Goal: Task Accomplishment & Management: Complete application form

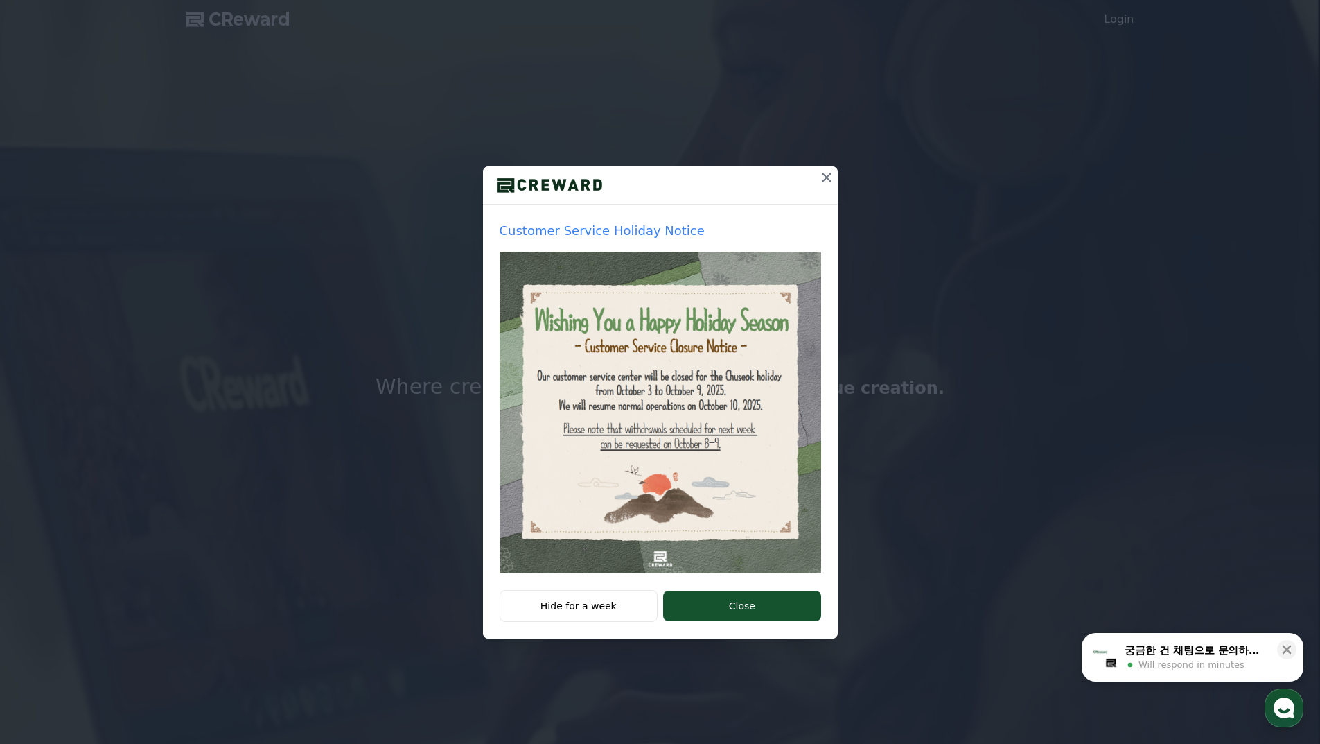
click at [827, 176] on icon at bounding box center [827, 178] width 10 height 10
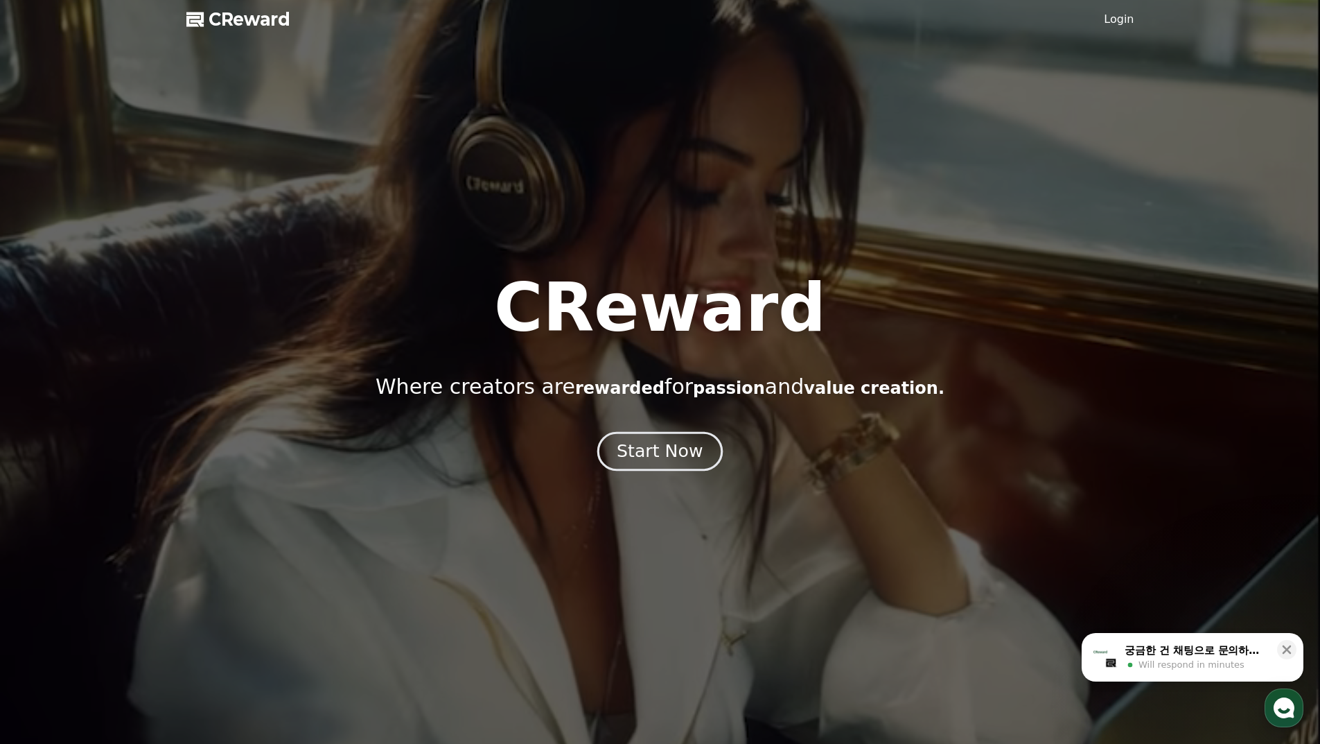
click at [663, 459] on div "Start Now" at bounding box center [660, 451] width 86 height 24
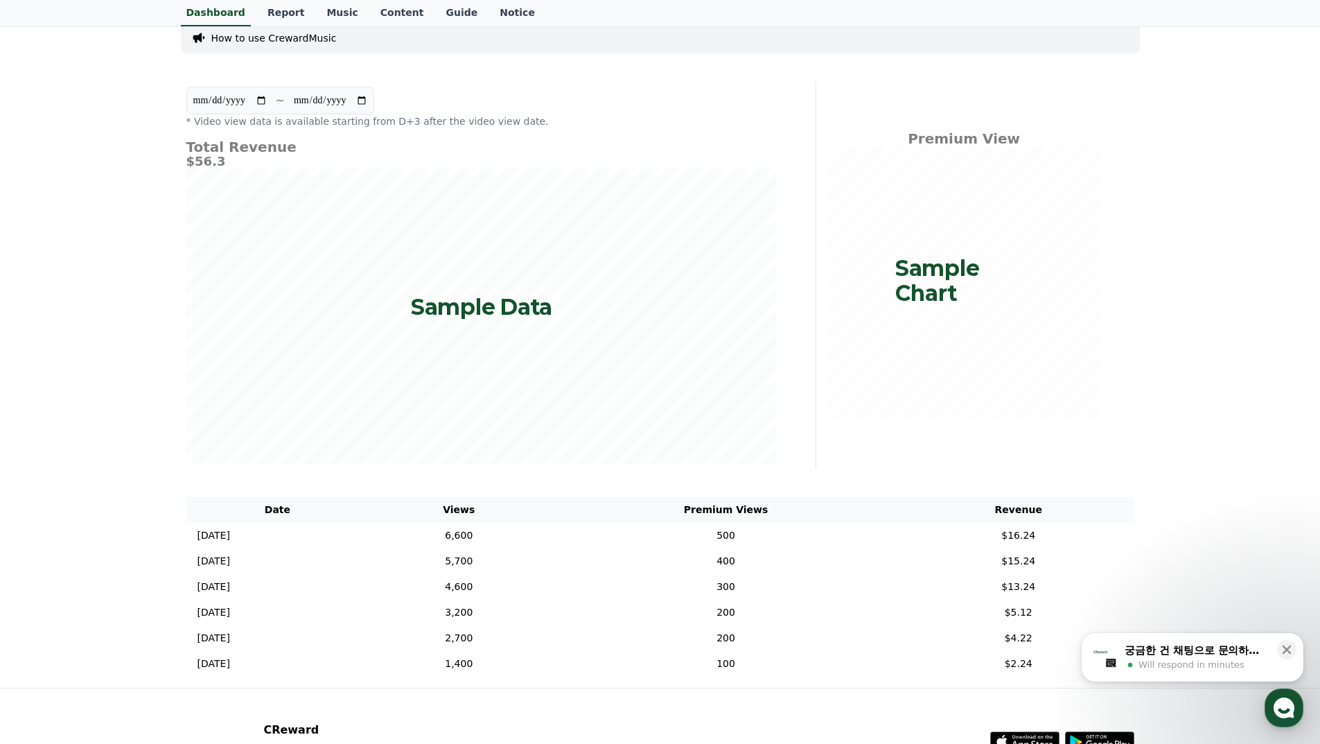
scroll to position [139, 0]
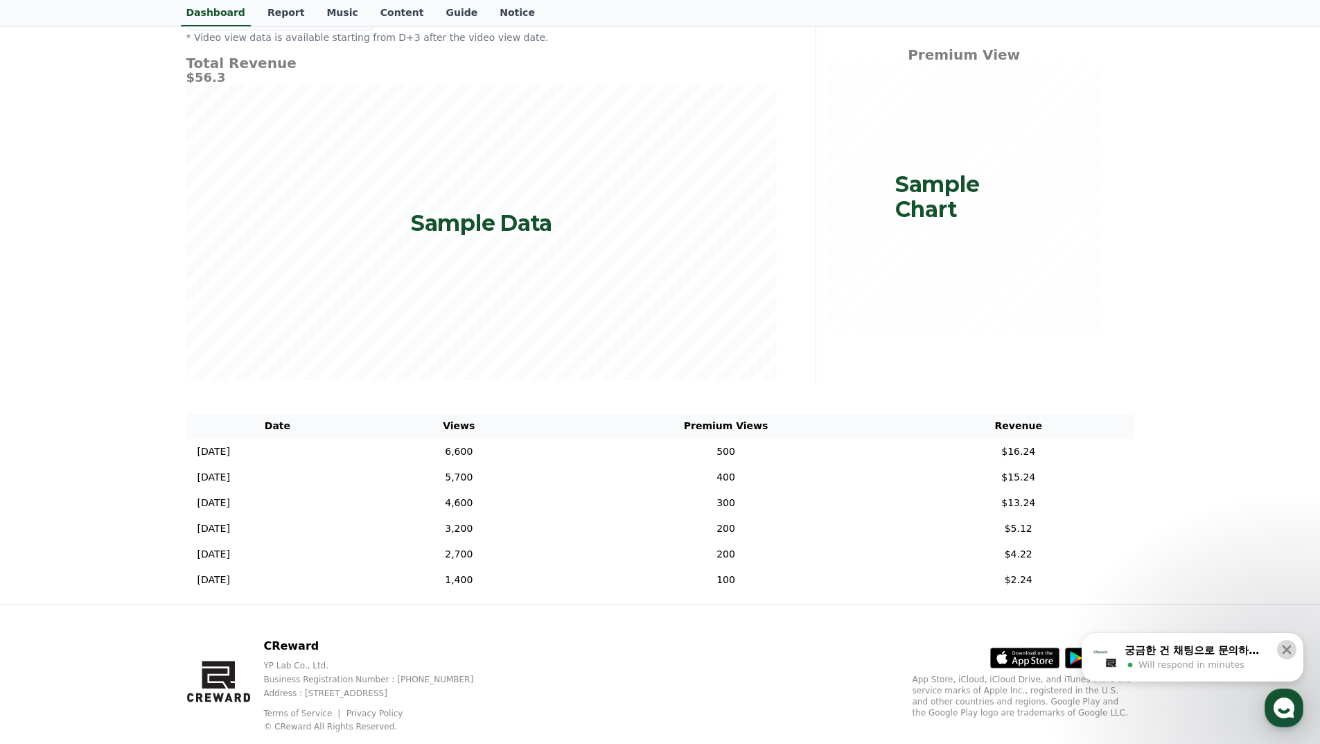
click at [1292, 647] on icon at bounding box center [1287, 649] width 14 height 14
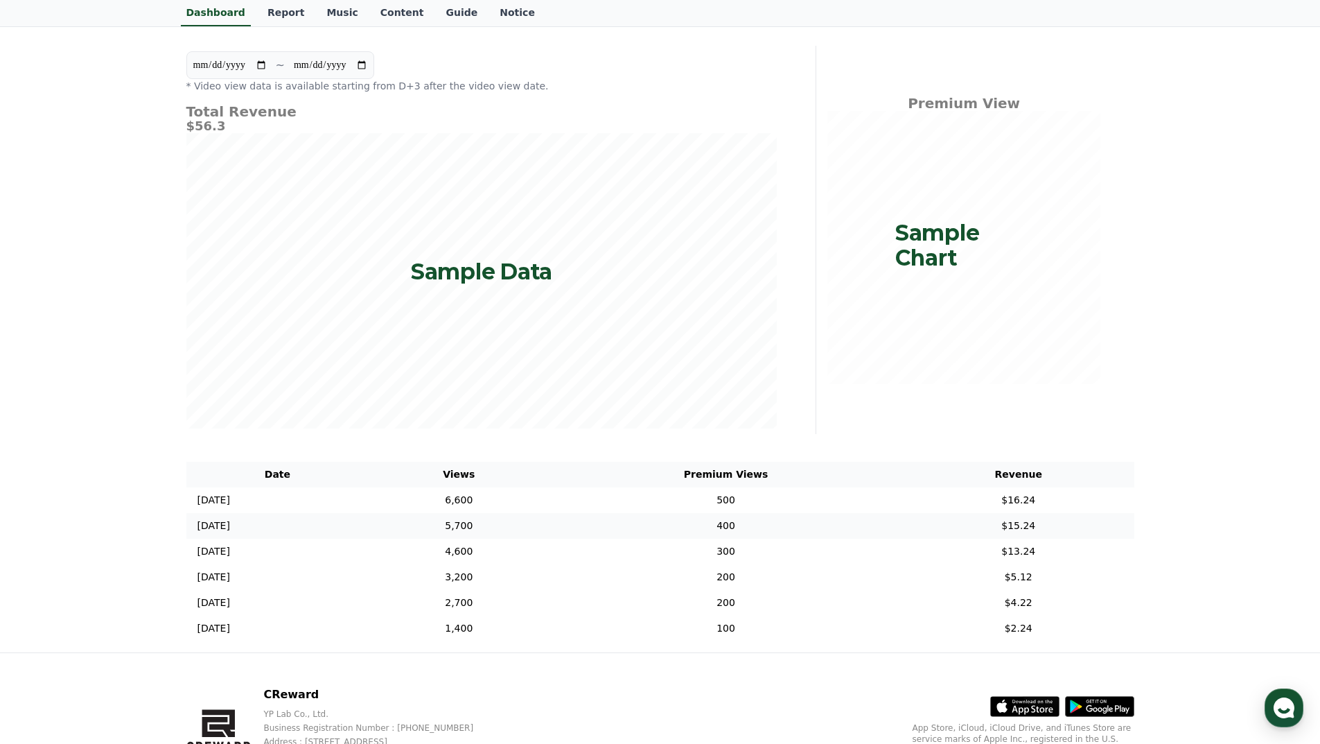
scroll to position [0, 0]
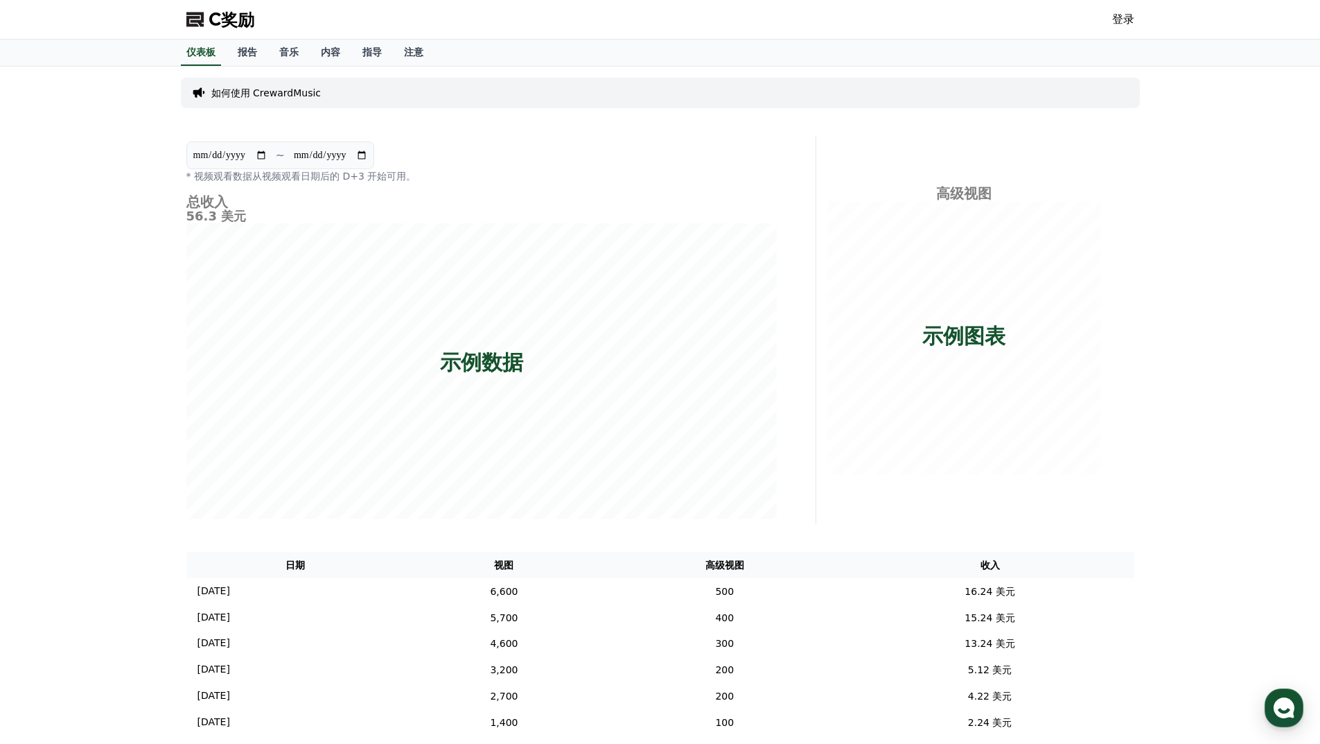
drag, startPoint x: 1150, startPoint y: 409, endPoint x: 1141, endPoint y: 424, distance: 17.7
click at [1151, 409] on div "**********" at bounding box center [660, 406] width 1320 height 679
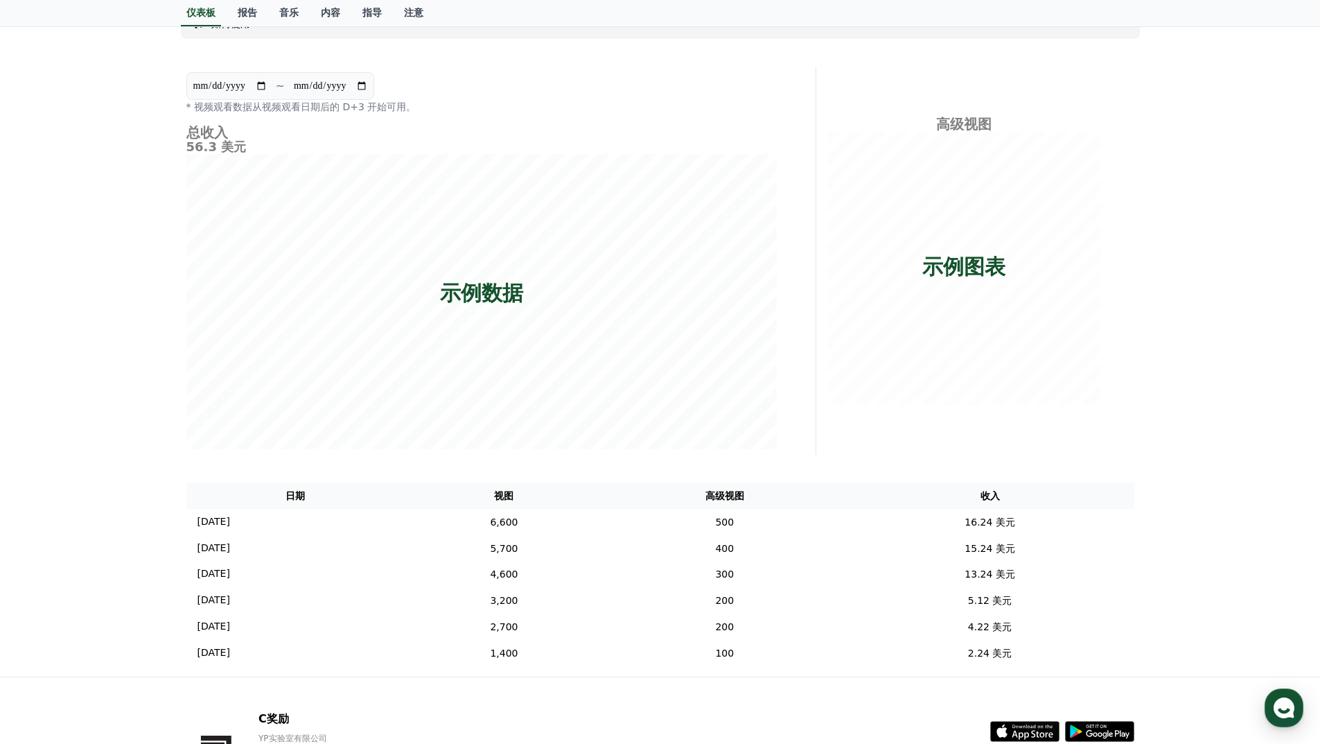
drag, startPoint x: 909, startPoint y: 574, endPoint x: 816, endPoint y: 452, distance: 153.3
click at [816, 452] on div "**********" at bounding box center [660, 261] width 959 height 388
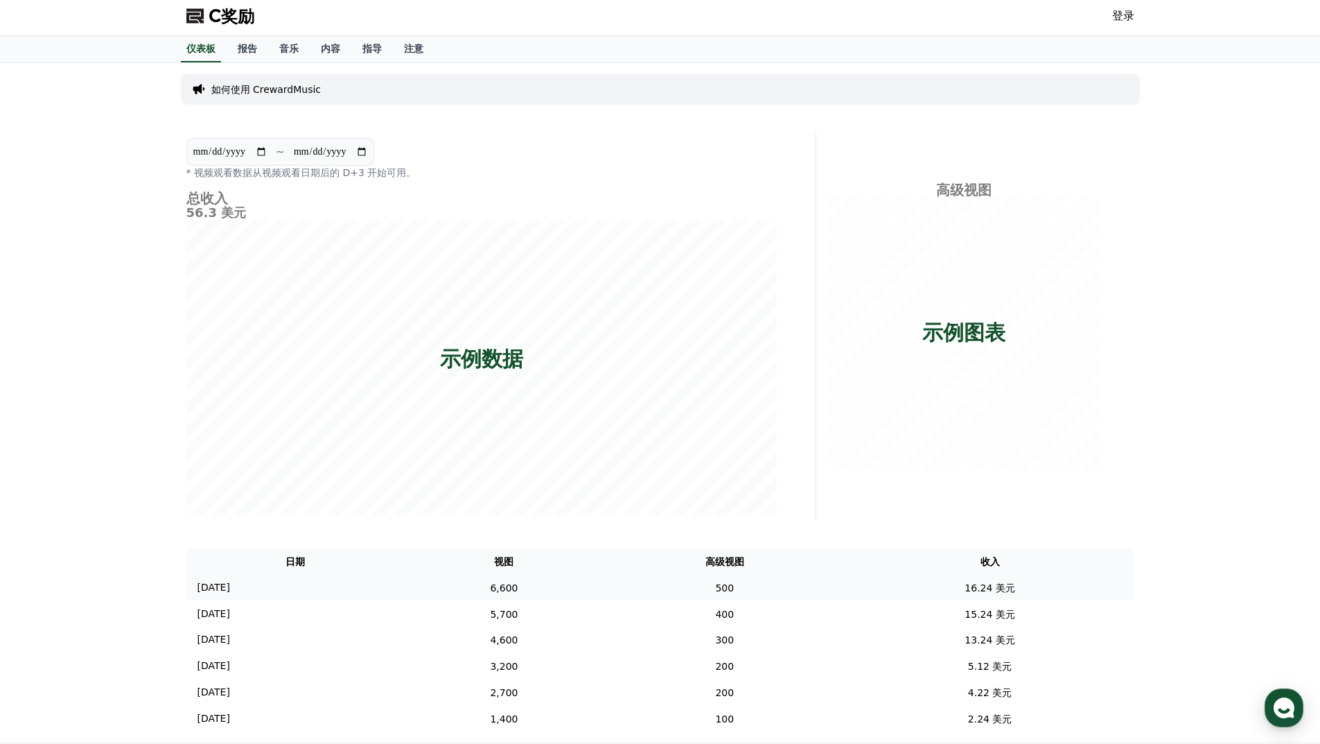
scroll to position [0, 0]
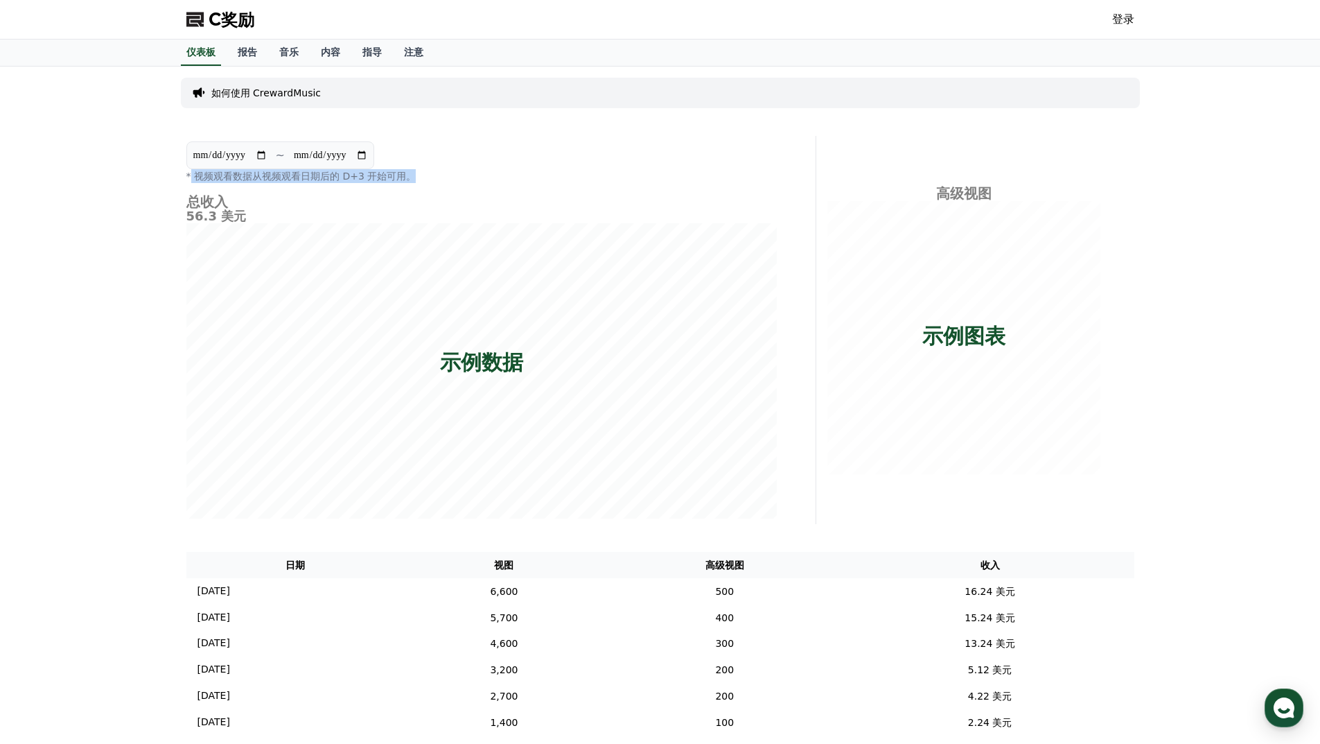
drag, startPoint x: 193, startPoint y: 178, endPoint x: 443, endPoint y: 182, distance: 249.5
click at [437, 182] on p "* 视频观看数据从视频观看日期后的 D+3 开始可用。" at bounding box center [481, 176] width 590 height 14
click at [416, 180] on p "* 视频观看数据从视频观看日期后的 D+3 开始可用。" at bounding box center [481, 176] width 590 height 14
drag, startPoint x: 419, startPoint y: 175, endPoint x: 166, endPoint y: 175, distance: 253.6
click at [166, 175] on div "**********" at bounding box center [660, 406] width 1320 height 679
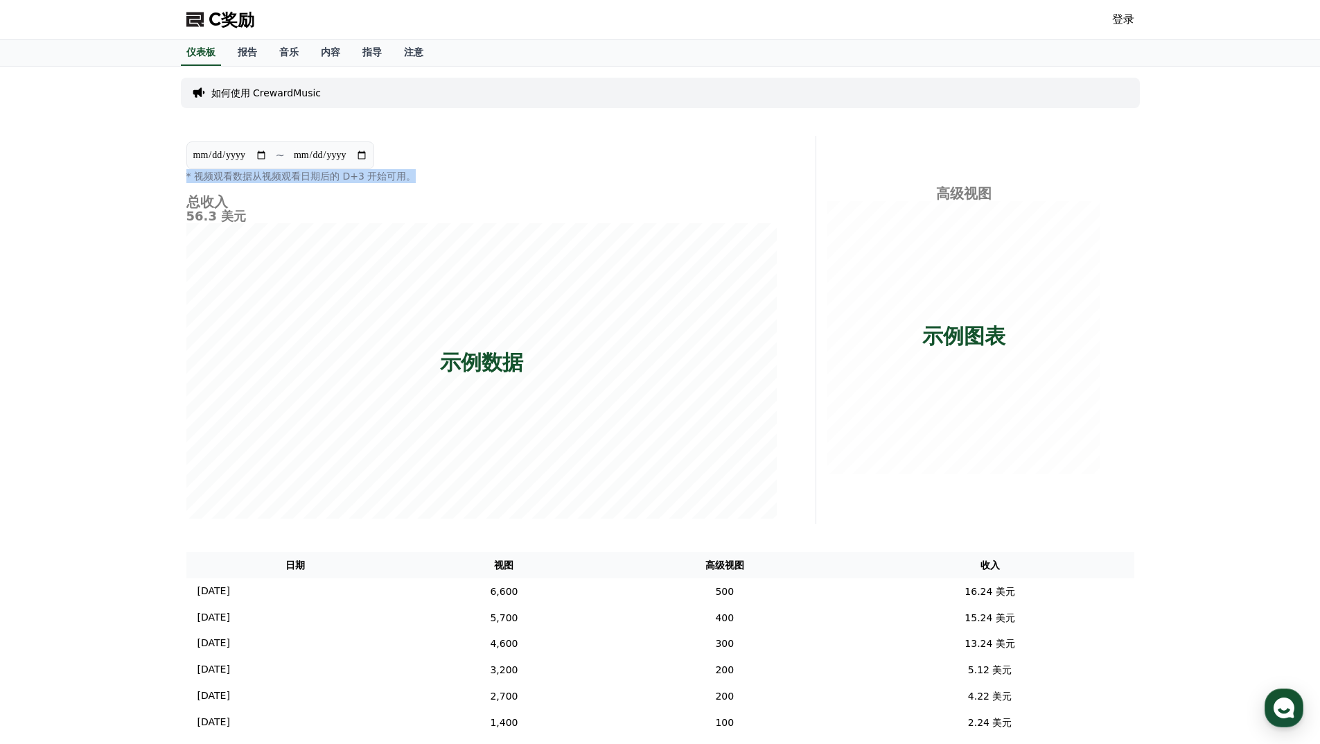
click at [265, 180] on font "* 视频观看数据从视频观看日期后的 D+3 开始可用。" at bounding box center [301, 175] width 230 height 11
drag, startPoint x: 188, startPoint y: 177, endPoint x: 394, endPoint y: 175, distance: 206.5
click at [392, 175] on div "**********" at bounding box center [482, 330] width 602 height 388
click at [394, 175] on font "* 视频观看数据从视频观看日期后的 D+3 开始可用。" at bounding box center [301, 175] width 230 height 11
drag, startPoint x: 440, startPoint y: 175, endPoint x: 196, endPoint y: 179, distance: 244.0
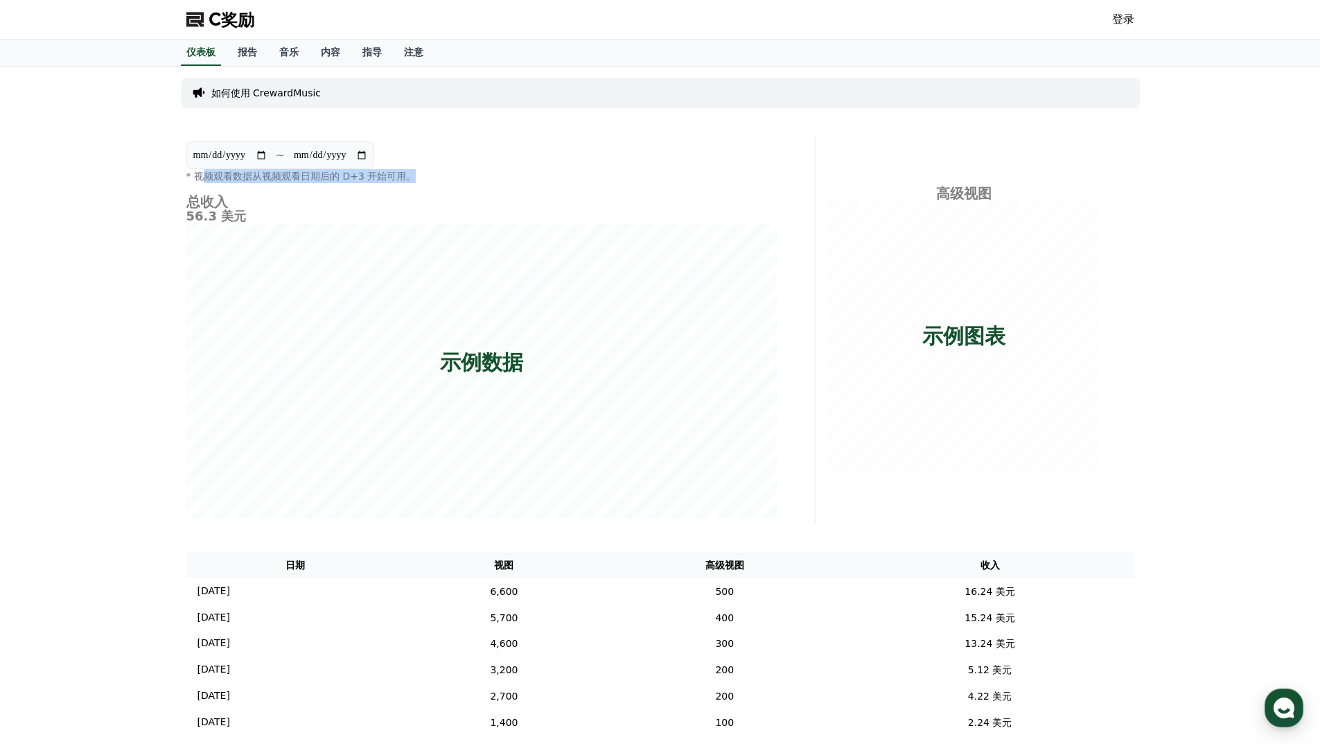
click at [196, 179] on p "* 视频观看数据从视频观看日期后的 D+3 开始可用。" at bounding box center [481, 176] width 590 height 14
click at [264, 188] on div "**********" at bounding box center [482, 330] width 602 height 388
drag, startPoint x: 235, startPoint y: 173, endPoint x: 438, endPoint y: 172, distance: 203.0
click at [436, 172] on p "* 视频观看数据从视频观看日期后的 D+3 开始可用。" at bounding box center [481, 176] width 590 height 14
click at [438, 172] on p "* 视频观看数据从视频观看日期后的 D+3 开始可用。" at bounding box center [481, 176] width 590 height 14
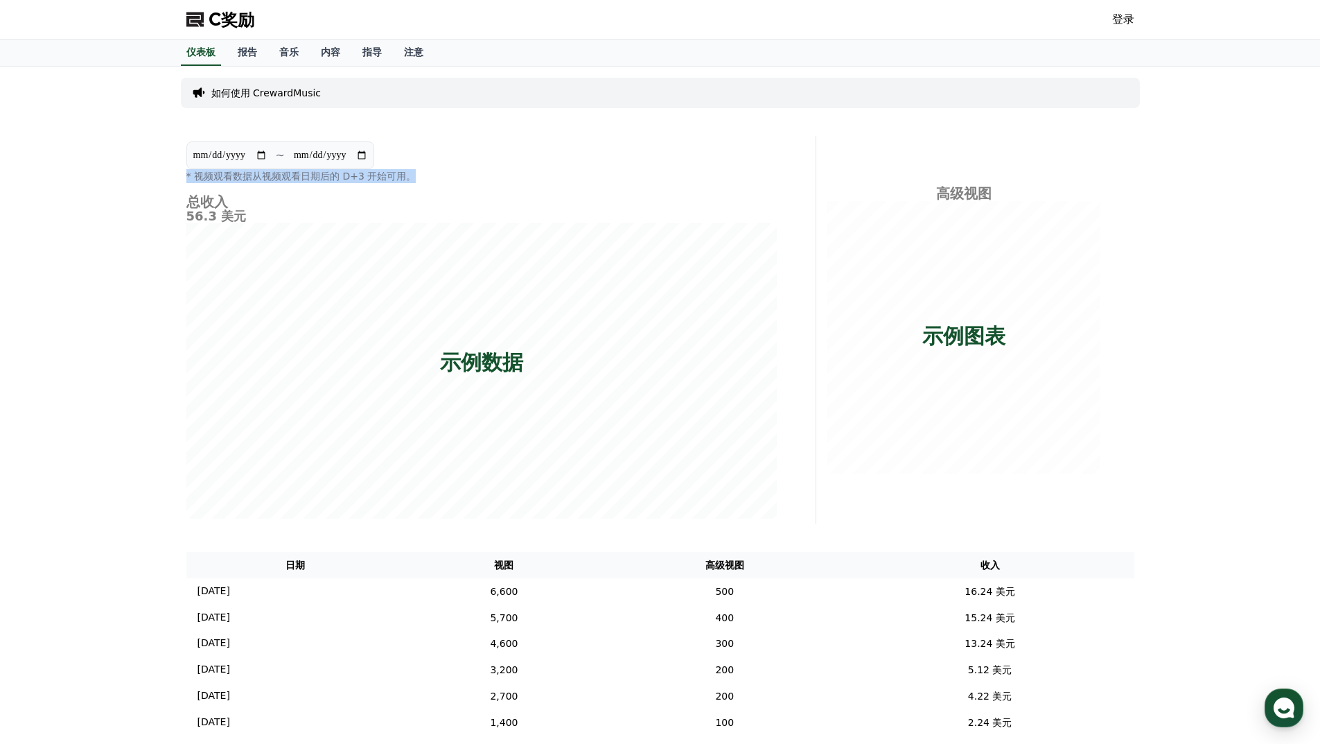
drag, startPoint x: 279, startPoint y: 175, endPoint x: 186, endPoint y: 177, distance: 93.6
click at [174, 175] on div "**********" at bounding box center [660, 406] width 1320 height 679
click at [301, 200] on h4 "总收入" at bounding box center [481, 201] width 590 height 15
click at [250, 50] on font "报告" at bounding box center [247, 51] width 19 height 11
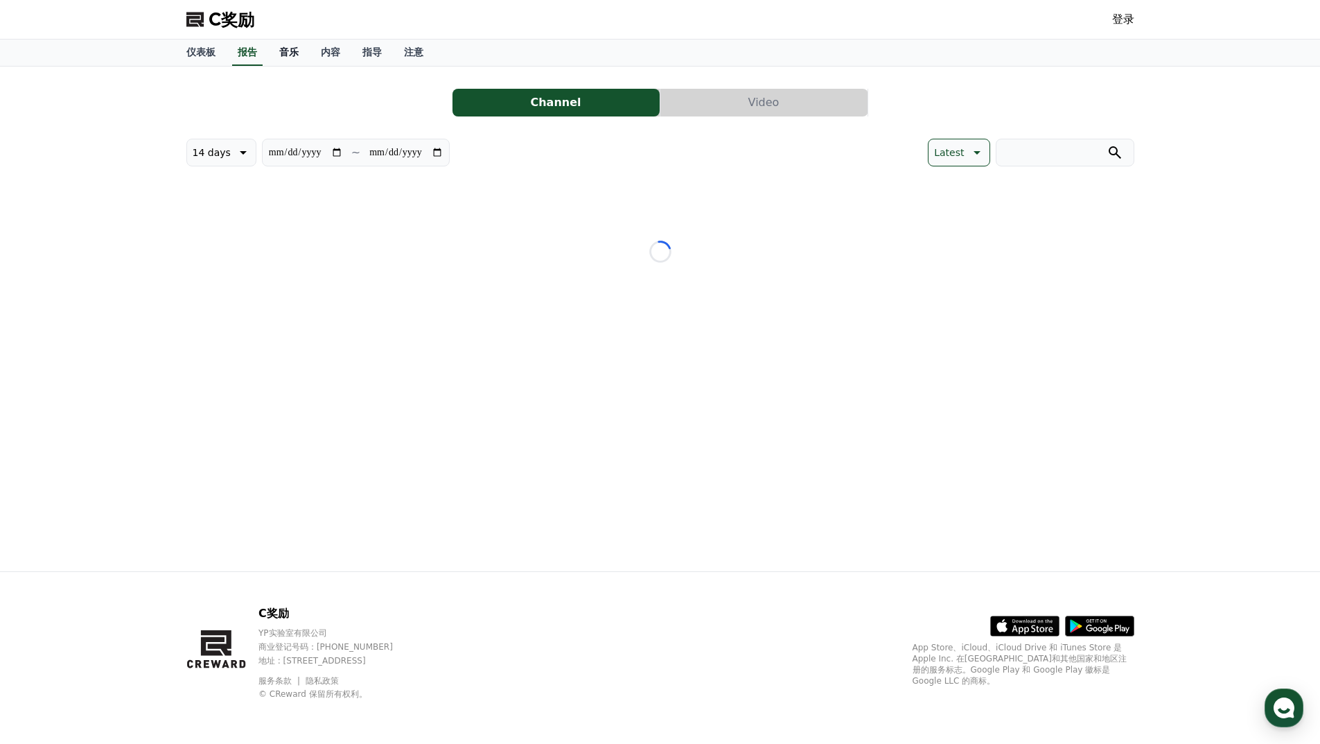
click at [282, 53] on font "音乐" at bounding box center [288, 51] width 19 height 11
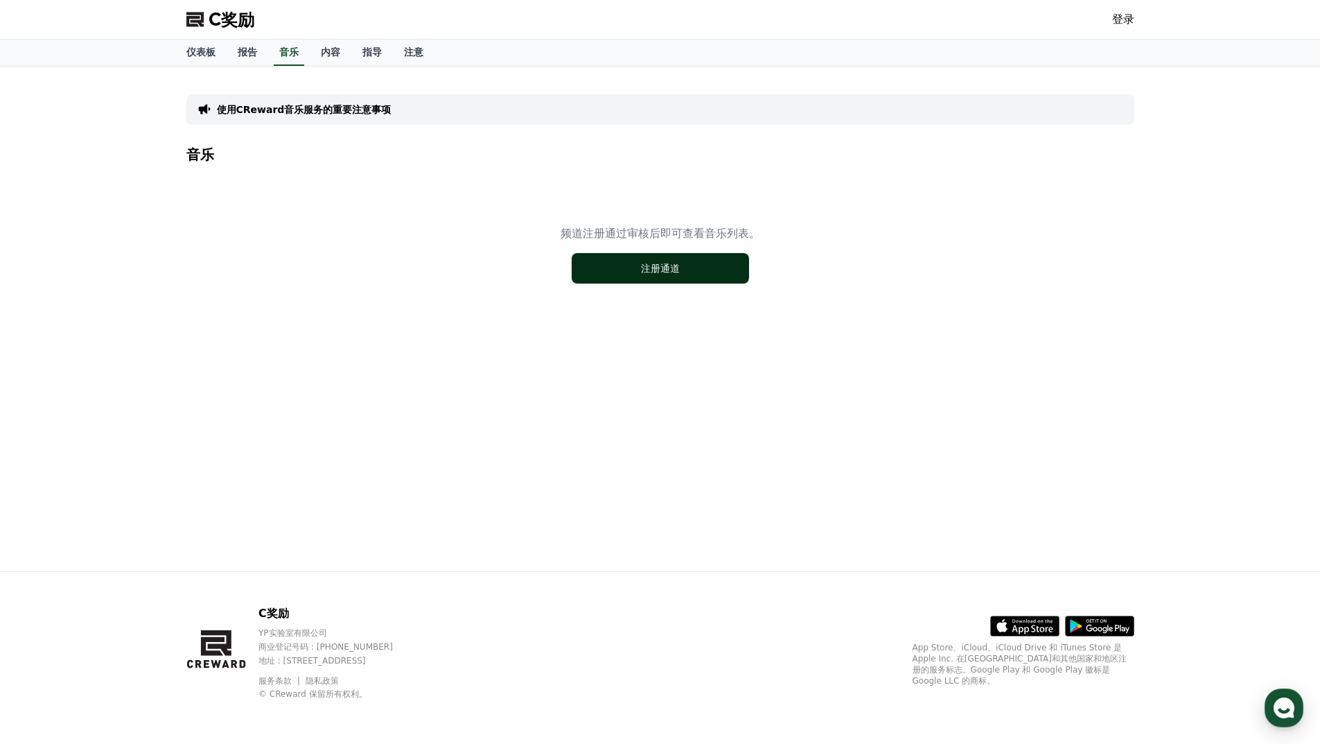
click at [622, 268] on button "注册通道" at bounding box center [660, 268] width 177 height 30
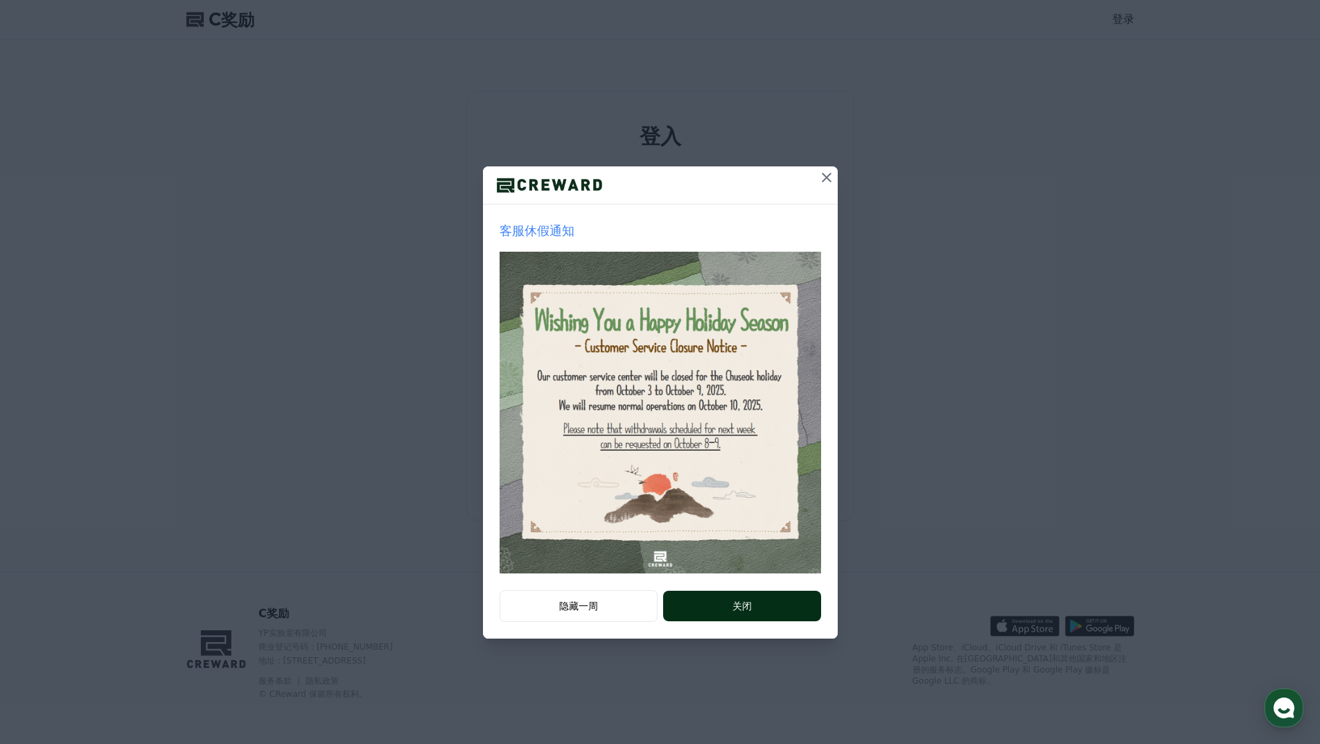
click at [724, 606] on button "关闭" at bounding box center [741, 605] width 157 height 30
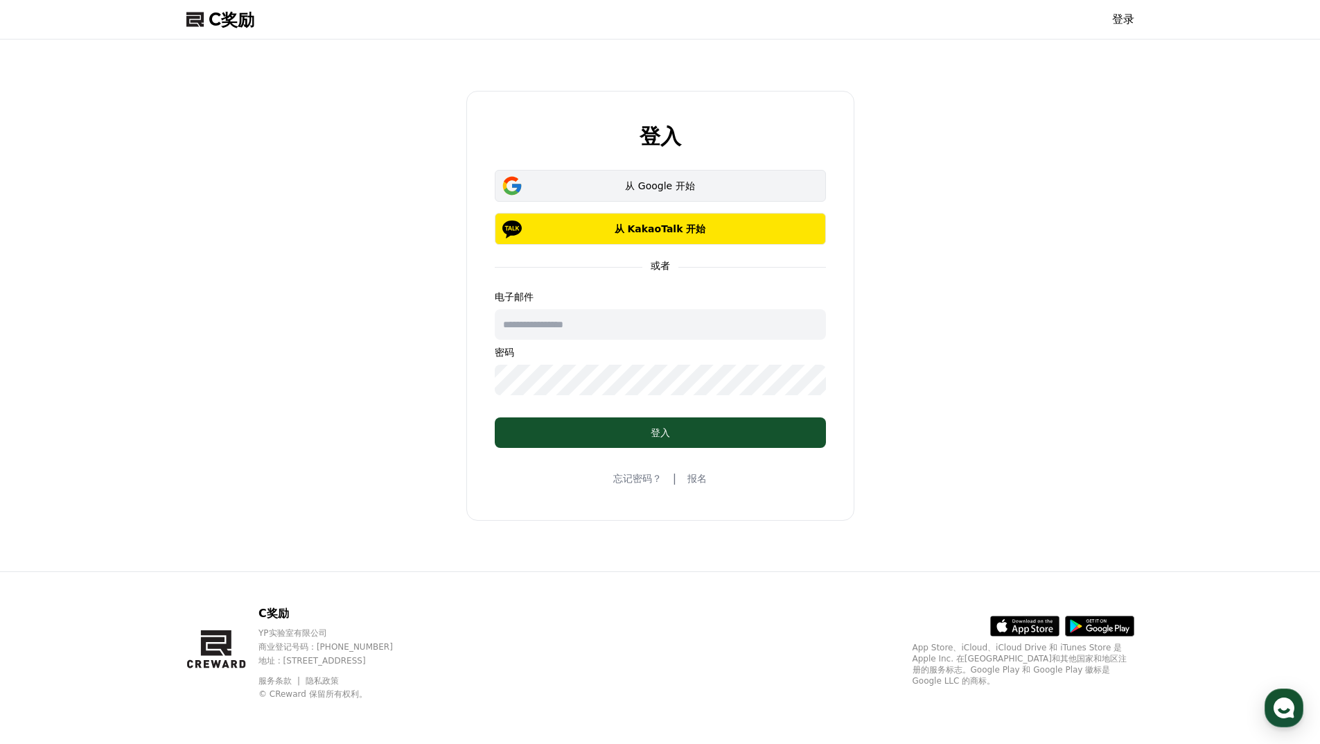
click at [664, 186] on font "从 Google 开始" at bounding box center [659, 185] width 69 height 11
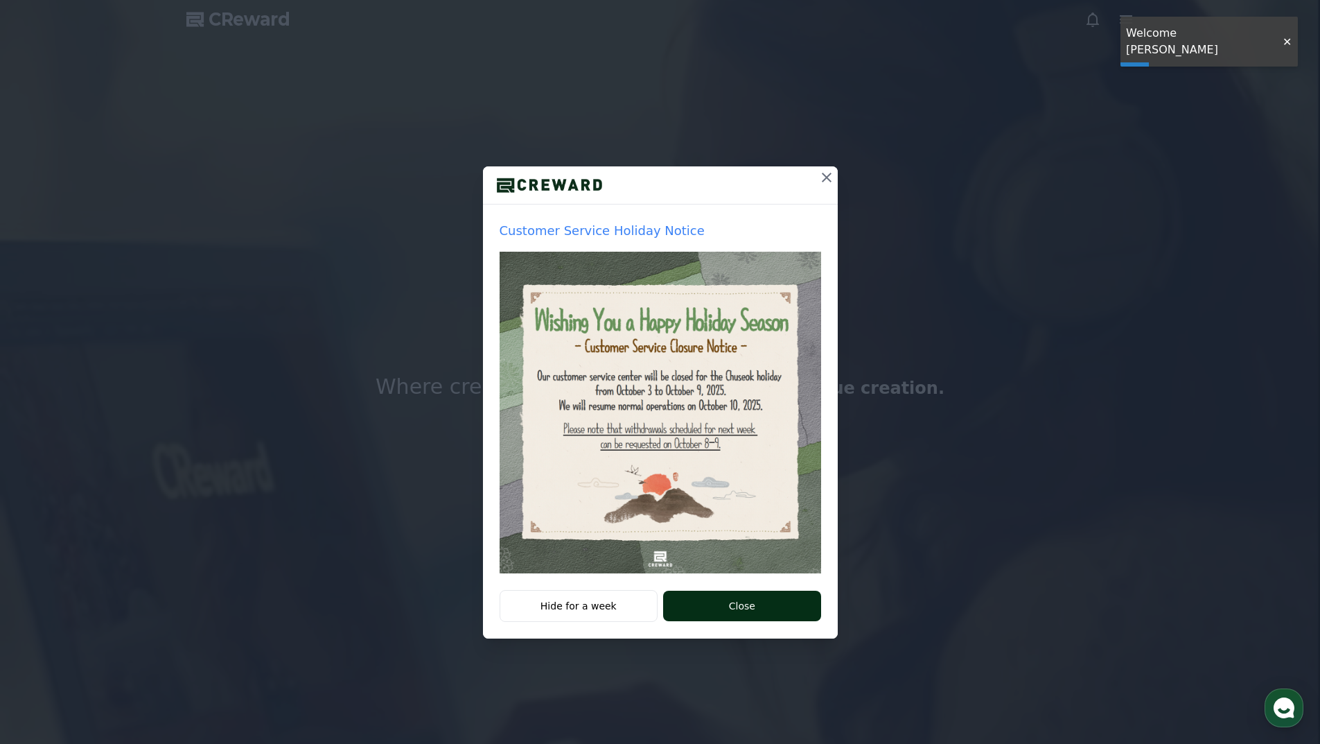
click at [734, 611] on button "Close" at bounding box center [741, 605] width 157 height 30
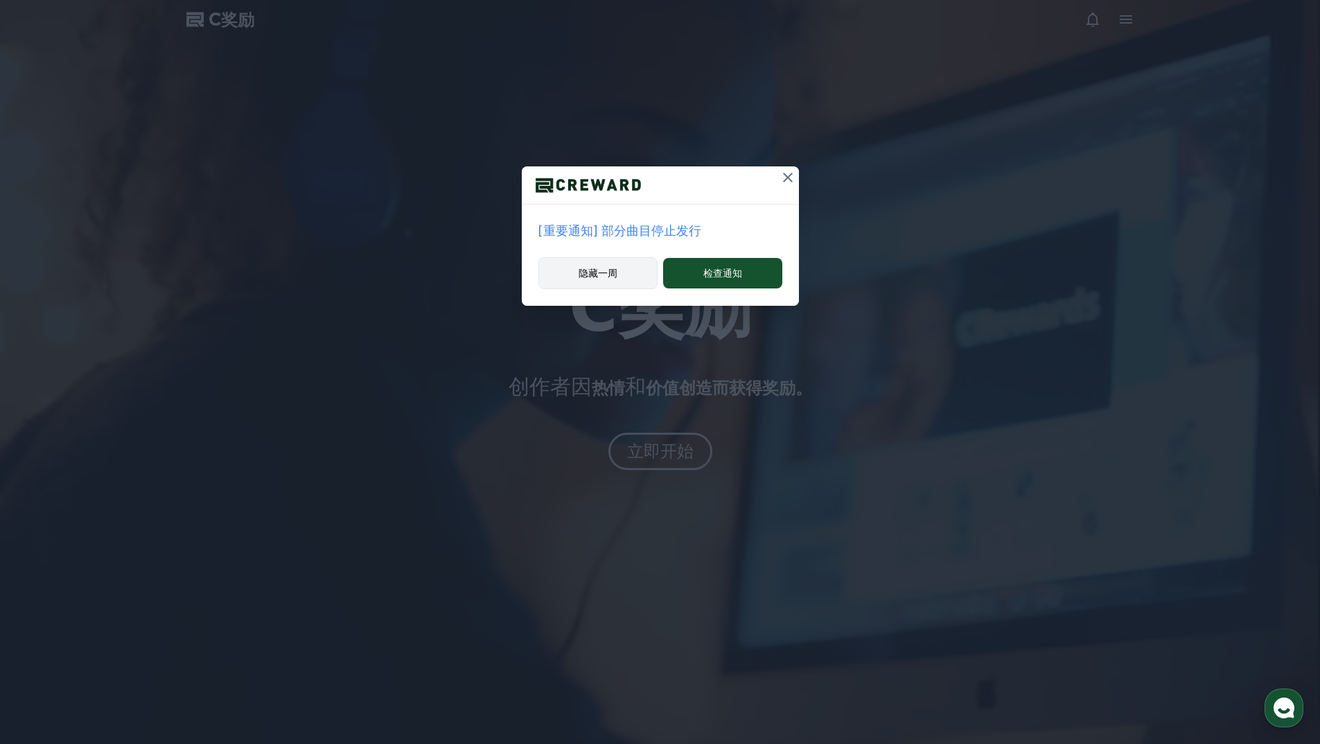
click at [610, 274] on font "隐藏一周" at bounding box center [598, 272] width 39 height 11
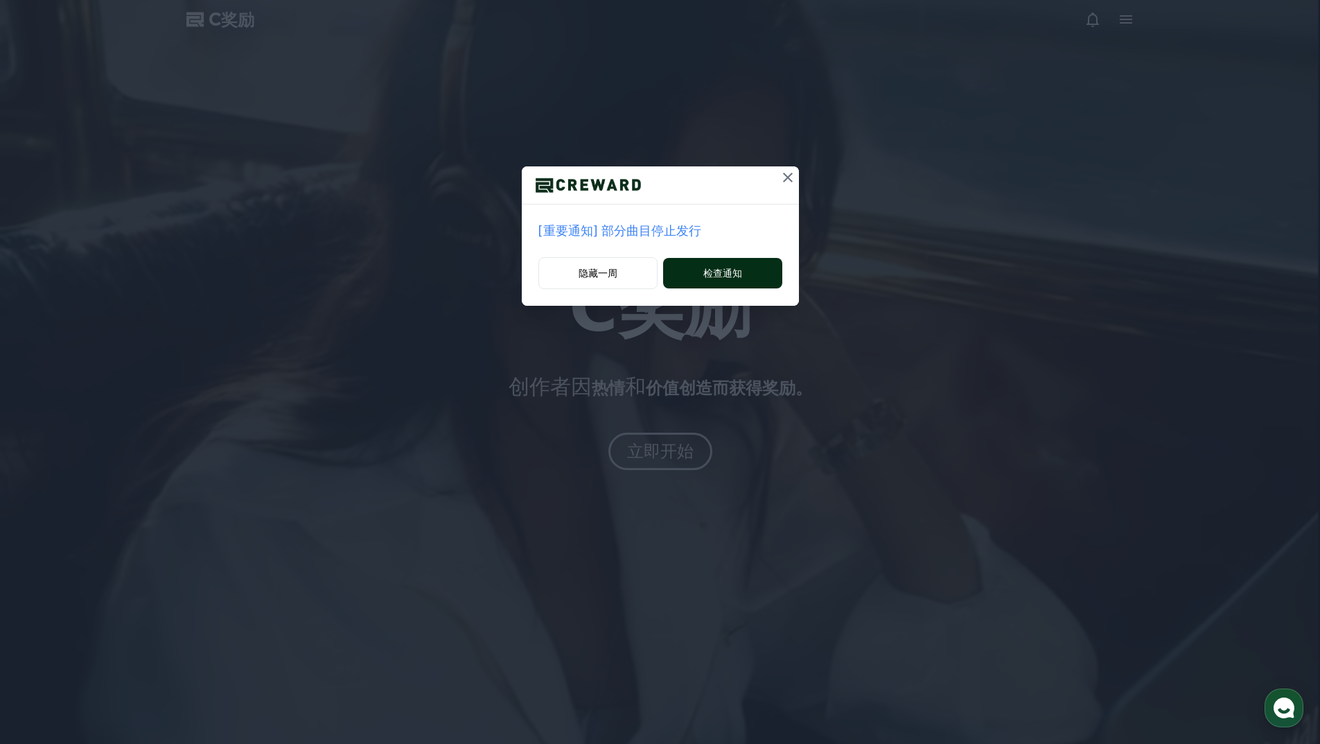
click at [730, 269] on font "检查通知" at bounding box center [722, 272] width 39 height 11
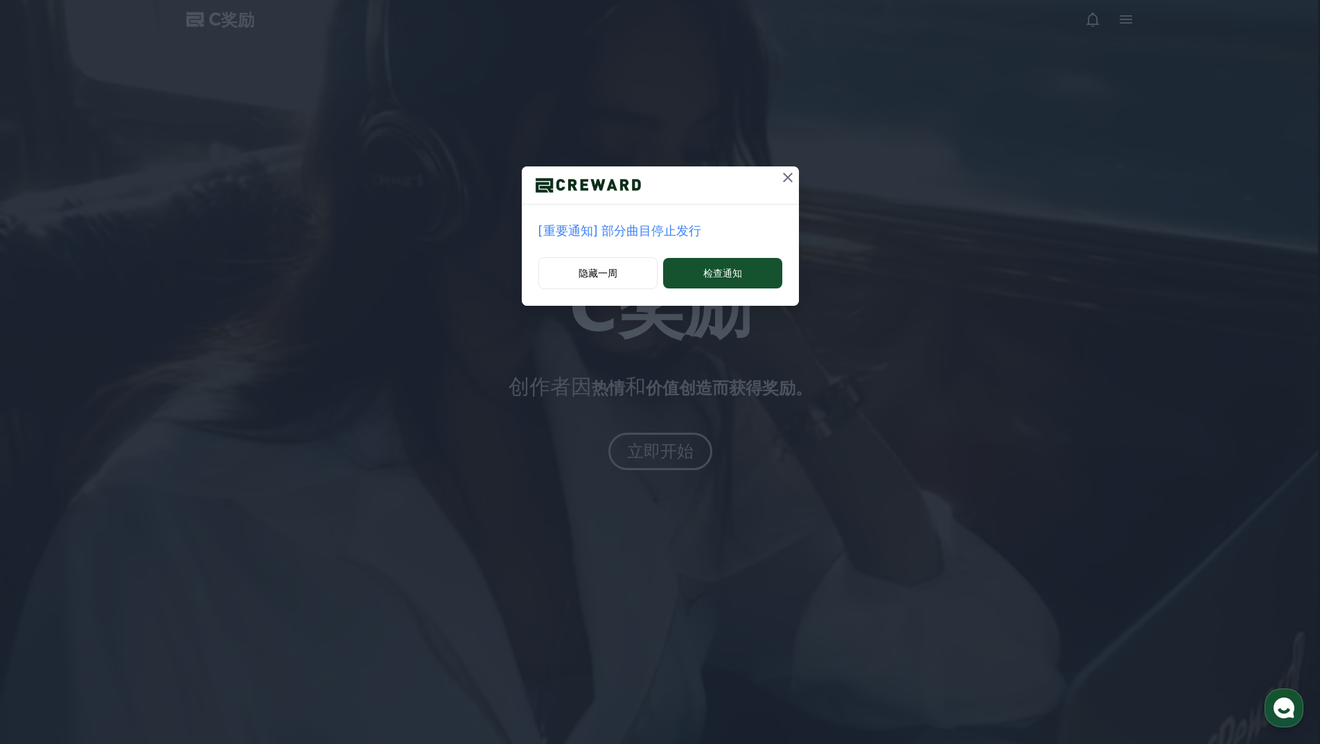
click at [787, 180] on icon at bounding box center [788, 177] width 17 height 17
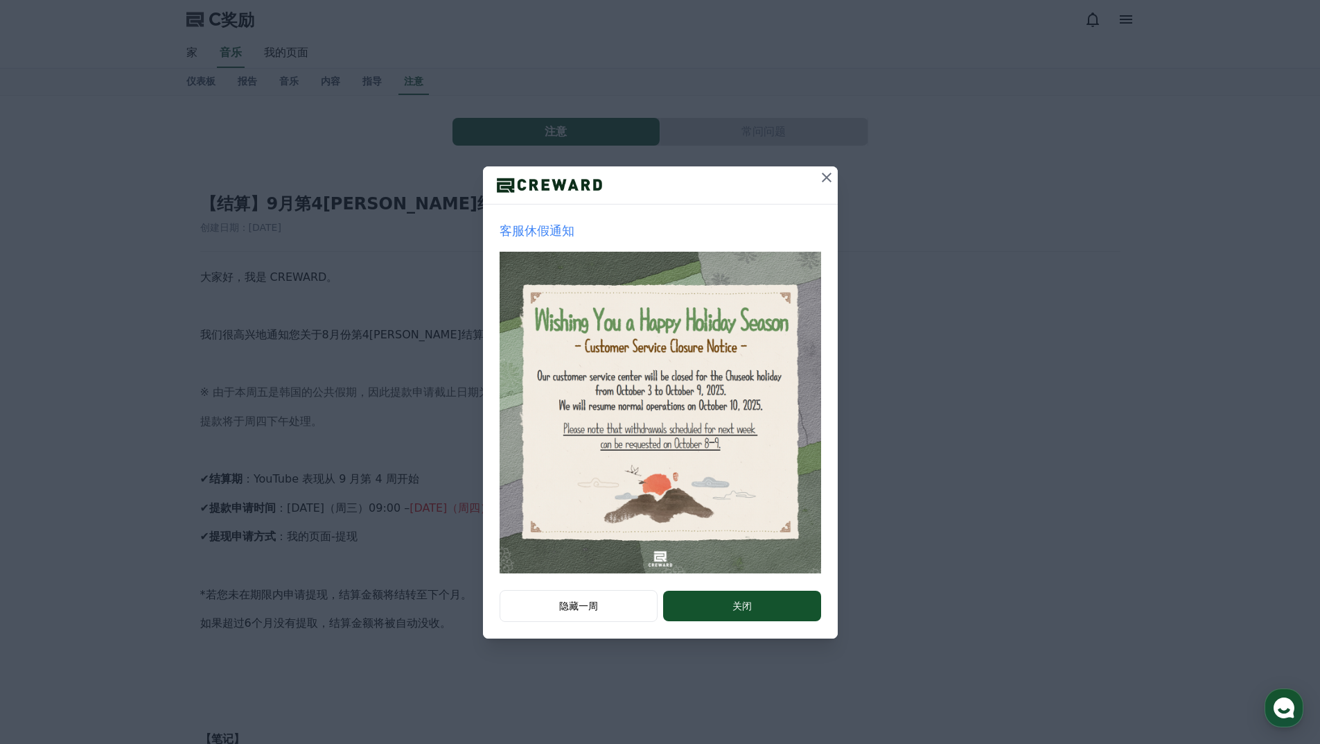
click at [825, 177] on icon at bounding box center [827, 178] width 10 height 10
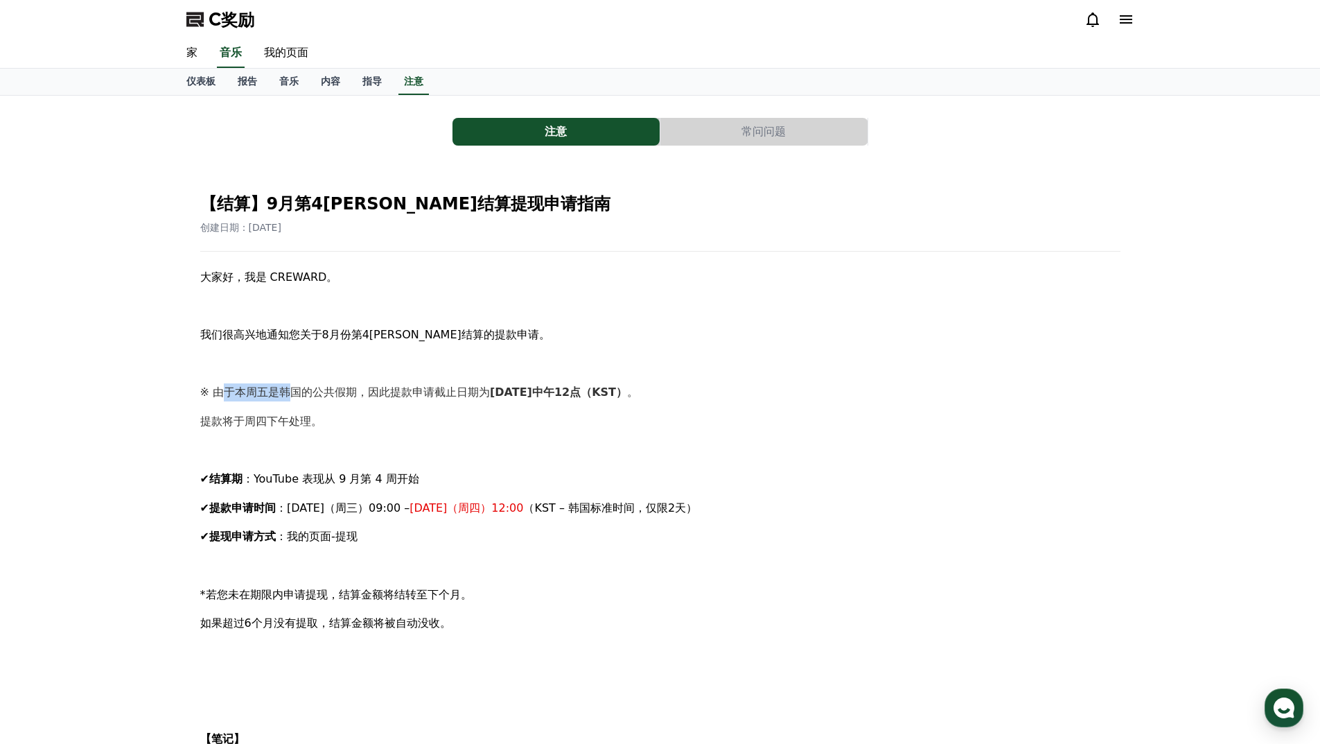
drag, startPoint x: 221, startPoint y: 395, endPoint x: 321, endPoint y: 387, distance: 100.1
click at [304, 387] on font "※ 由于本周五是韩国的公共假期，因此提款申请截止日期为" at bounding box center [345, 391] width 290 height 13
click at [364, 388] on font "※ 由于本周五是韩国的公共假期，因此提款申请截止日期为" at bounding box center [345, 391] width 290 height 13
drag, startPoint x: 329, startPoint y: 397, endPoint x: 439, endPoint y: 397, distance: 109.5
click at [439, 397] on font "※ 由于本周五是韩国的公共假期，因此提款申请截止日期为" at bounding box center [345, 391] width 290 height 13
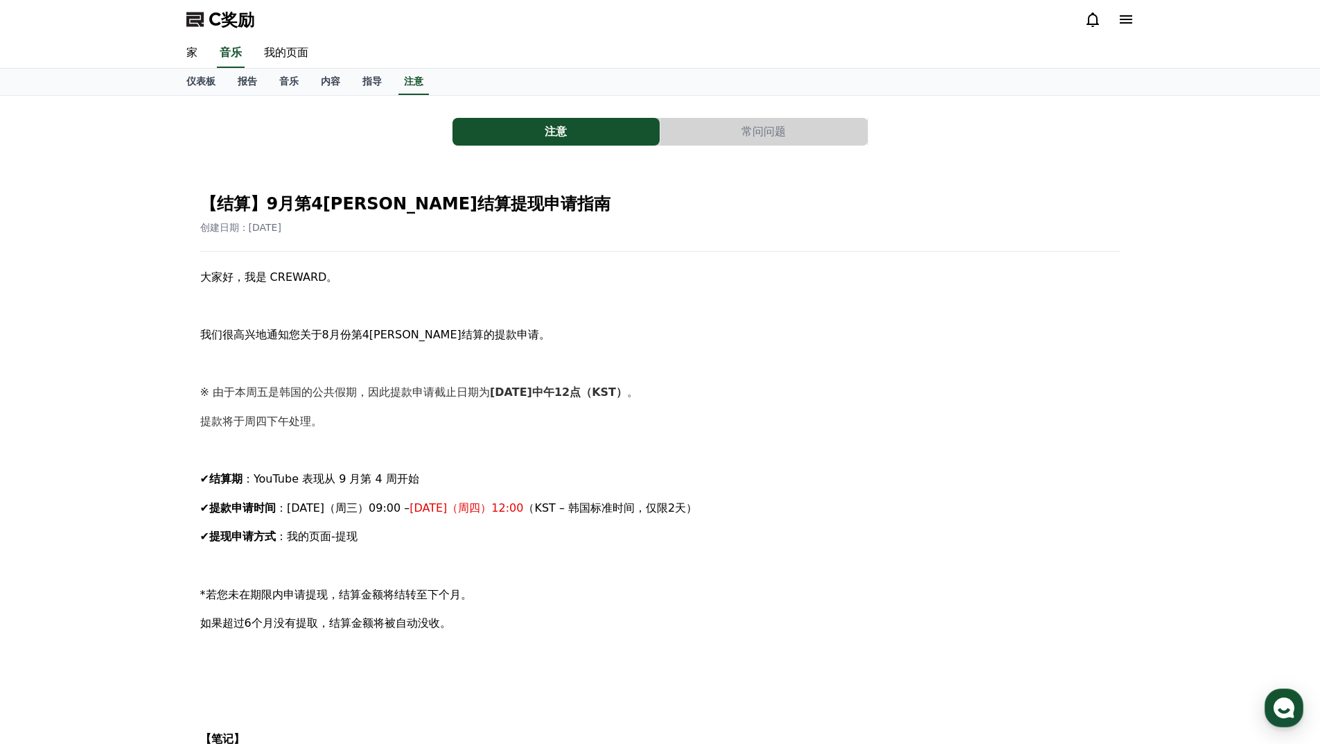
click at [458, 397] on font "※ 由于本周五是韩国的公共假期，因此提款申请截止日期为" at bounding box center [345, 391] width 290 height 13
drag, startPoint x: 430, startPoint y: 393, endPoint x: 548, endPoint y: 392, distance: 118.5
click at [545, 393] on p "※ 由于本周五是韩国的公共假期，因此提款申请截止日期为 10月2日星期四中午12点（KST） 。" at bounding box center [660, 392] width 920 height 18
drag, startPoint x: 552, startPoint y: 392, endPoint x: 482, endPoint y: 396, distance: 70.1
click at [551, 392] on font "10月2日星期四中午12点（KST）" at bounding box center [558, 391] width 137 height 13
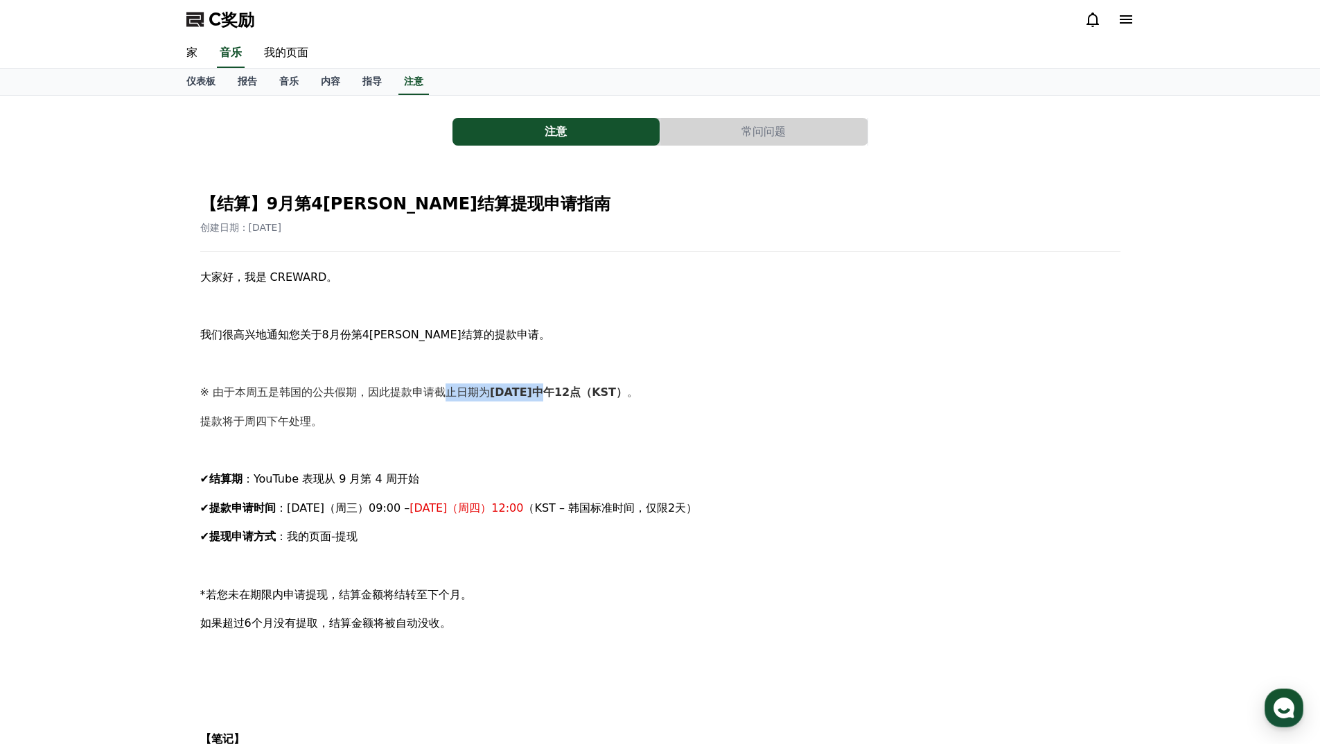
drag, startPoint x: 449, startPoint y: 396, endPoint x: 602, endPoint y: 394, distance: 152.5
click at [579, 394] on p "※ 由于本周五是韩国的公共假期，因此提款申请截止日期为 10月2日星期四中午12点（KST） 。" at bounding box center [660, 392] width 920 height 18
drag, startPoint x: 602, startPoint y: 394, endPoint x: 564, endPoint y: 403, distance: 38.3
click at [600, 395] on font "10月2日星期四中午12点（KST）" at bounding box center [558, 391] width 137 height 13
drag, startPoint x: 388, startPoint y: 392, endPoint x: 563, endPoint y: 387, distance: 175.4
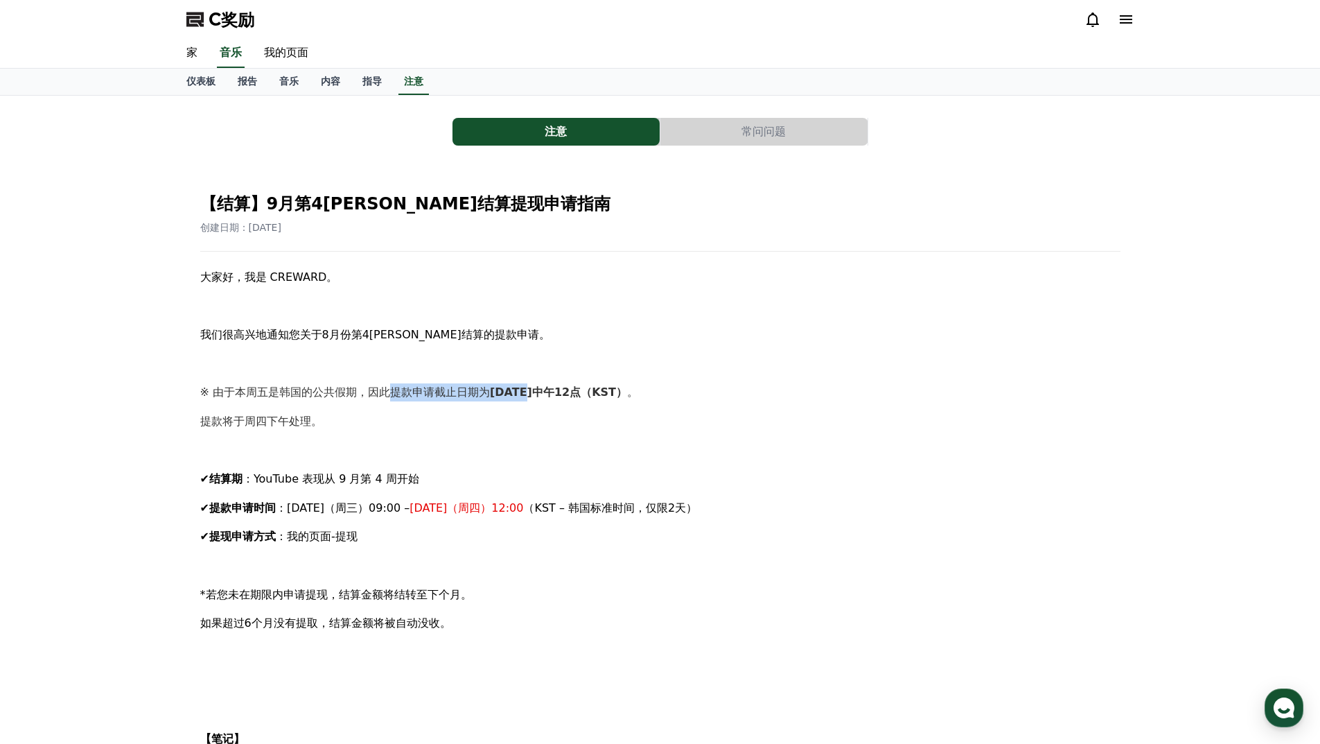
click at [549, 387] on p "※ 由于本周五是韩国的公共假期，因此提款申请截止日期为 10月2日星期四中午12点（KST） 。" at bounding box center [660, 392] width 920 height 18
click at [572, 387] on font "10月2日星期四中午12点（KST）" at bounding box center [558, 391] width 137 height 13
drag, startPoint x: 442, startPoint y: 390, endPoint x: 615, endPoint y: 390, distance: 172.6
click at [611, 390] on p "※ 由于本周五是韩国的公共假期，因此提款申请截止日期为 10月2日星期四中午12点（KST） 。" at bounding box center [660, 392] width 920 height 18
click at [385, 396] on font "※ 由于本周五是韩国的公共假期，因此提款申请截止日期为" at bounding box center [345, 391] width 290 height 13
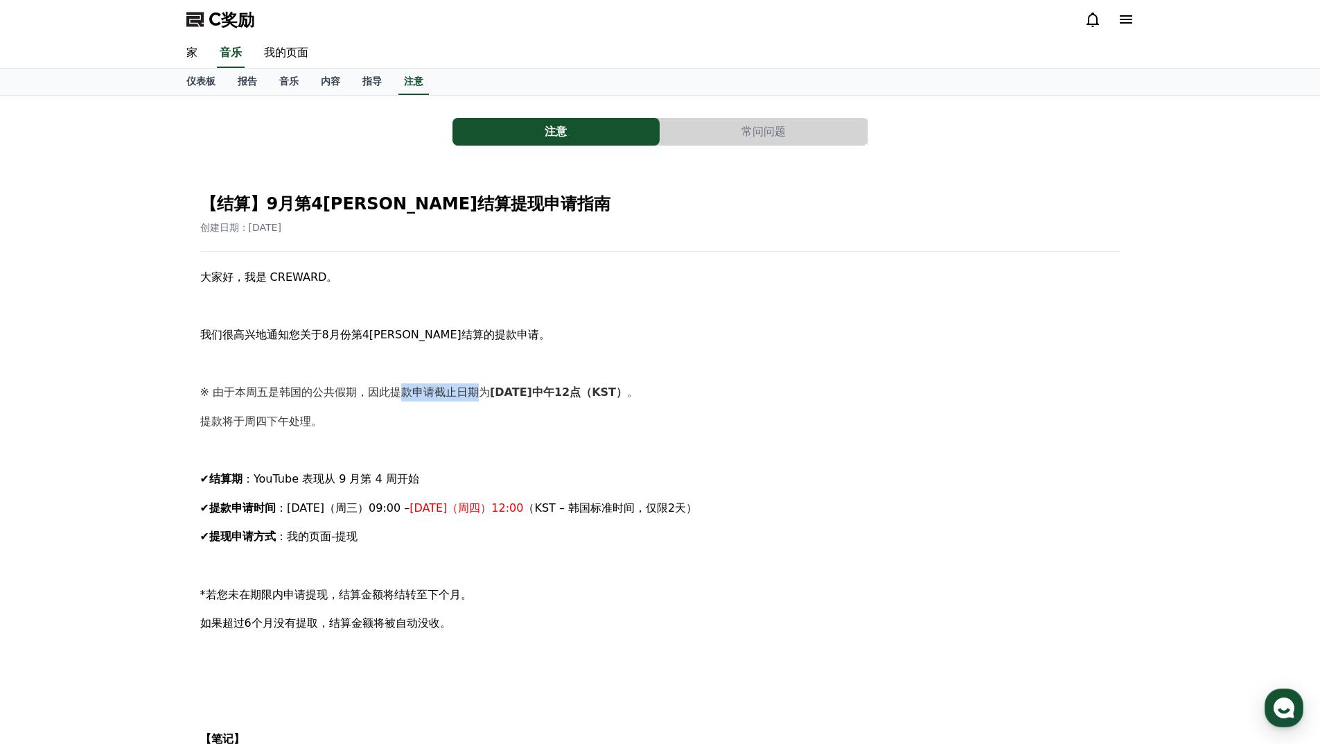
drag, startPoint x: 430, startPoint y: 389, endPoint x: 559, endPoint y: 389, distance: 128.9
click at [545, 389] on p "※ 由于本周五是韩国的公共假期，因此提款申请截止日期为 10月2日星期四中午12点（KST） 。" at bounding box center [660, 392] width 920 height 18
click at [559, 389] on font "10月2日星期四中午12点（KST）" at bounding box center [558, 391] width 137 height 13
drag, startPoint x: 283, startPoint y: 479, endPoint x: 419, endPoint y: 477, distance: 136.5
click at [412, 477] on font "：YouTube 表现从 9 月第 4 周开始" at bounding box center [331, 478] width 177 height 13
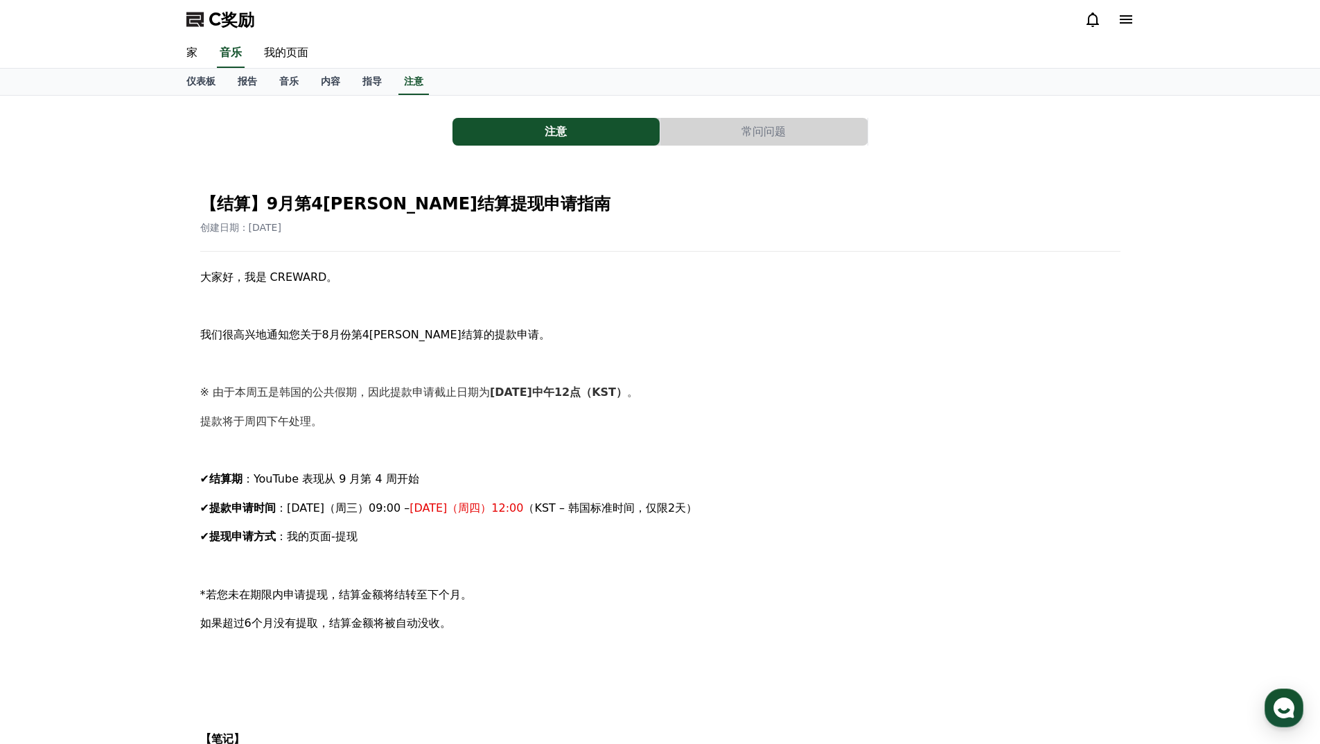
click at [419, 476] on font "：YouTube 表现从 9 月第 4 周开始" at bounding box center [331, 478] width 177 height 13
drag, startPoint x: 306, startPoint y: 511, endPoint x: 412, endPoint y: 501, distance: 107.2
click at [410, 501] on font "：10月1日（周三）09:00 –" at bounding box center [343, 507] width 134 height 13
click at [491, 501] on font "10月2日（周四）12:00" at bounding box center [467, 507] width 114 height 13
drag, startPoint x: 534, startPoint y: 500, endPoint x: 548, endPoint y: 500, distance: 14.6
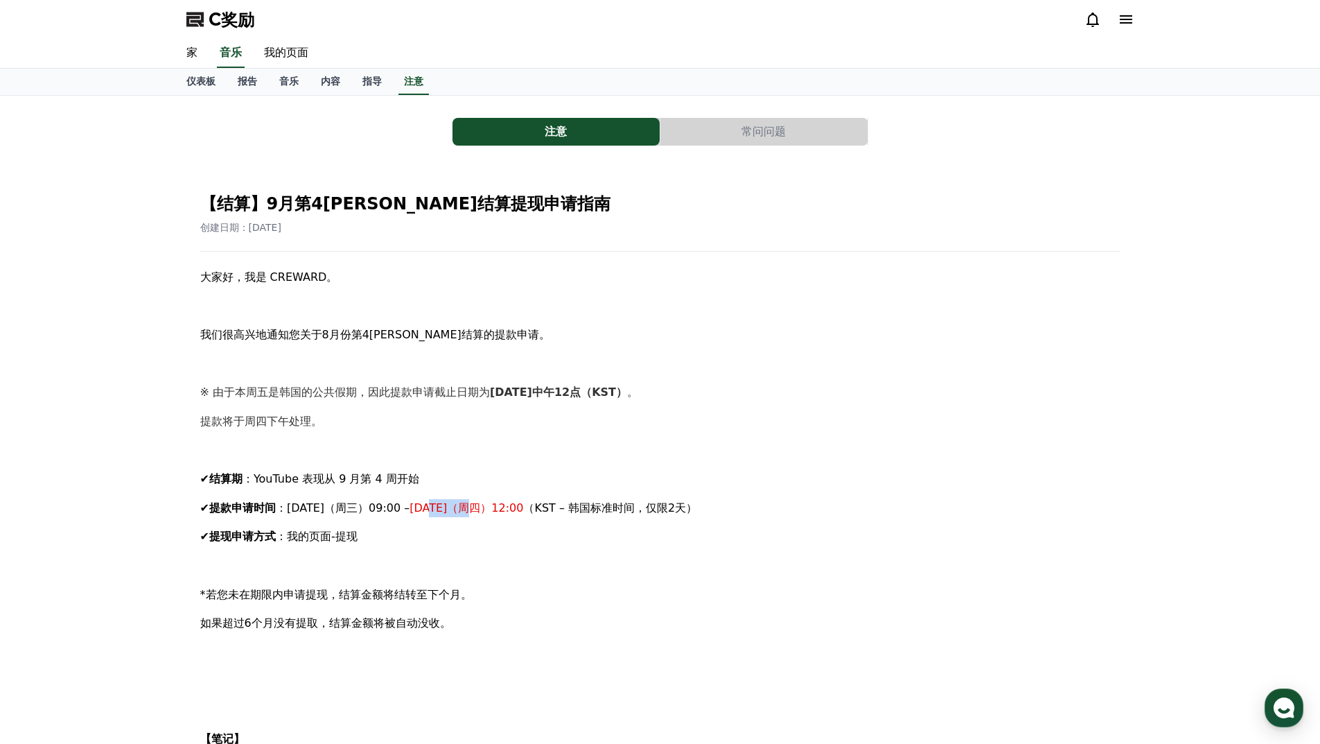
click at [548, 500] on p "✔ 提款申请时间 ：10月1日（周三）09:00 – 10月2日（周四）12:00 （KST – 韩国标准时间，仅限2天）" at bounding box center [660, 508] width 920 height 18
click at [595, 501] on font "（KST – 韩国标准时间，仅限2天）" at bounding box center [610, 507] width 174 height 13
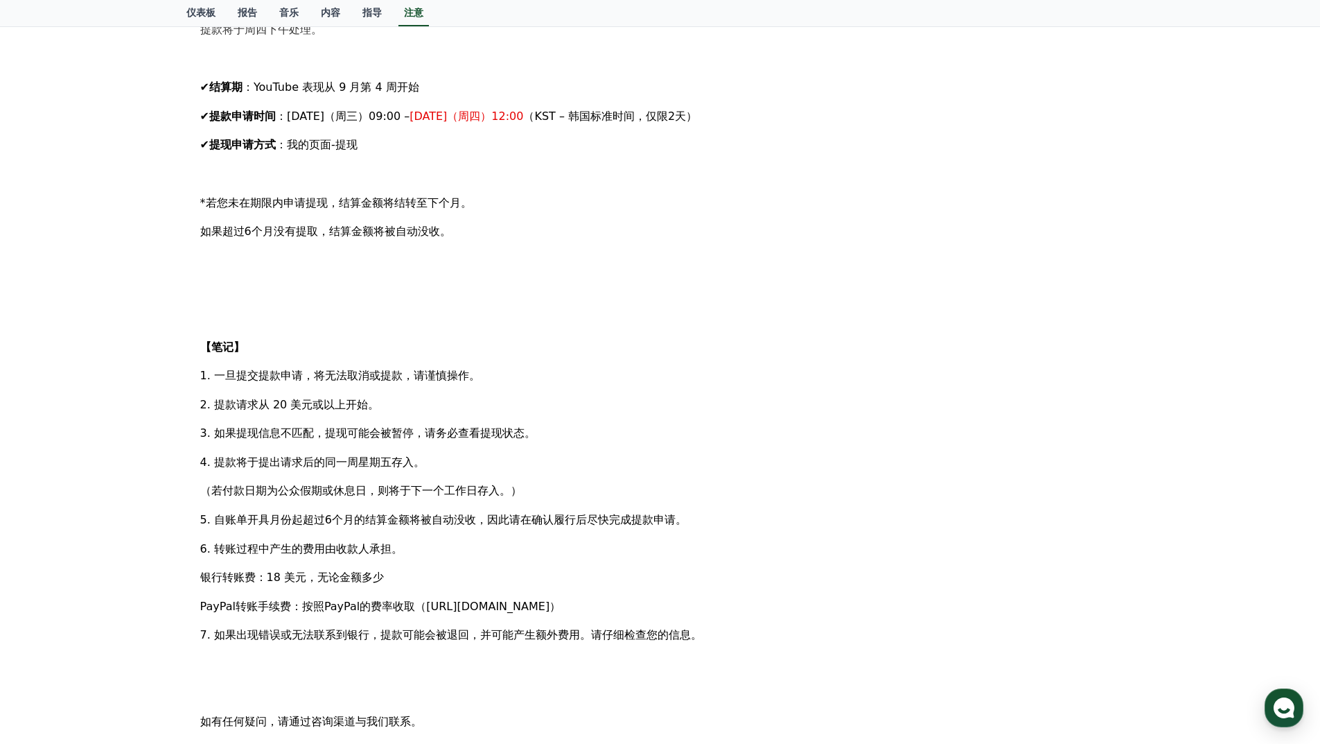
scroll to position [416, 0]
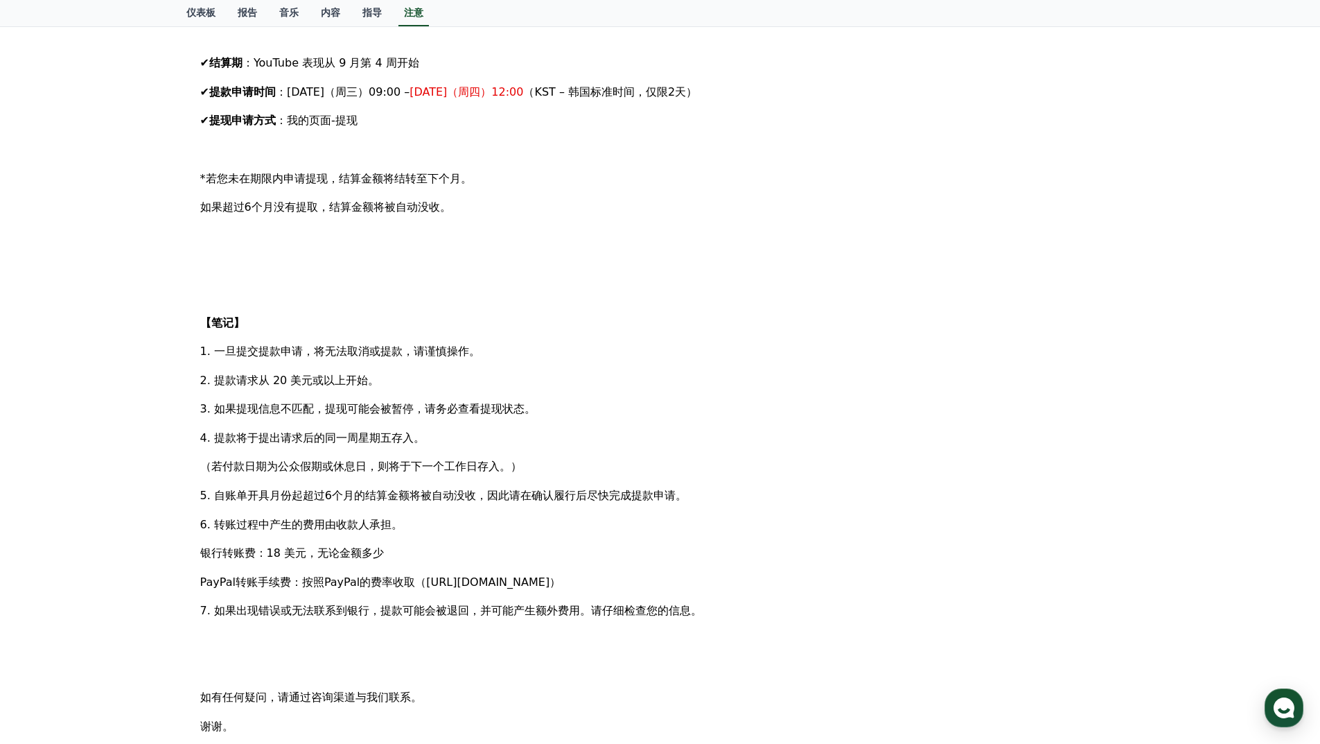
drag, startPoint x: 251, startPoint y: 462, endPoint x: 584, endPoint y: 467, distance: 332.7
click at [566, 464] on p "（若付款日期为公众假期或休息日，则将于下一个工作日存入。）" at bounding box center [660, 466] width 920 height 18
drag, startPoint x: 349, startPoint y: 488, endPoint x: 574, endPoint y: 491, distance: 225.2
click at [584, 489] on font "5. 自账单开具月份起超过6个月的结算金额将被自动没收，因此请在确认履行后尽快完成提款申请。" at bounding box center [443, 495] width 487 height 13
drag, startPoint x: 452, startPoint y: 520, endPoint x: 486, endPoint y: 515, distance: 34.4
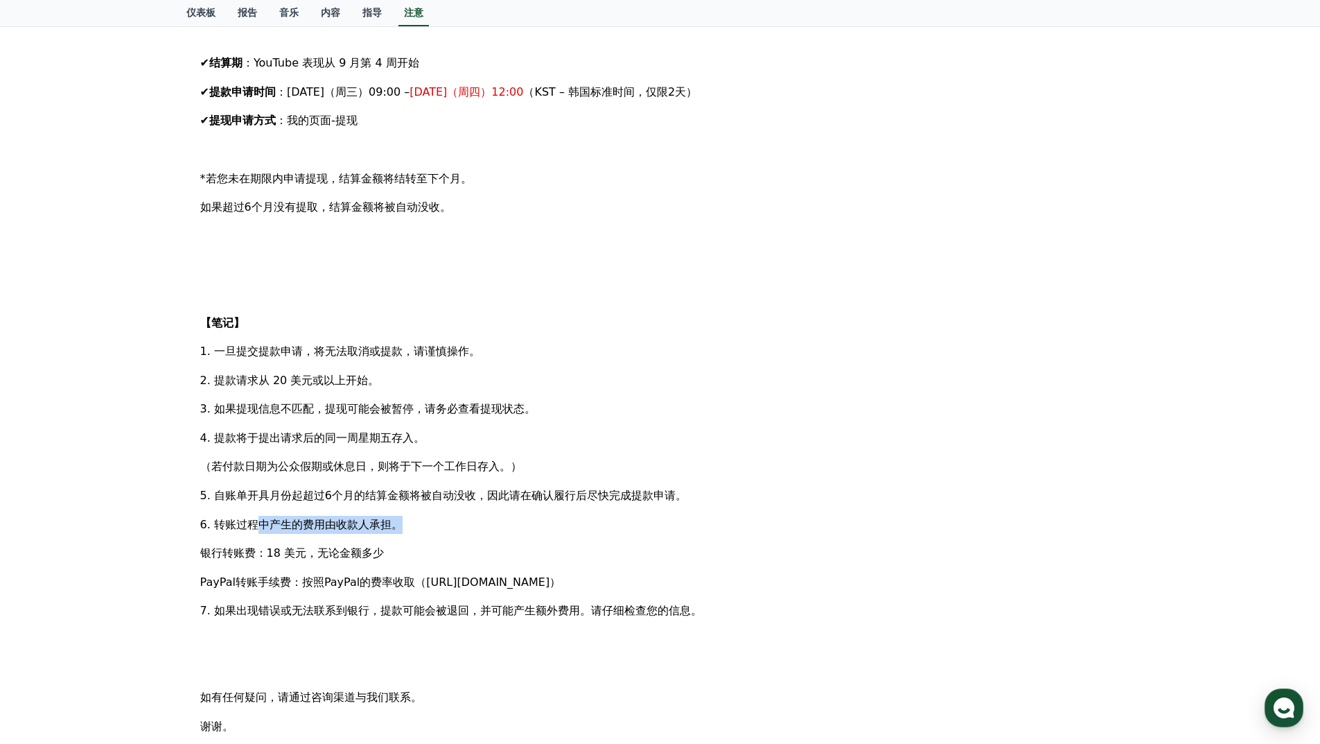
click at [484, 518] on p "6. 转账过程中产生的费用由收款人承担。" at bounding box center [660, 525] width 920 height 18
drag, startPoint x: 351, startPoint y: 560, endPoint x: 395, endPoint y: 560, distance: 44.4
click at [374, 560] on p "银行转账费：18 美元，无论金额多少" at bounding box center [660, 553] width 920 height 18
drag, startPoint x: 395, startPoint y: 560, endPoint x: 343, endPoint y: 563, distance: 52.0
click at [390, 561] on p "银行转账费：18 美元，无论金额多少" at bounding box center [660, 553] width 920 height 18
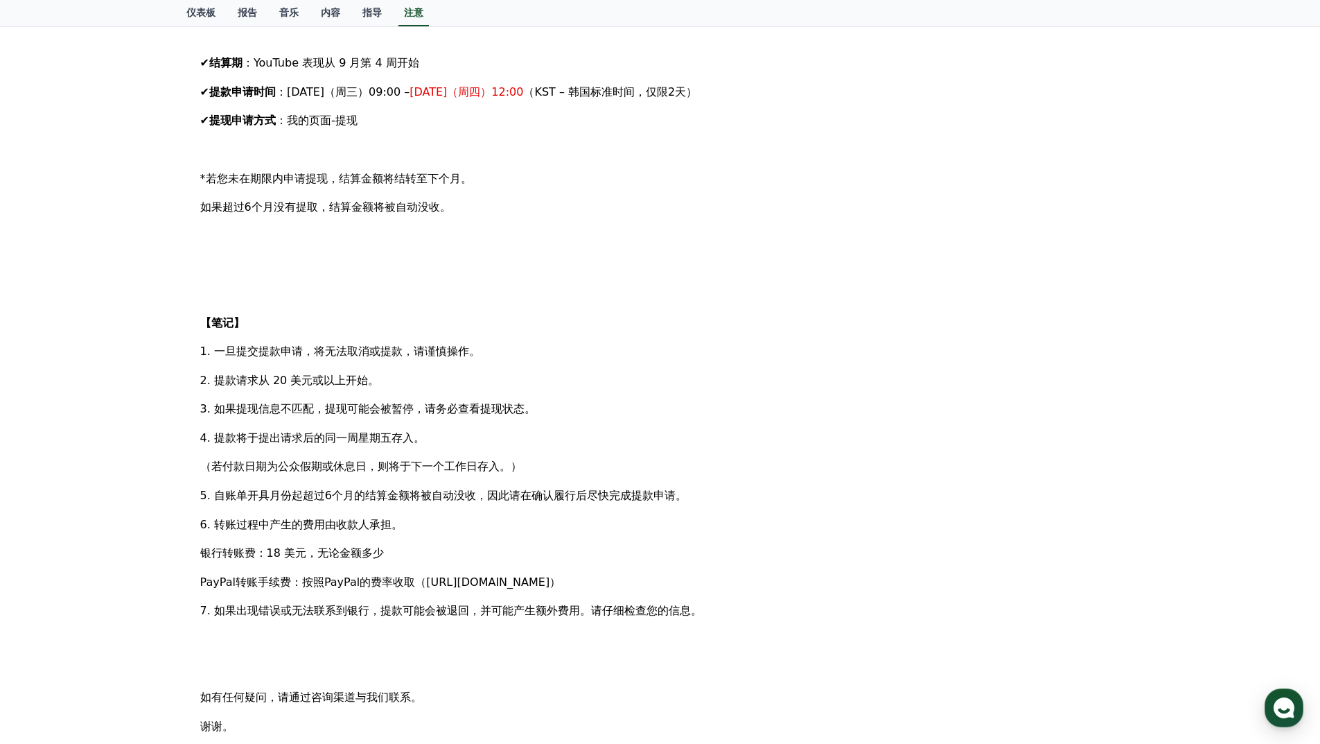
drag, startPoint x: 341, startPoint y: 550, endPoint x: 407, endPoint y: 550, distance: 66.5
click at [406, 550] on p "银行转账费：18 美元，无论金额多少" at bounding box center [660, 553] width 920 height 18
drag, startPoint x: 407, startPoint y: 550, endPoint x: 247, endPoint y: 578, distance: 163.3
click at [407, 550] on p "银行转账费：18 美元，无论金额多少" at bounding box center [660, 553] width 920 height 18
drag, startPoint x: 234, startPoint y: 585, endPoint x: 435, endPoint y: 575, distance: 201.2
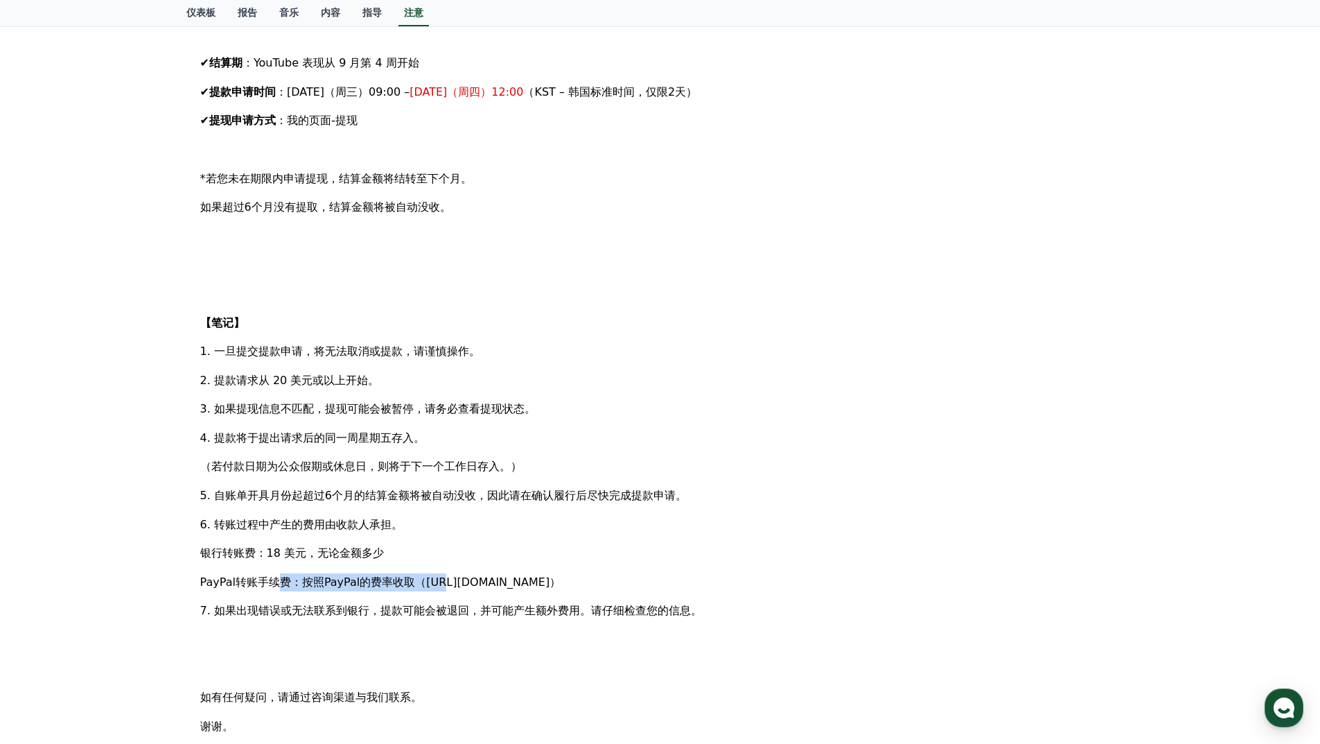
click at [419, 575] on font "PayPal转账手续费：按照PayPal的费率收取（https://www.paypal.com/us/webapps/mpp/paypal-fees）" at bounding box center [380, 581] width 361 height 13
drag, startPoint x: 437, startPoint y: 575, endPoint x: 377, endPoint y: 582, distance: 60.7
click at [437, 575] on font "PayPal转账手续费：按照PayPal的费率收取（https://www.paypal.com/us/webapps/mpp/paypal-fees）" at bounding box center [380, 581] width 361 height 13
drag, startPoint x: 308, startPoint y: 582, endPoint x: 446, endPoint y: 582, distance: 137.9
click at [446, 582] on font "PayPal转账手续费：按照PayPal的费率收取（https://www.paypal.com/us/webapps/mpp/paypal-fees）" at bounding box center [380, 581] width 361 height 13
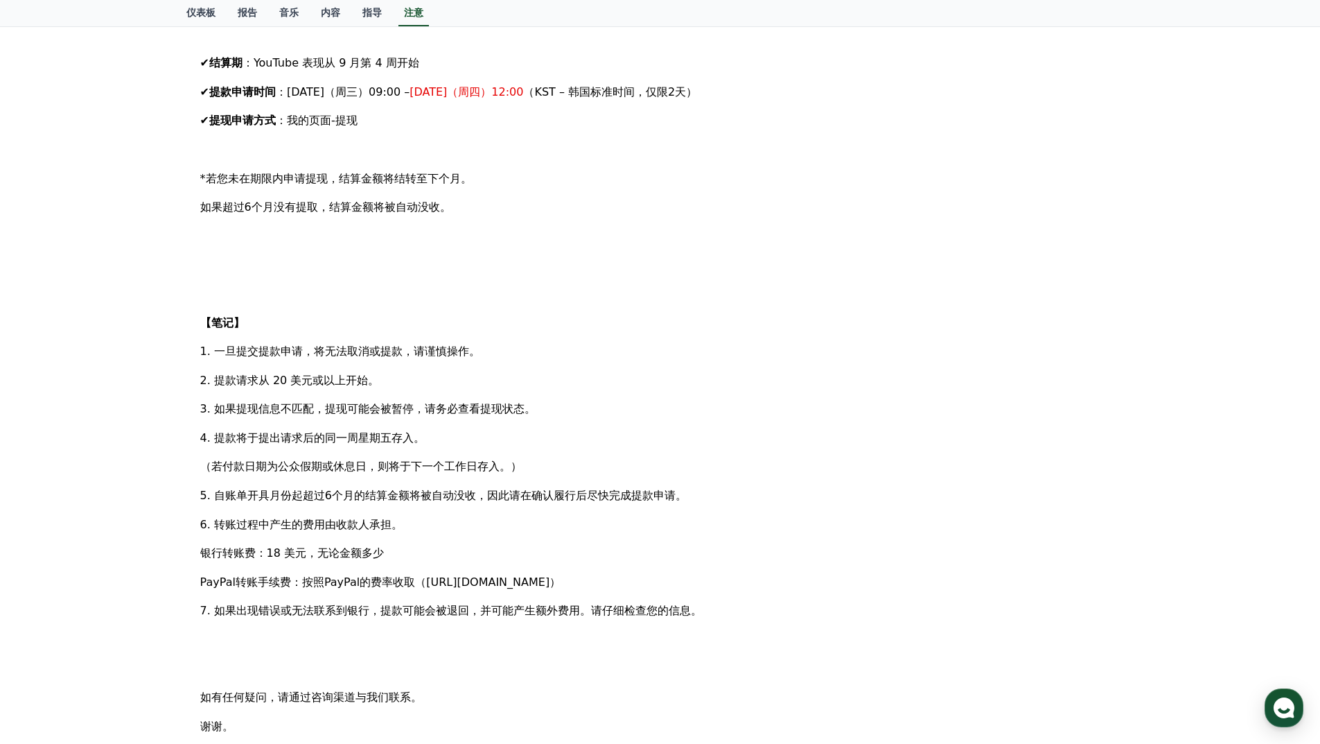
click at [385, 626] on div "大家好，我是 CREWARD。 我们很高兴地通知您关于8月份第4周周结算的提款申请。 ※ 由于本周五是韩国的公共假期，因此提款申请截止日期为 10月2日星期四…" at bounding box center [660, 293] width 920 height 882
drag, startPoint x: 327, startPoint y: 600, endPoint x: 532, endPoint y: 604, distance: 204.5
click at [532, 604] on font "7. 如果出现错误或无法联系到银行，提款可能会被退回，并可能产生额外费用。请仔细检查您的信息。" at bounding box center [451, 610] width 502 height 13
drag, startPoint x: 529, startPoint y: 642, endPoint x: 467, endPoint y: 624, distance: 64.3
click at [528, 642] on p at bounding box center [660, 640] width 920 height 18
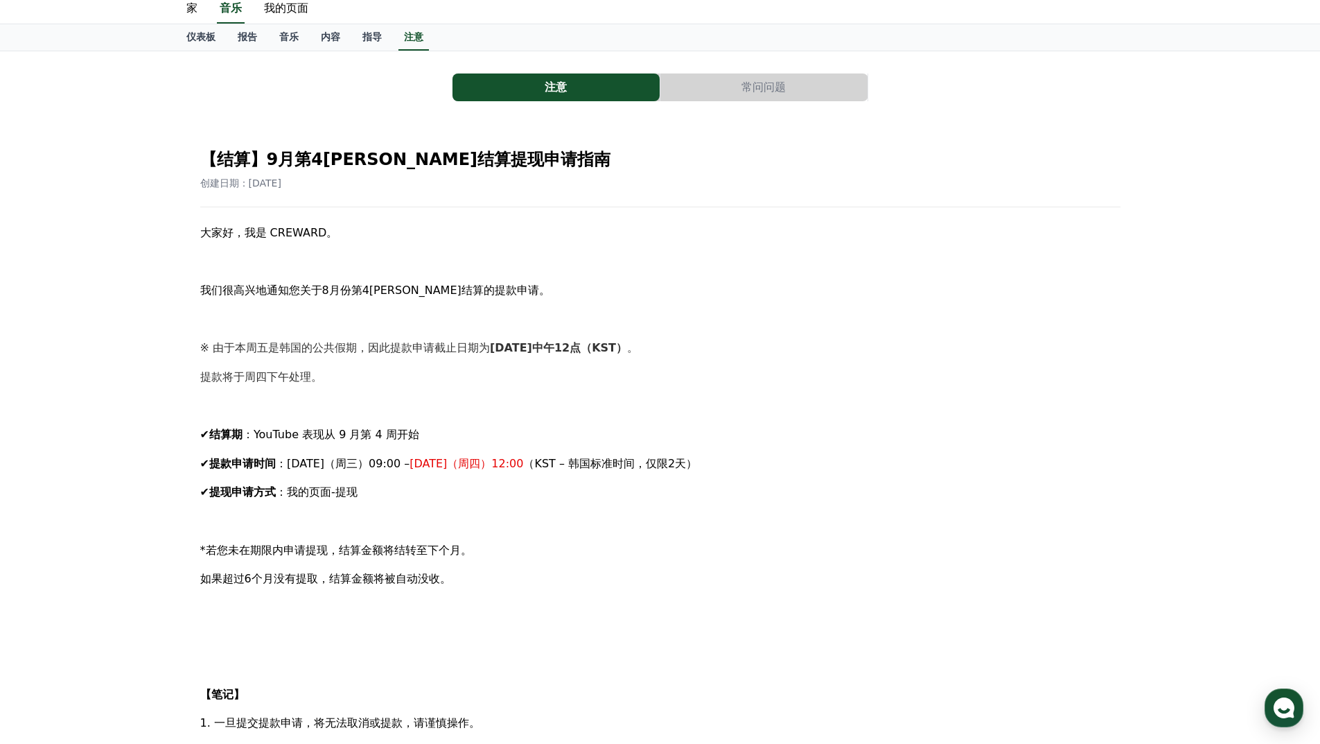
scroll to position [0, 0]
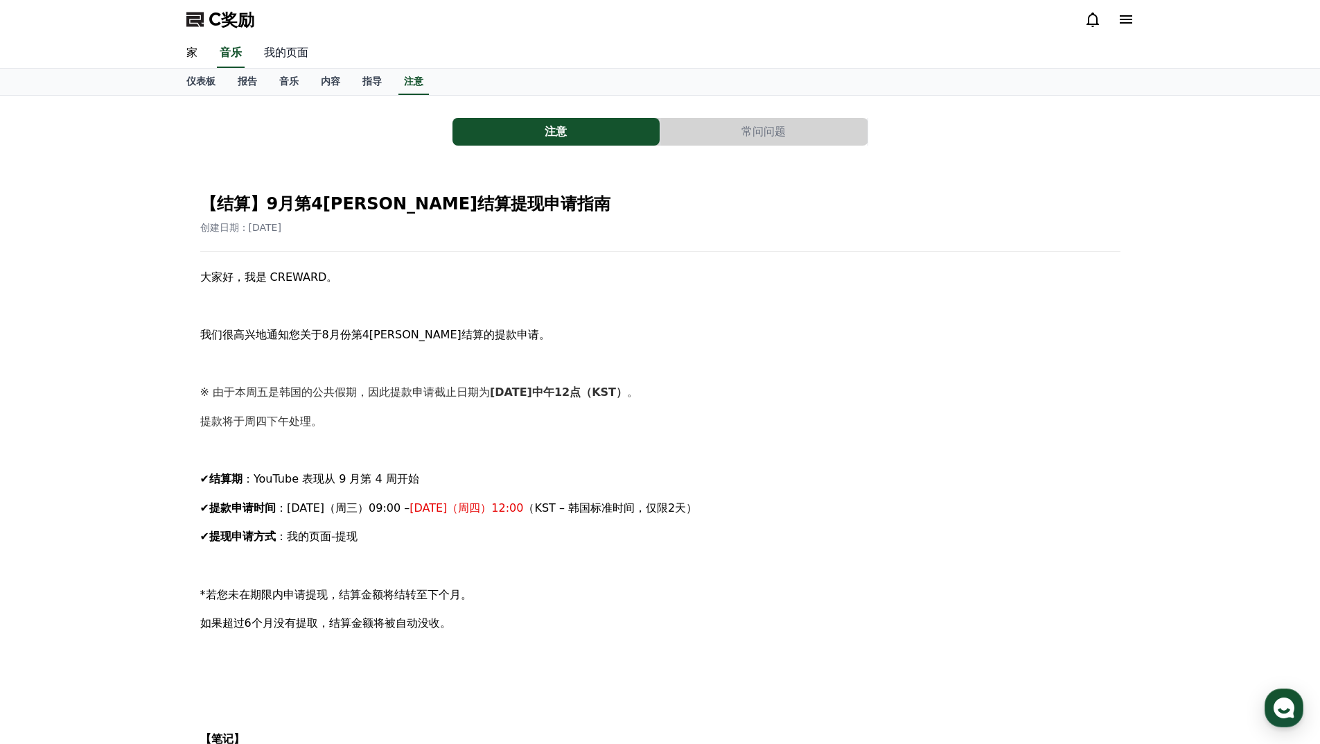
click at [270, 51] on font "我的页面" at bounding box center [286, 52] width 44 height 13
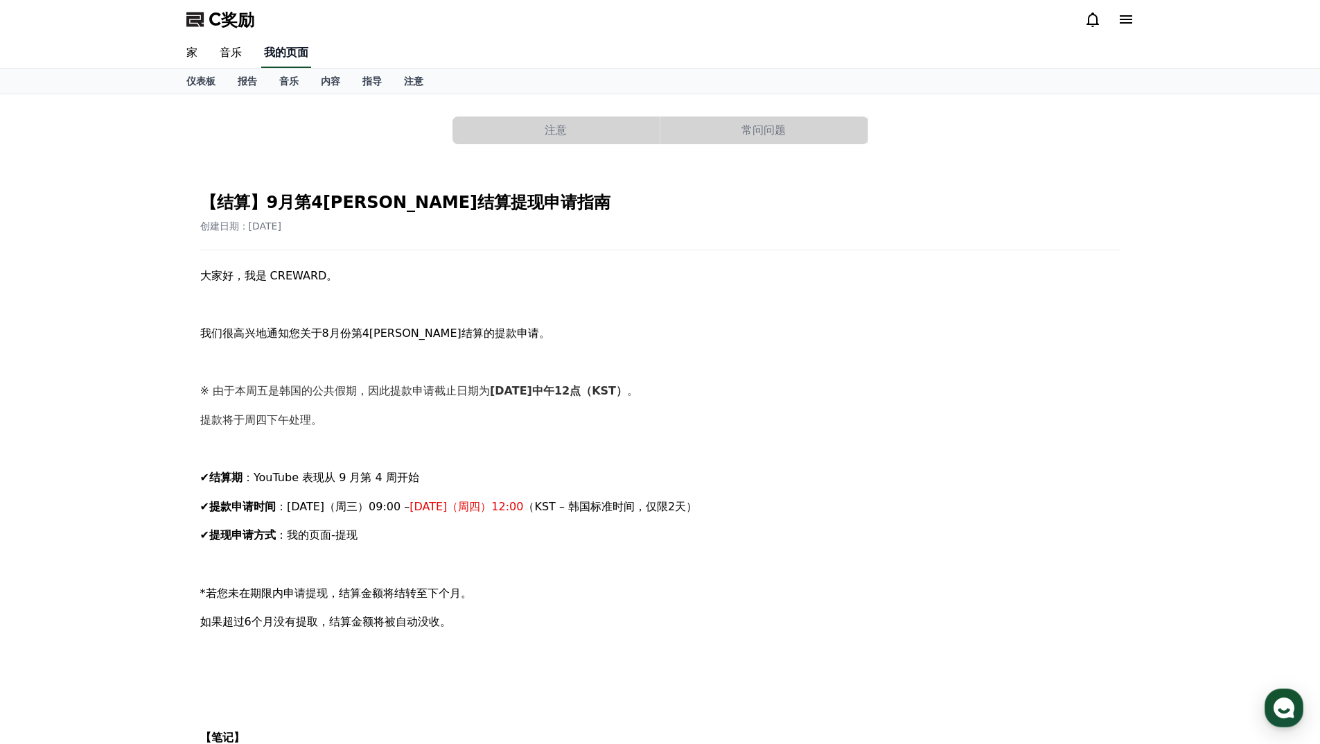
select select "**********"
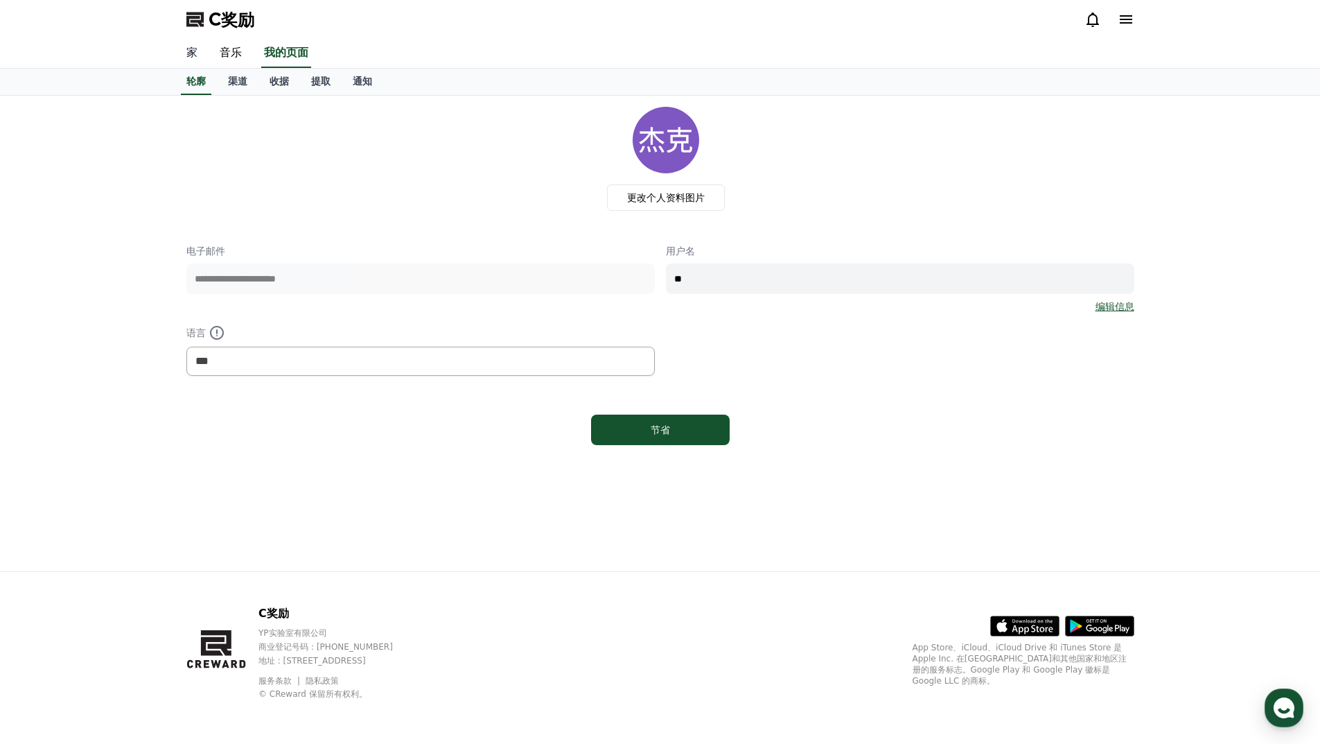
click at [195, 53] on font "家" at bounding box center [191, 52] width 11 height 13
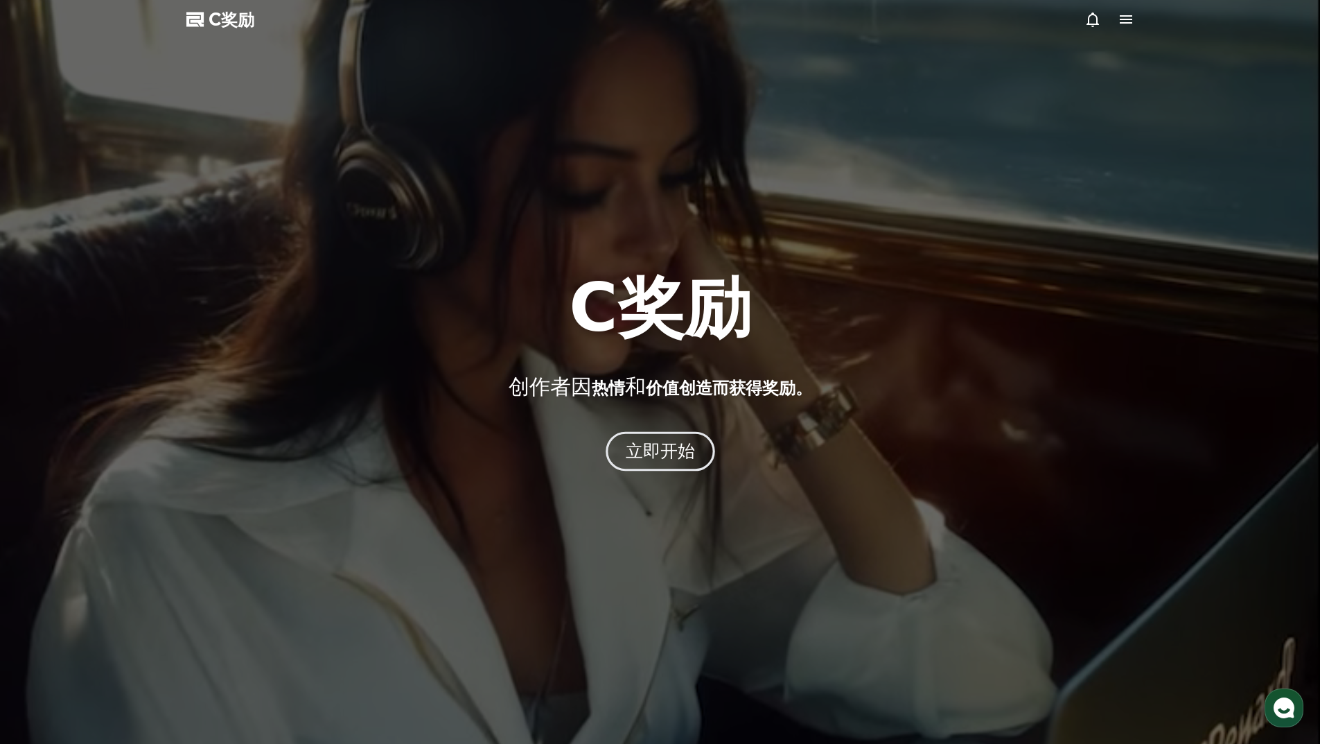
click at [672, 453] on font "立即开始" at bounding box center [660, 451] width 70 height 20
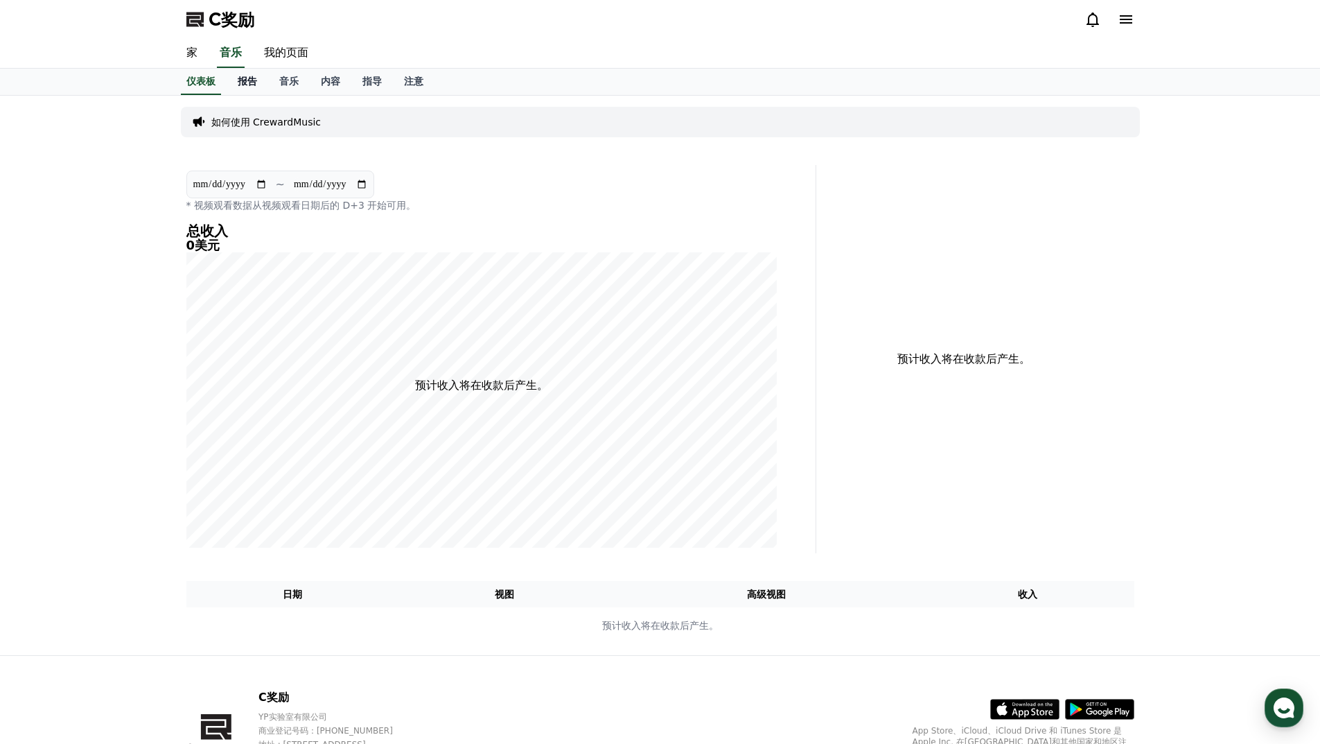
click at [254, 82] on font "报告" at bounding box center [247, 81] width 19 height 11
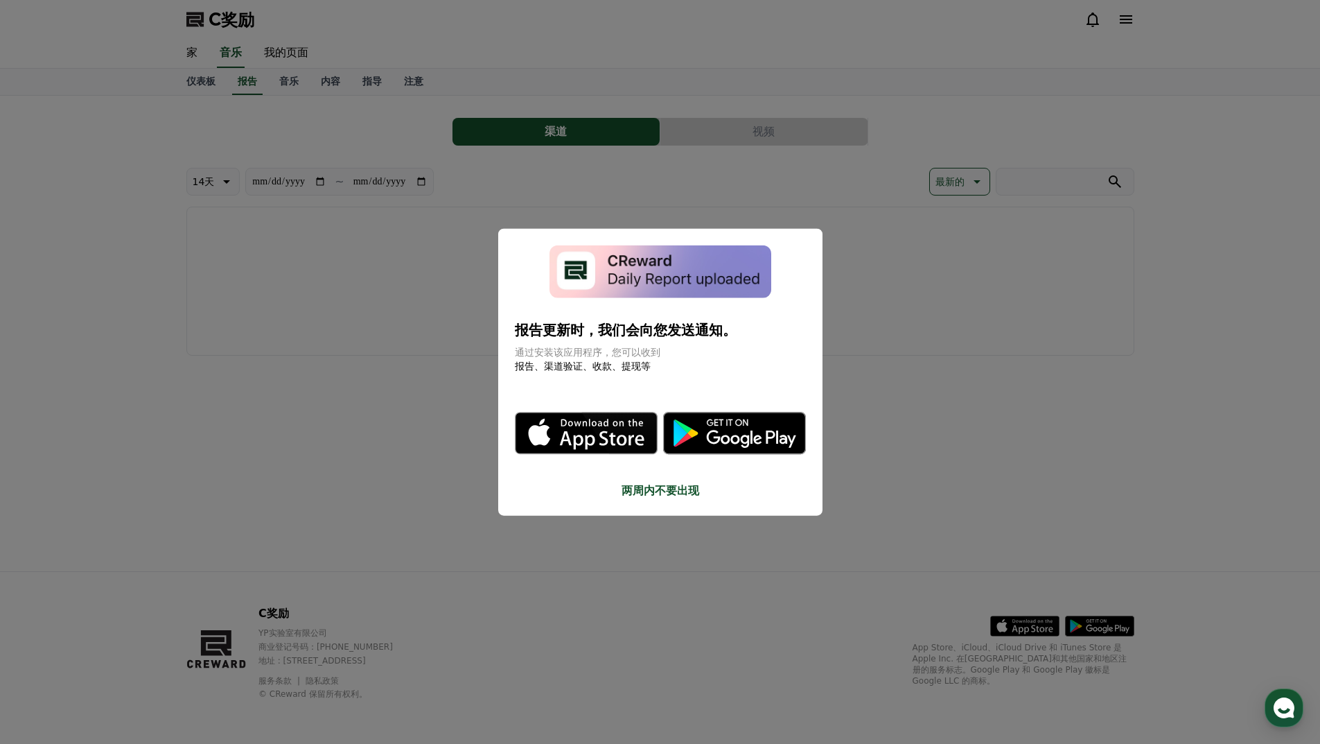
click at [947, 505] on button "关闭模态框" at bounding box center [660, 372] width 1320 height 744
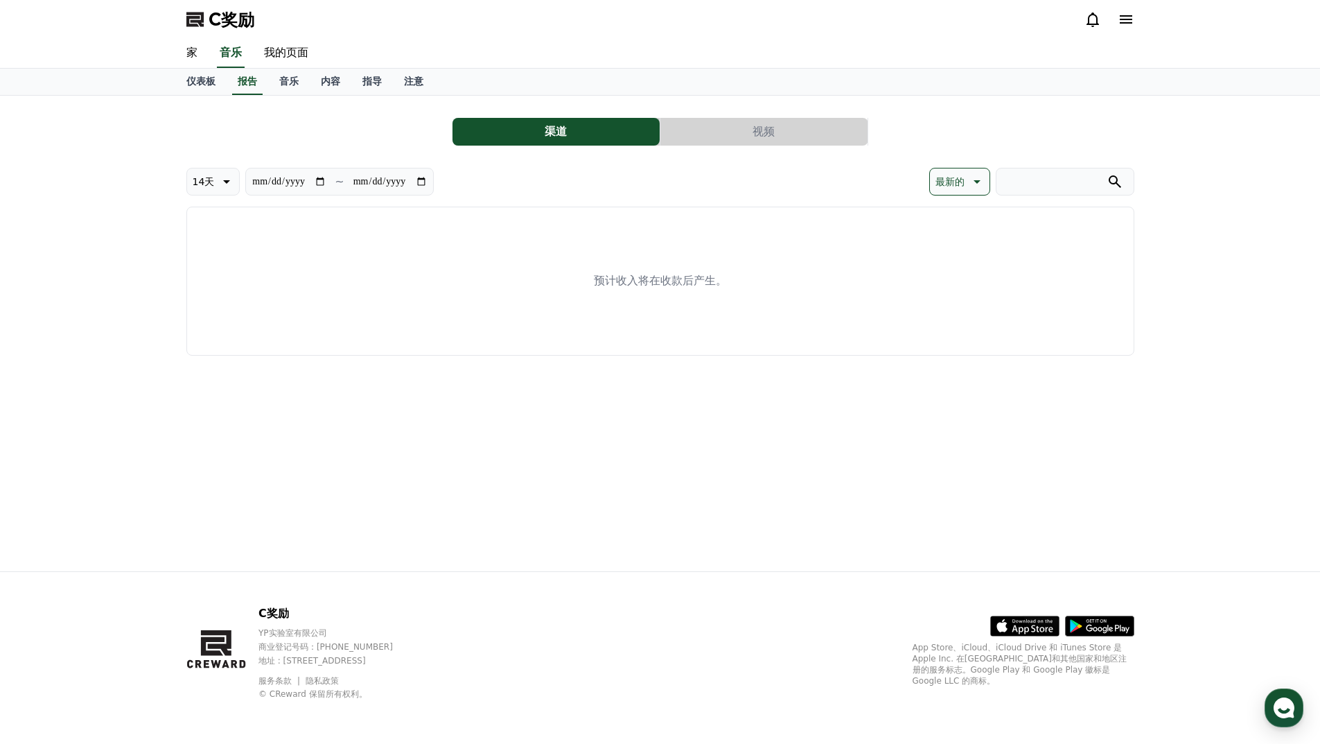
click at [751, 144] on button "视频" at bounding box center [763, 132] width 207 height 28
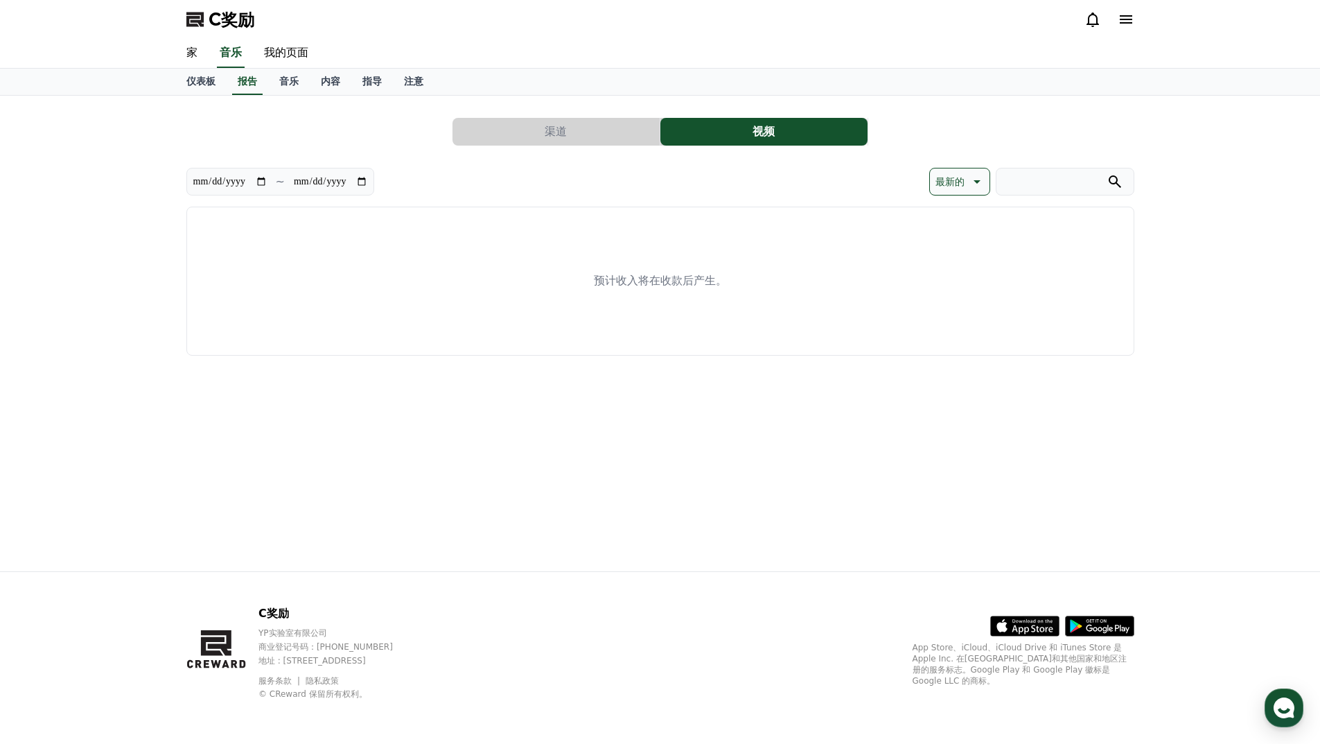
click at [773, 290] on div "预计收入将在收款后产生。" at bounding box center [660, 281] width 948 height 149
click at [606, 157] on div "**********" at bounding box center [660, 231] width 948 height 249
drag, startPoint x: 550, startPoint y: 130, endPoint x: 515, endPoint y: 134, distance: 35.6
click at [550, 130] on font "渠道" at bounding box center [556, 131] width 22 height 13
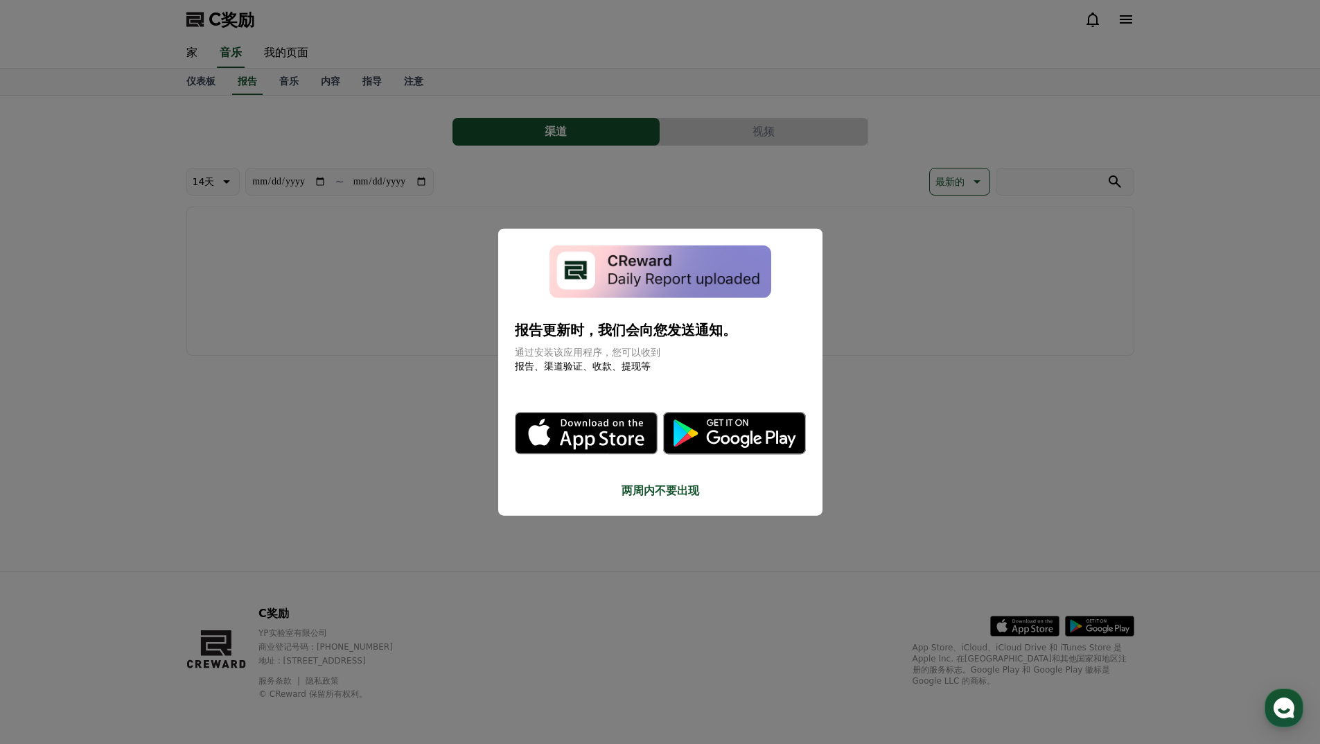
click at [936, 518] on button "关闭模态框" at bounding box center [660, 372] width 1320 height 744
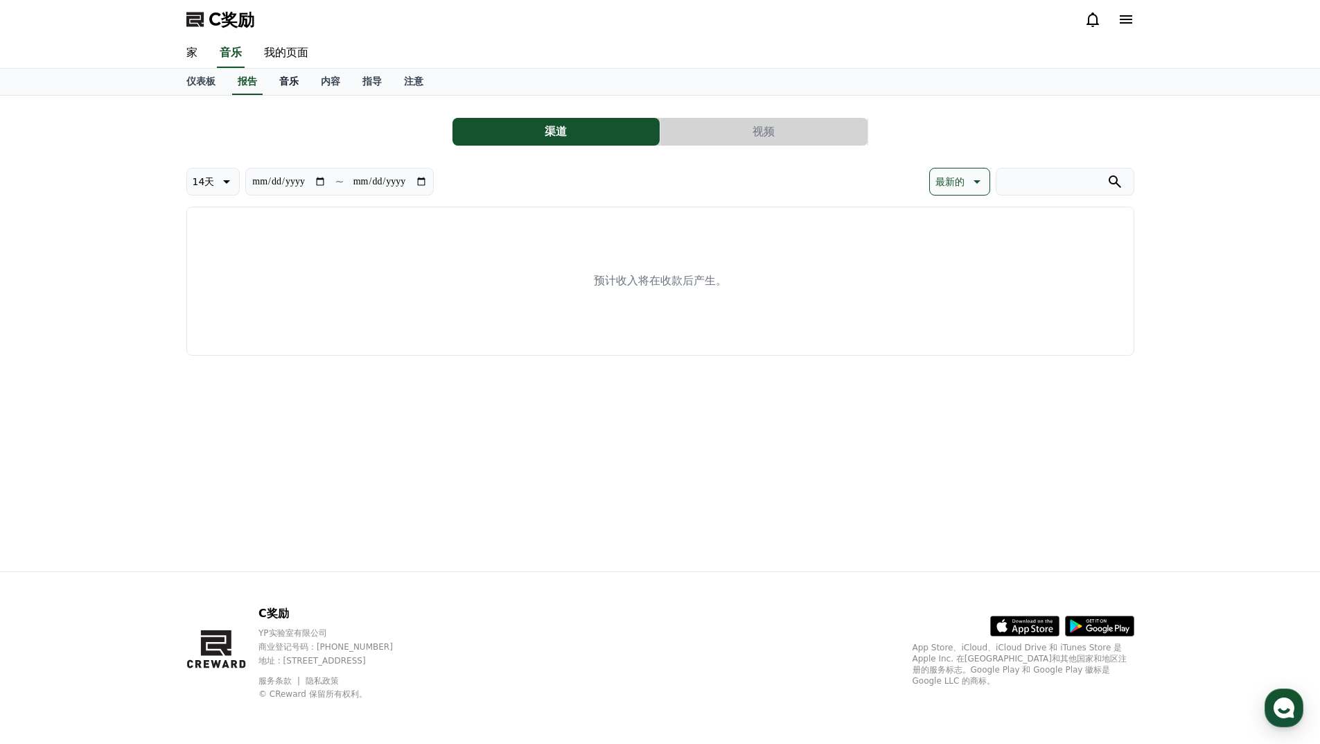
click at [291, 80] on font "音乐" at bounding box center [288, 81] width 19 height 11
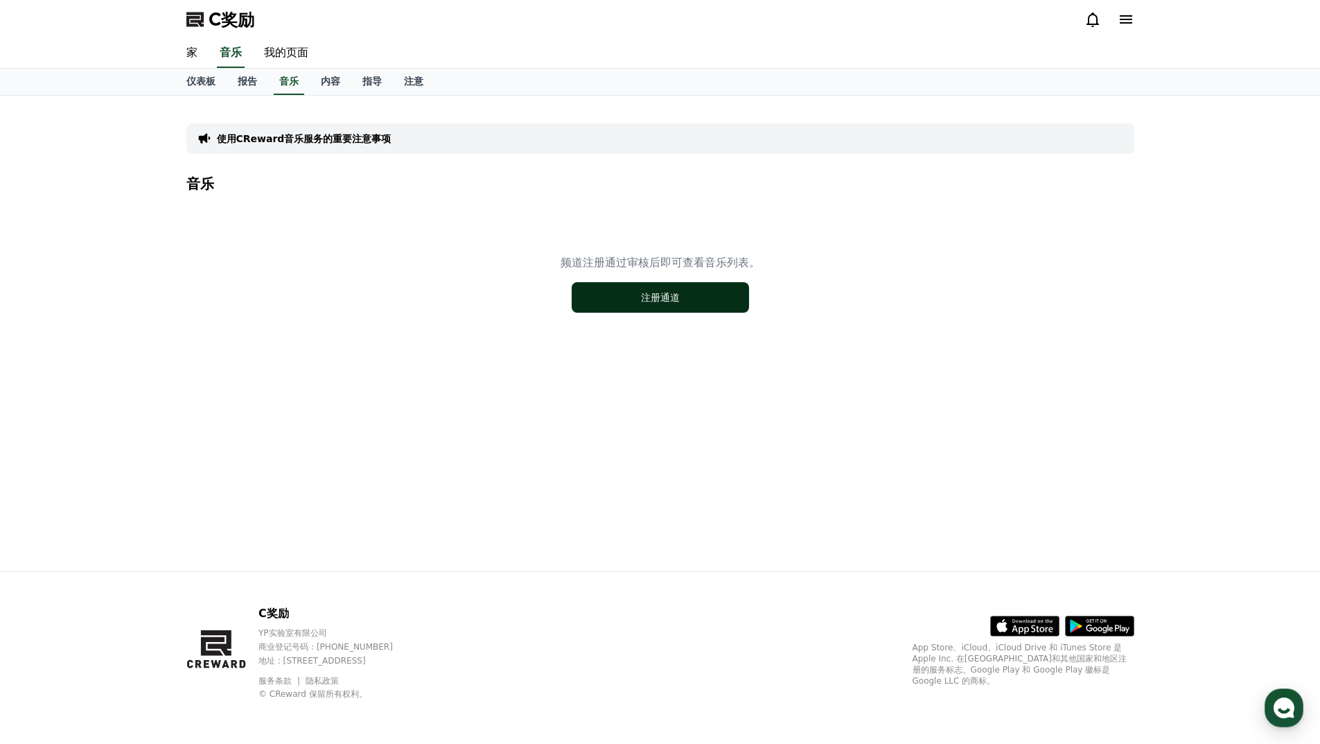
click at [647, 299] on font "注册通道" at bounding box center [660, 297] width 39 height 11
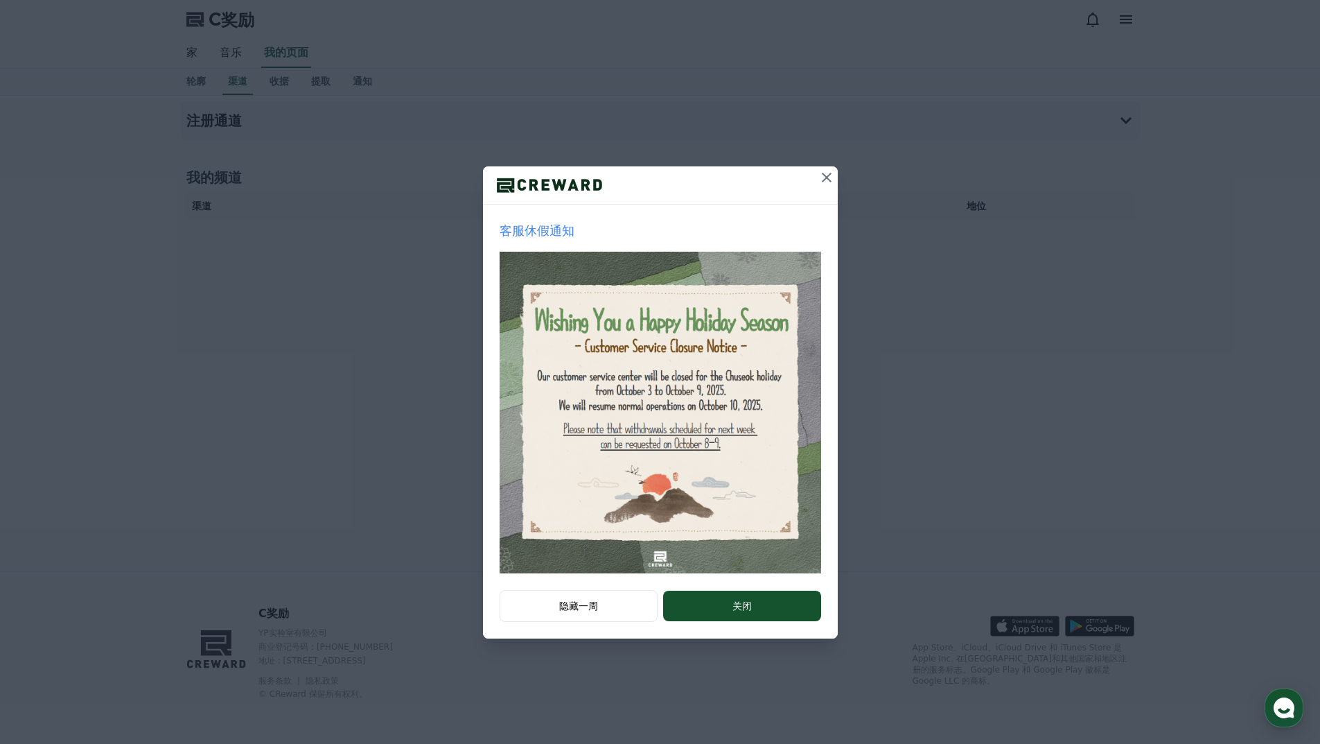
click at [827, 176] on icon at bounding box center [827, 178] width 10 height 10
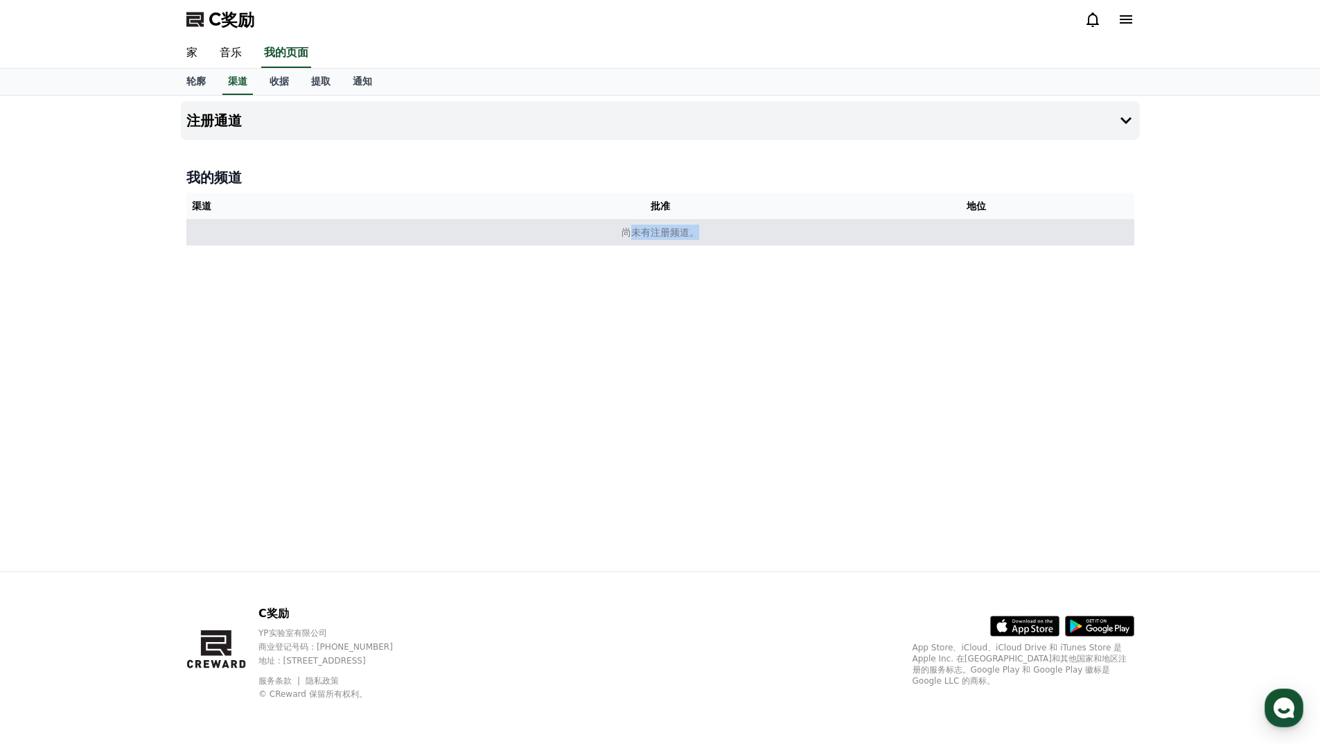
drag, startPoint x: 626, startPoint y: 235, endPoint x: 820, endPoint y: 237, distance: 193.4
click at [820, 237] on td "尚未有注册频道。" at bounding box center [660, 232] width 948 height 26
click at [744, 238] on td "尚未有注册频道。" at bounding box center [660, 232] width 948 height 26
drag, startPoint x: 617, startPoint y: 235, endPoint x: 522, endPoint y: 235, distance: 95.6
click at [533, 235] on td "尚未有注册频道。" at bounding box center [660, 232] width 948 height 26
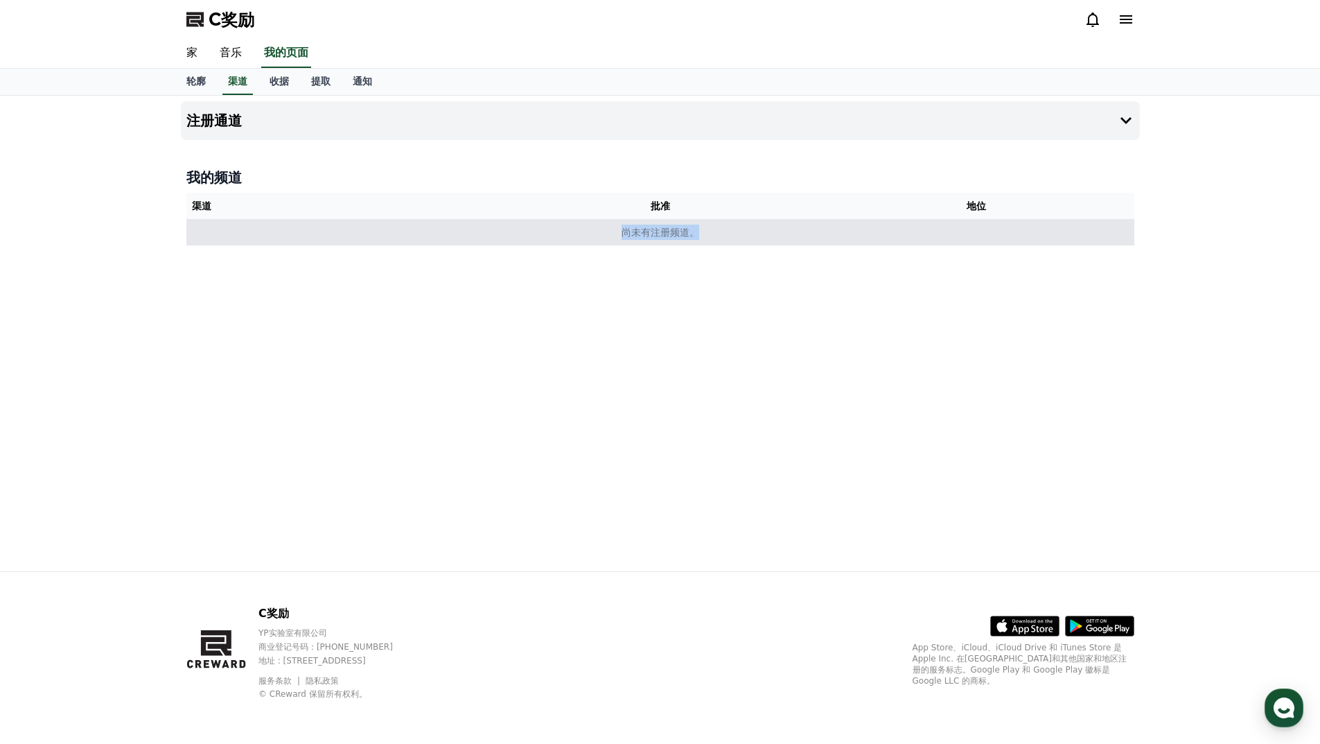
click at [498, 234] on td "尚未有注册频道。" at bounding box center [660, 232] width 948 height 26
drag, startPoint x: 649, startPoint y: 234, endPoint x: 748, endPoint y: 234, distance: 99.8
click at [739, 234] on td "尚未有注册频道。" at bounding box center [660, 232] width 948 height 26
click at [755, 234] on td "尚未有注册频道。" at bounding box center [660, 232] width 948 height 26
click at [576, 234] on td "尚未有注册频道。" at bounding box center [660, 232] width 948 height 26
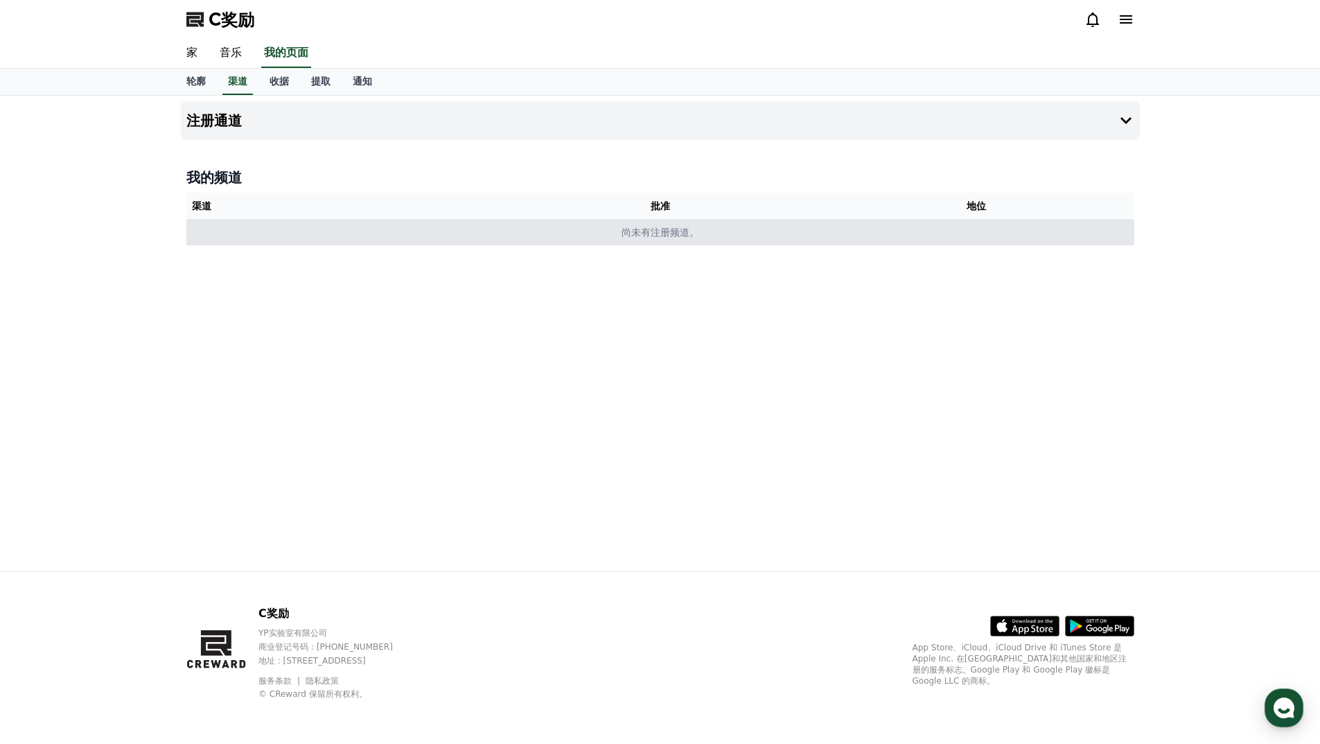
click at [735, 235] on td "尚未有注册频道。" at bounding box center [660, 232] width 948 height 26
drag, startPoint x: 690, startPoint y: 233, endPoint x: 613, endPoint y: 229, distance: 77.7
click at [622, 231] on font "尚未有注册频道。" at bounding box center [661, 232] width 78 height 11
click at [608, 229] on td "尚未有注册频道。" at bounding box center [660, 232] width 948 height 26
click at [622, 229] on font "尚未有注册频道。" at bounding box center [661, 232] width 78 height 11
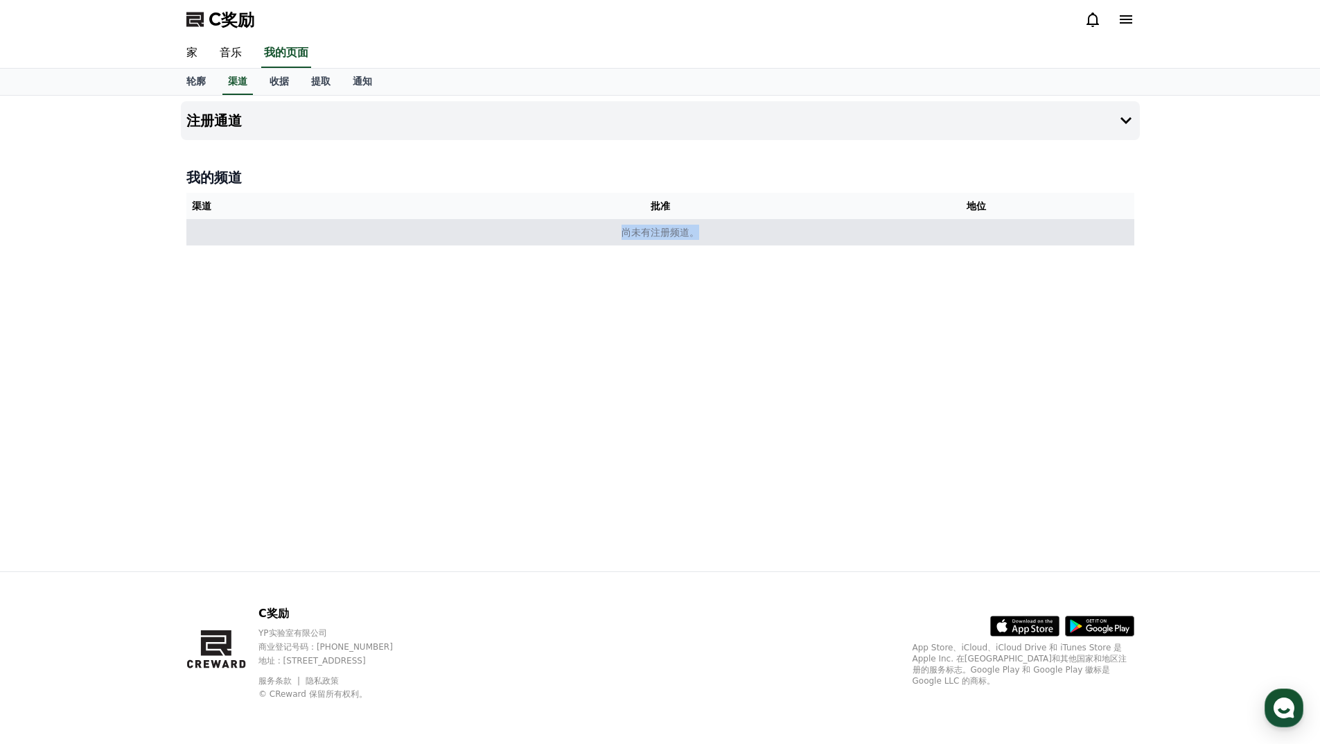
drag, startPoint x: 624, startPoint y: 232, endPoint x: 739, endPoint y: 232, distance: 115.7
click at [737, 232] on td "尚未有注册频道。" at bounding box center [660, 232] width 948 height 26
click at [739, 232] on td "尚未有注册频道。" at bounding box center [660, 232] width 948 height 26
click at [626, 222] on td "尚未有注册频道。" at bounding box center [660, 232] width 948 height 26
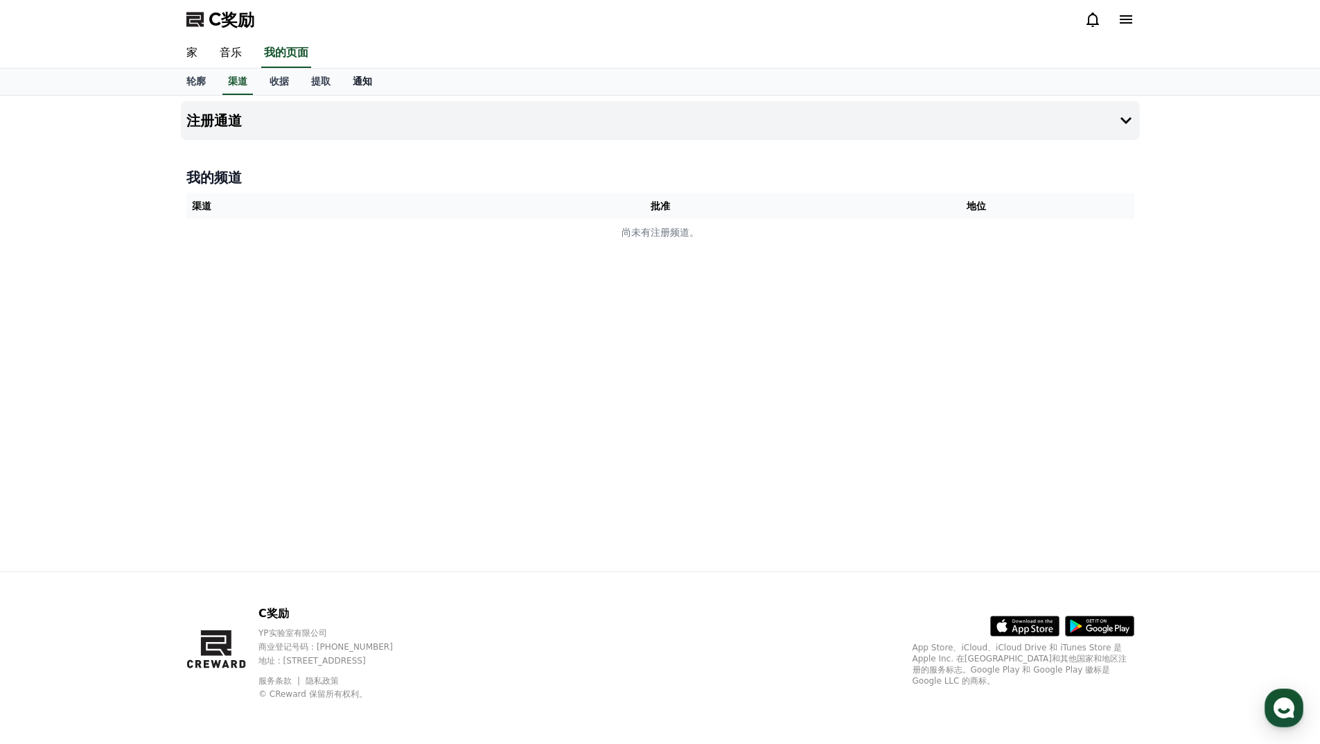
click at [365, 76] on font "通知" at bounding box center [362, 81] width 19 height 11
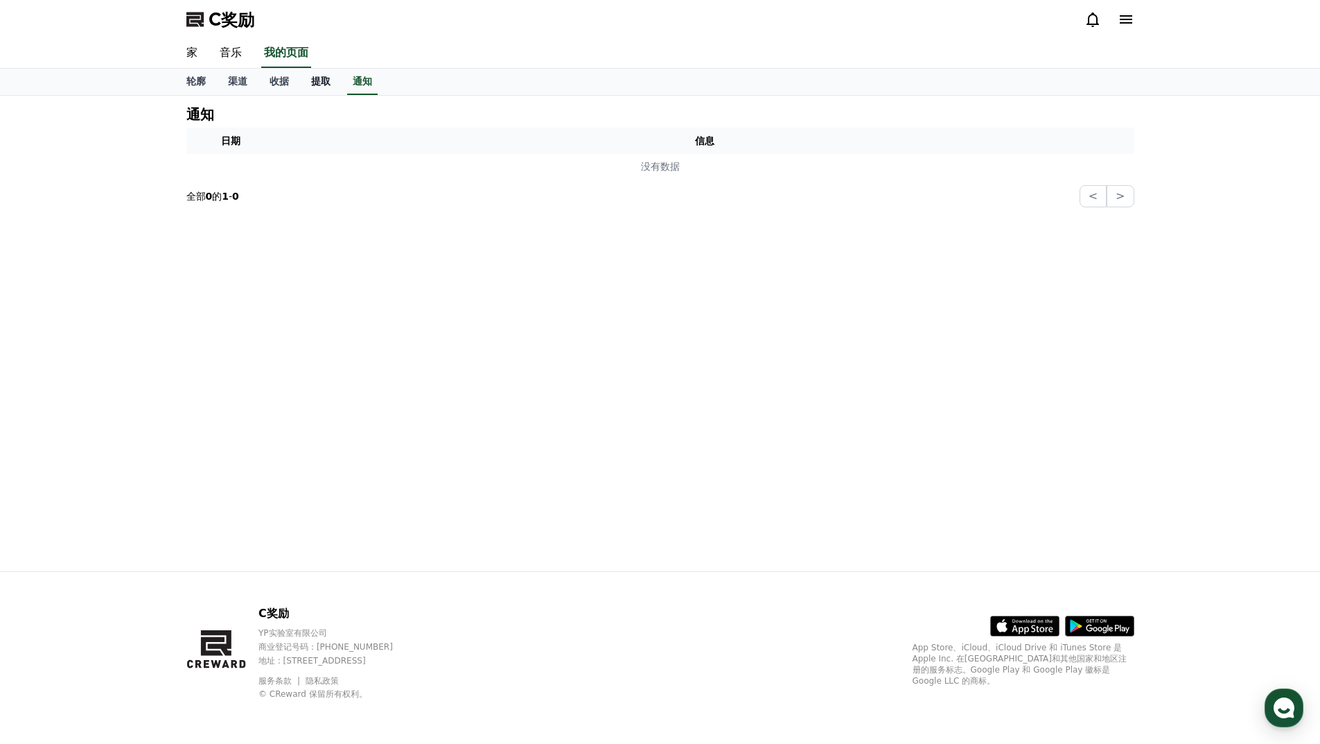
click at [316, 80] on font "提取" at bounding box center [320, 81] width 19 height 11
select select
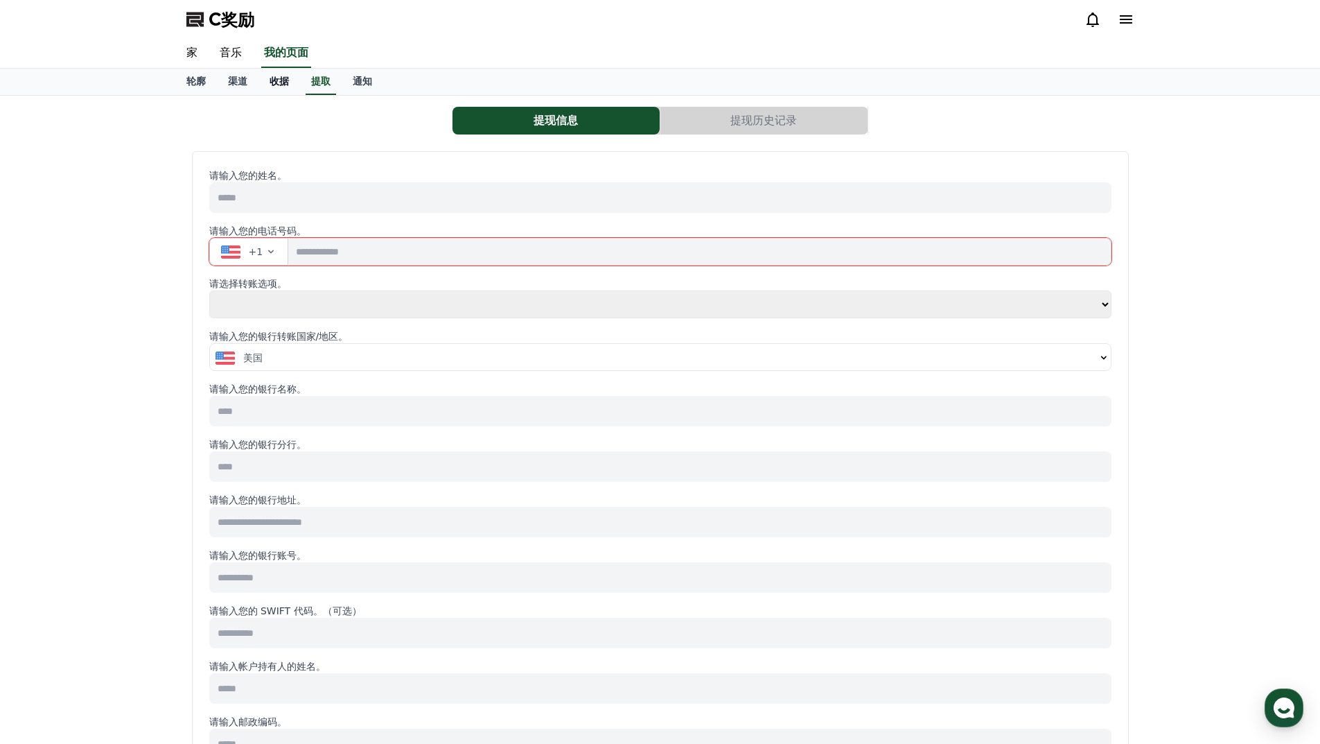
click at [287, 79] on font "收据" at bounding box center [279, 81] width 19 height 11
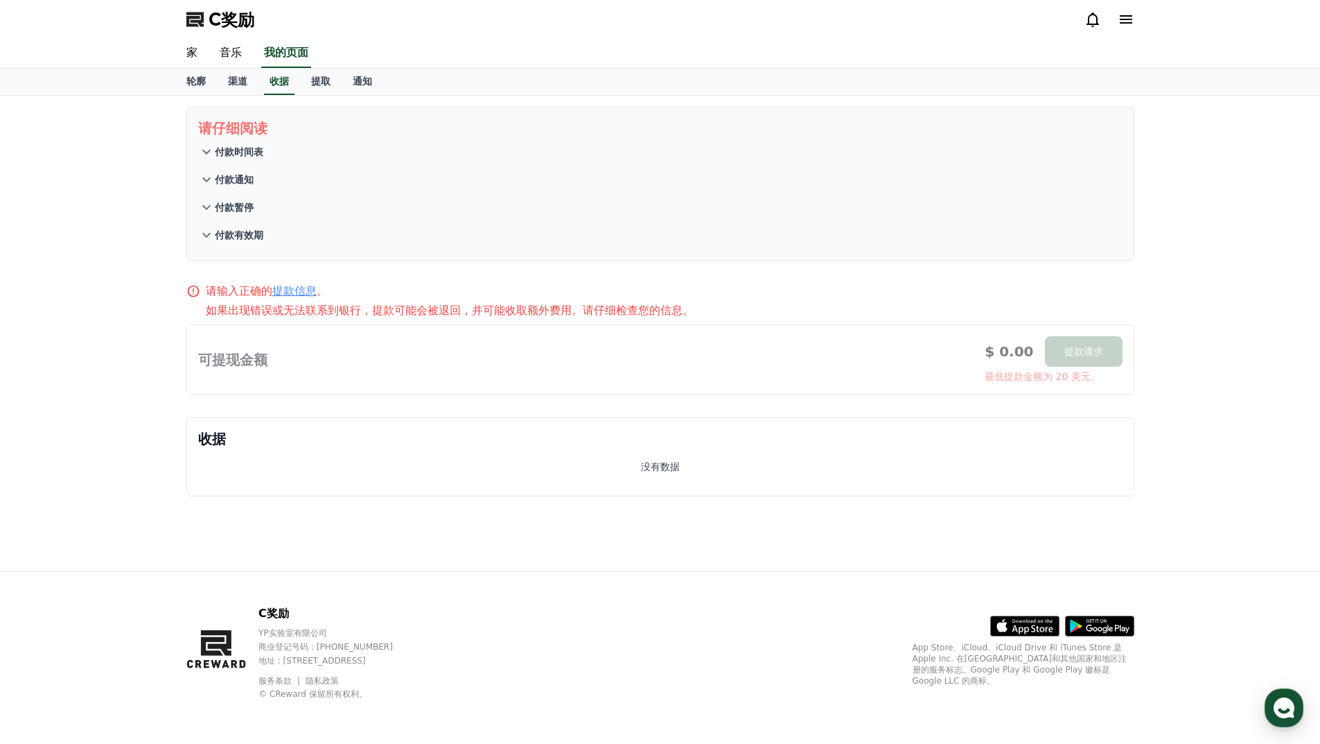
click at [216, 147] on font "付款时间表" at bounding box center [239, 151] width 49 height 11
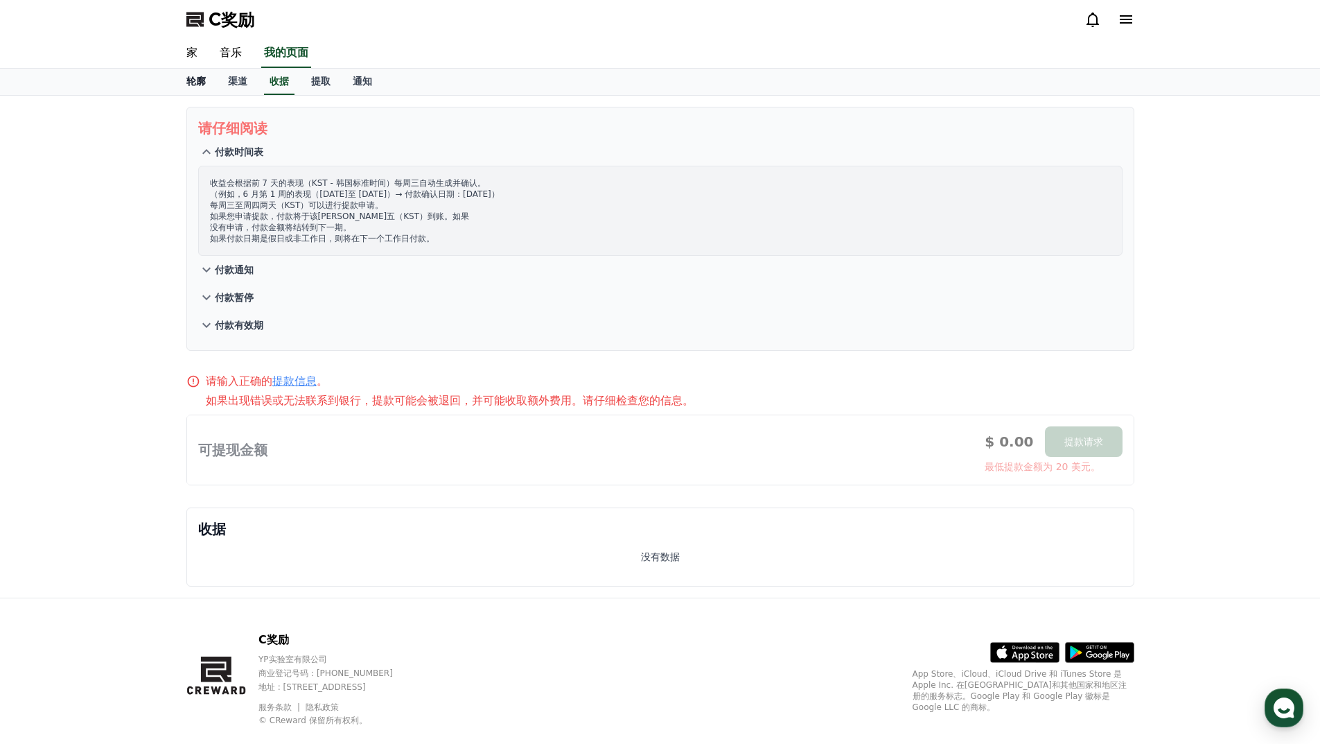
click at [203, 77] on font "轮廓" at bounding box center [195, 81] width 19 height 11
select select "**********"
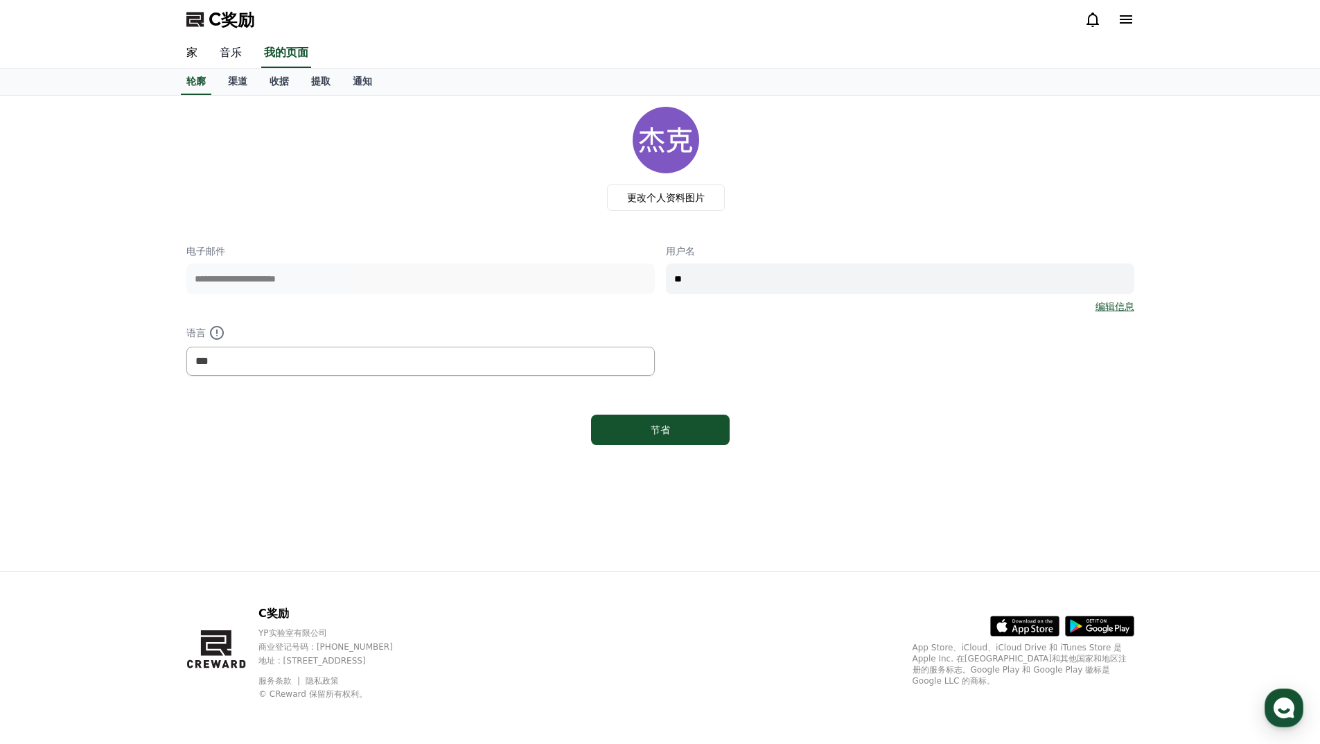
click at [242, 47] on link "音乐" at bounding box center [231, 53] width 44 height 29
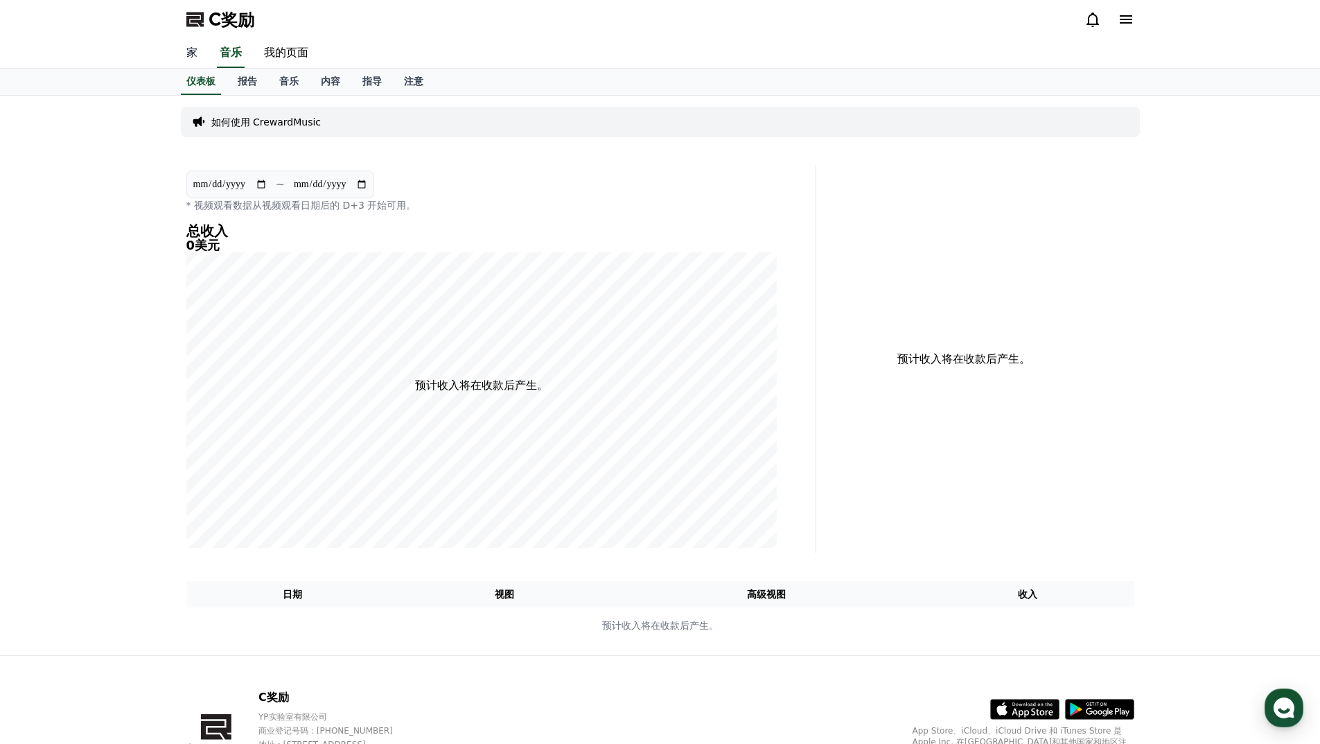
click at [192, 53] on font "家" at bounding box center [191, 52] width 11 height 13
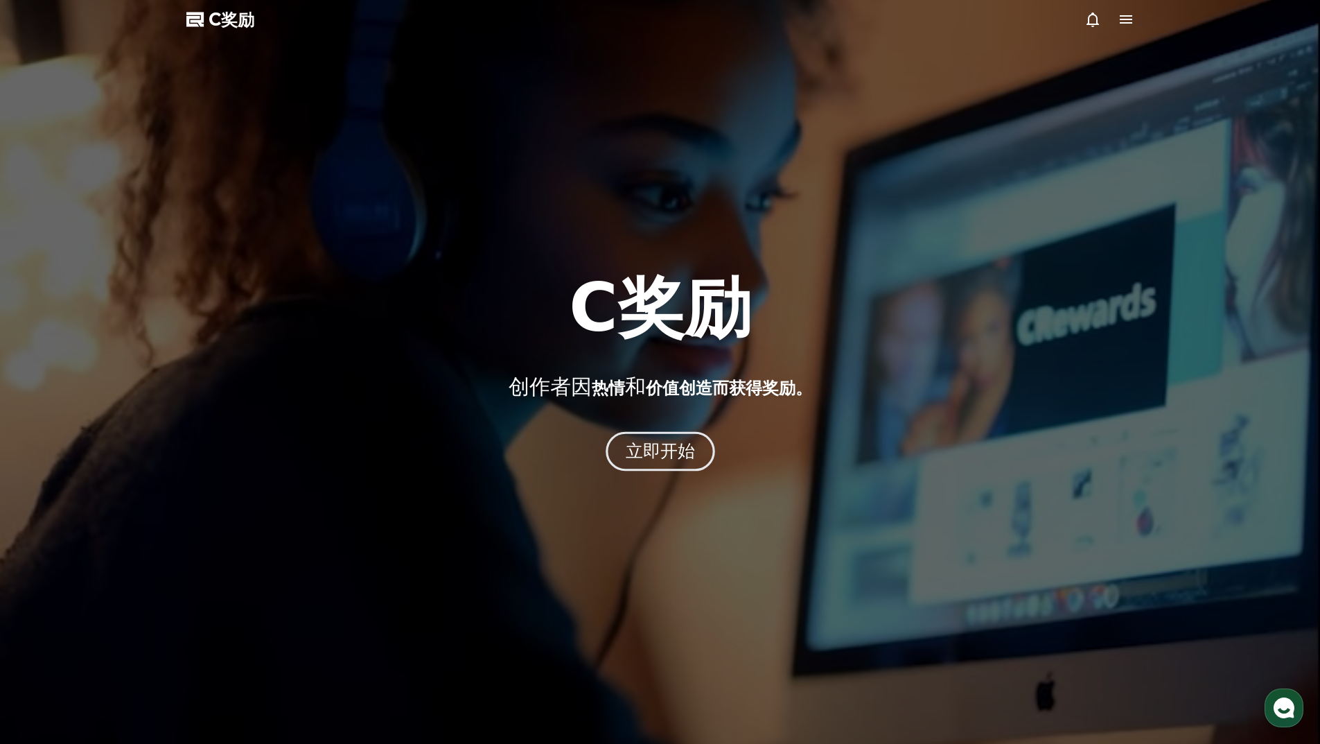
click at [674, 446] on font "立即开始" at bounding box center [660, 451] width 70 height 20
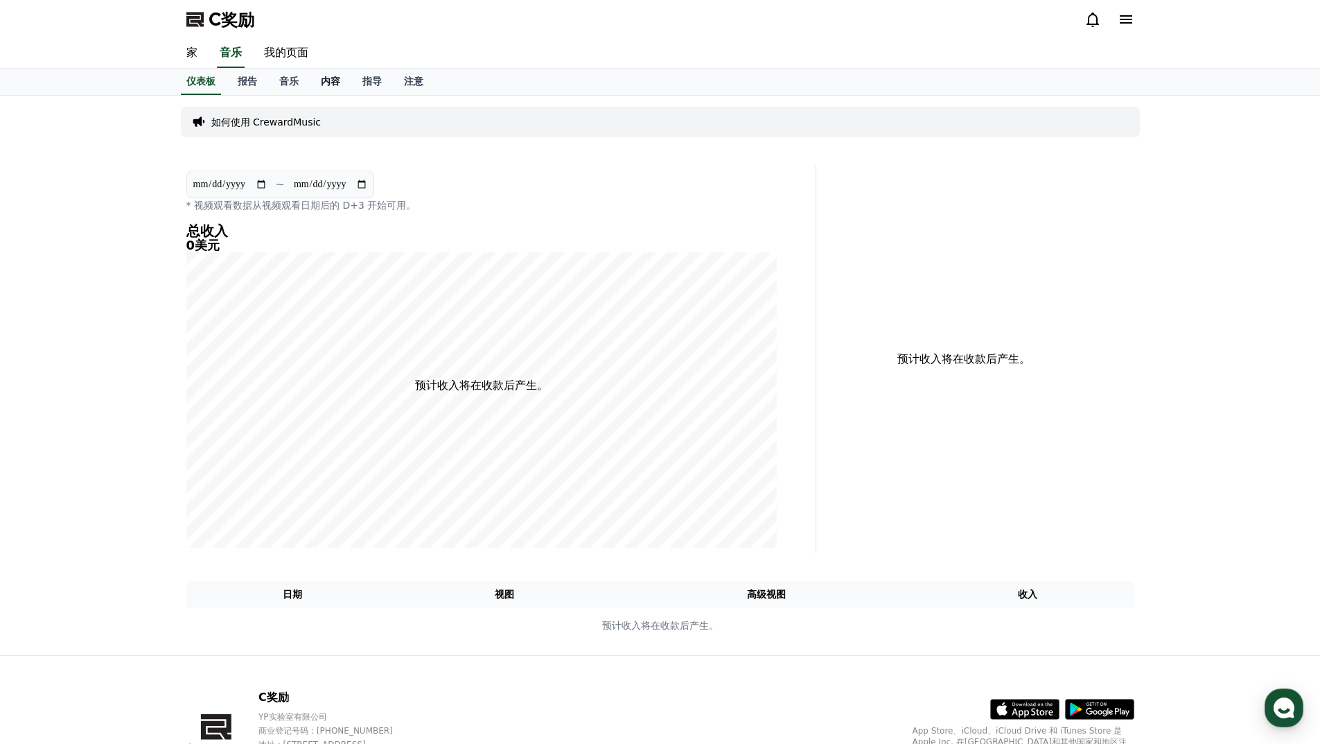
click at [329, 80] on font "内容" at bounding box center [330, 81] width 19 height 11
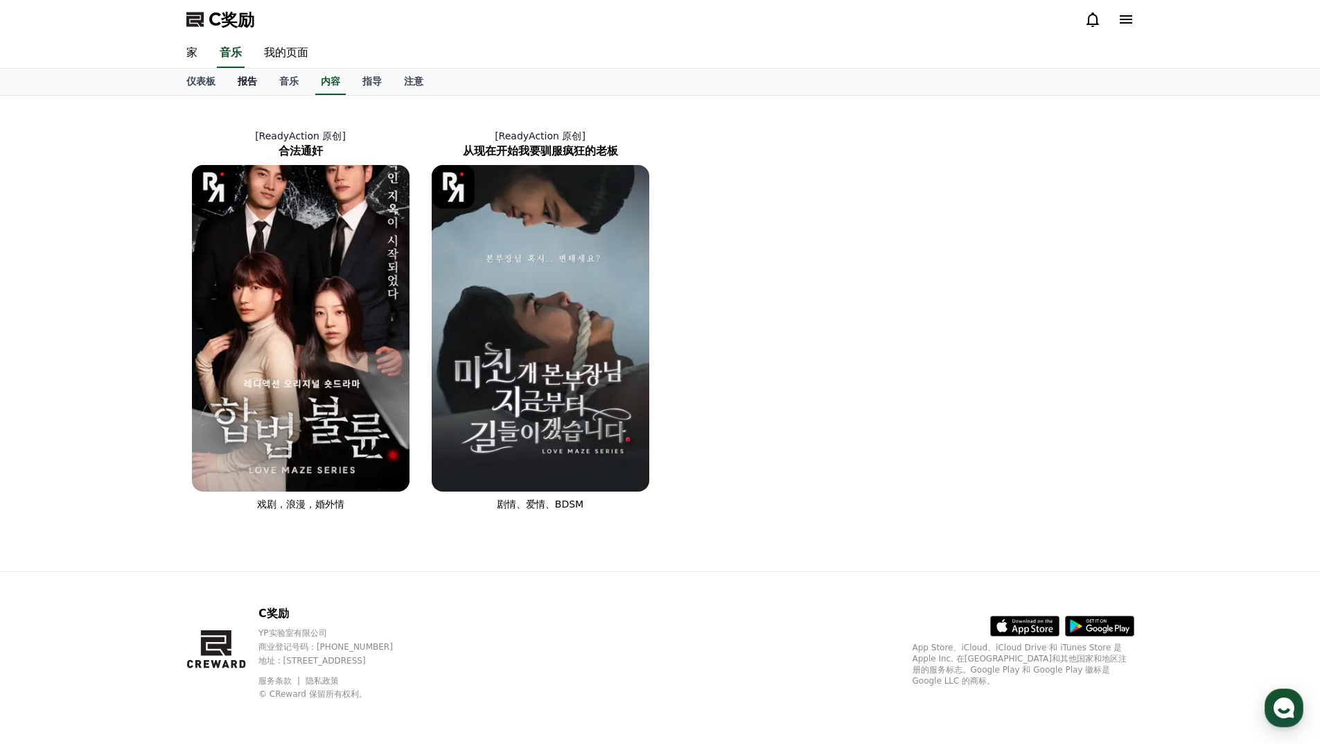
click at [258, 84] on link "报告" at bounding box center [248, 82] width 42 height 26
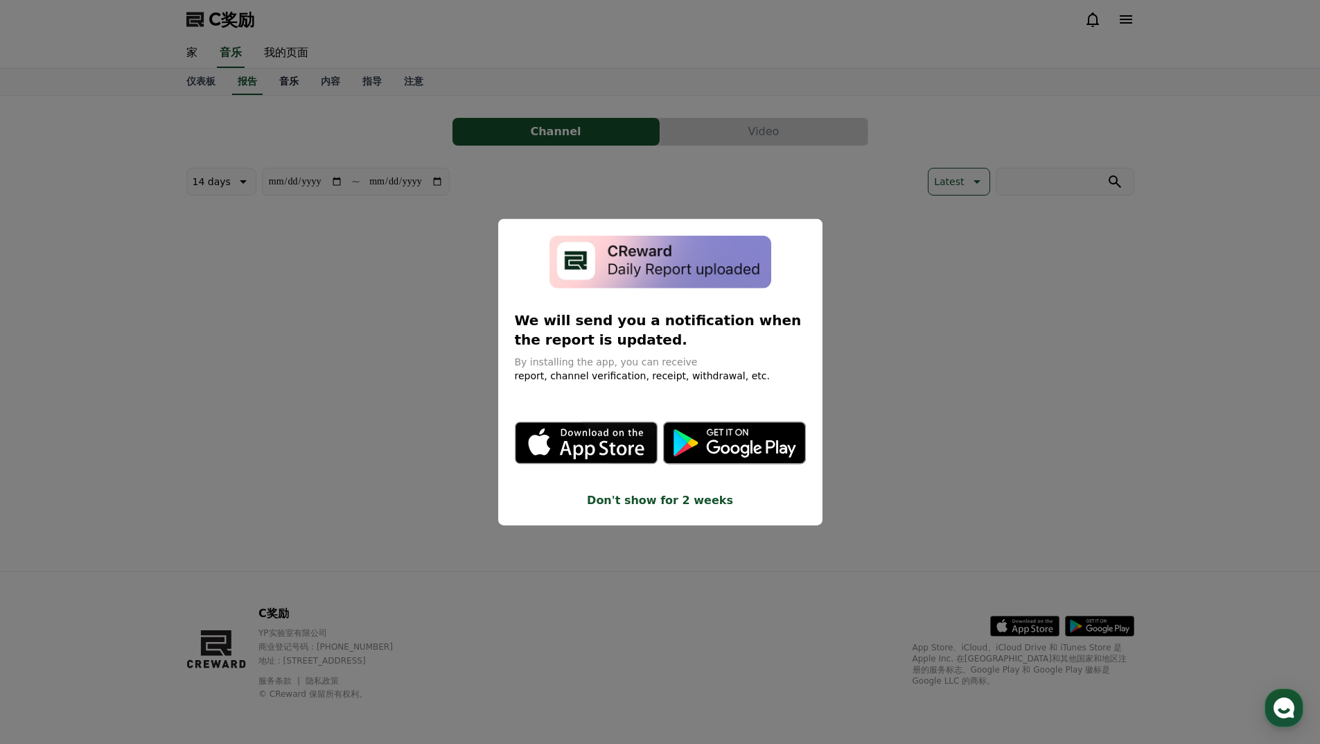
click at [286, 81] on button "close modal" at bounding box center [660, 372] width 1320 height 744
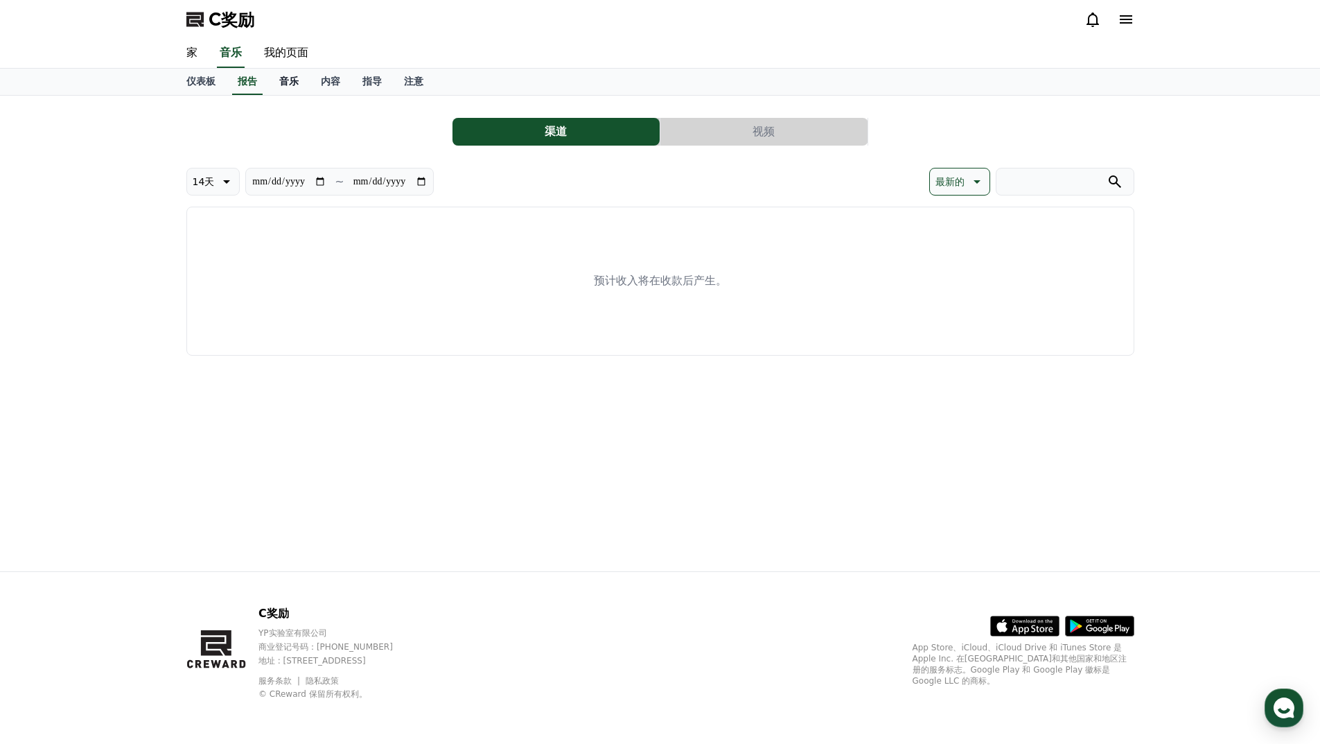
click at [289, 87] on link "音乐" at bounding box center [289, 82] width 42 height 26
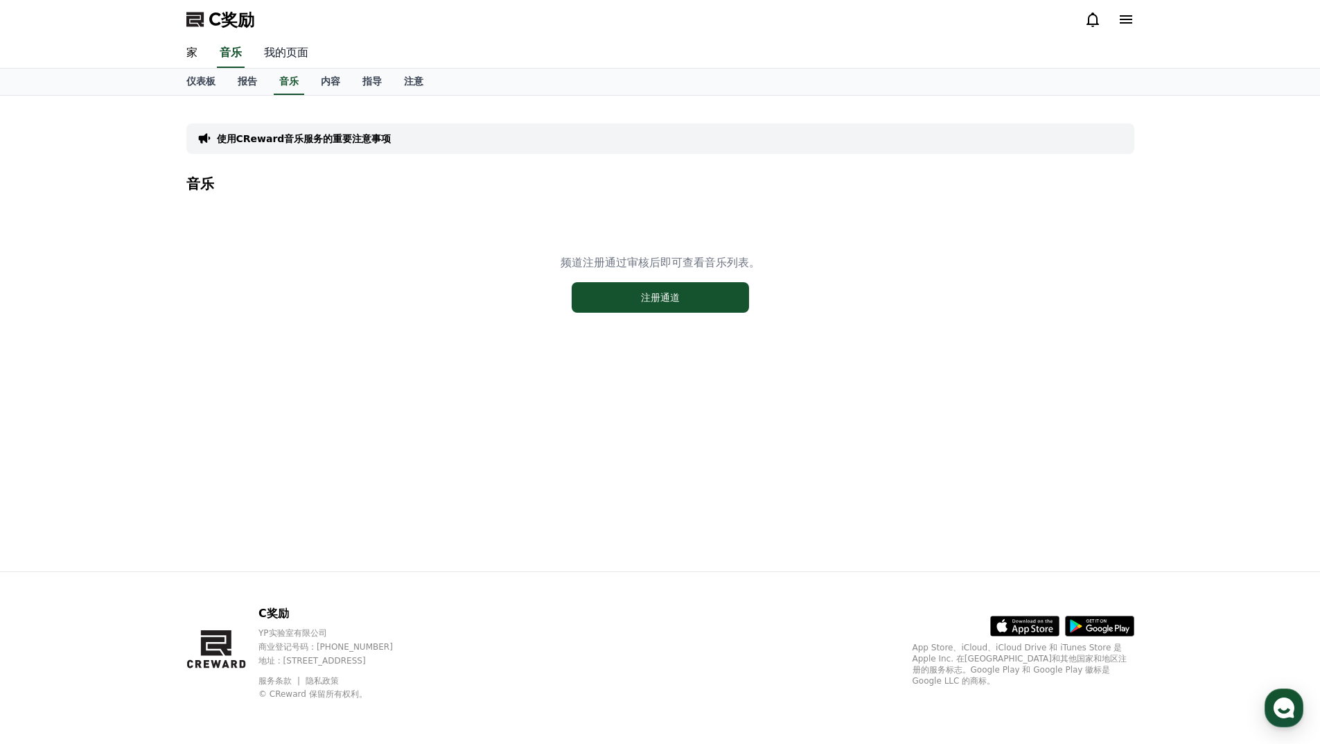
click at [295, 53] on font "我的页面" at bounding box center [286, 52] width 44 height 13
select select "**********"
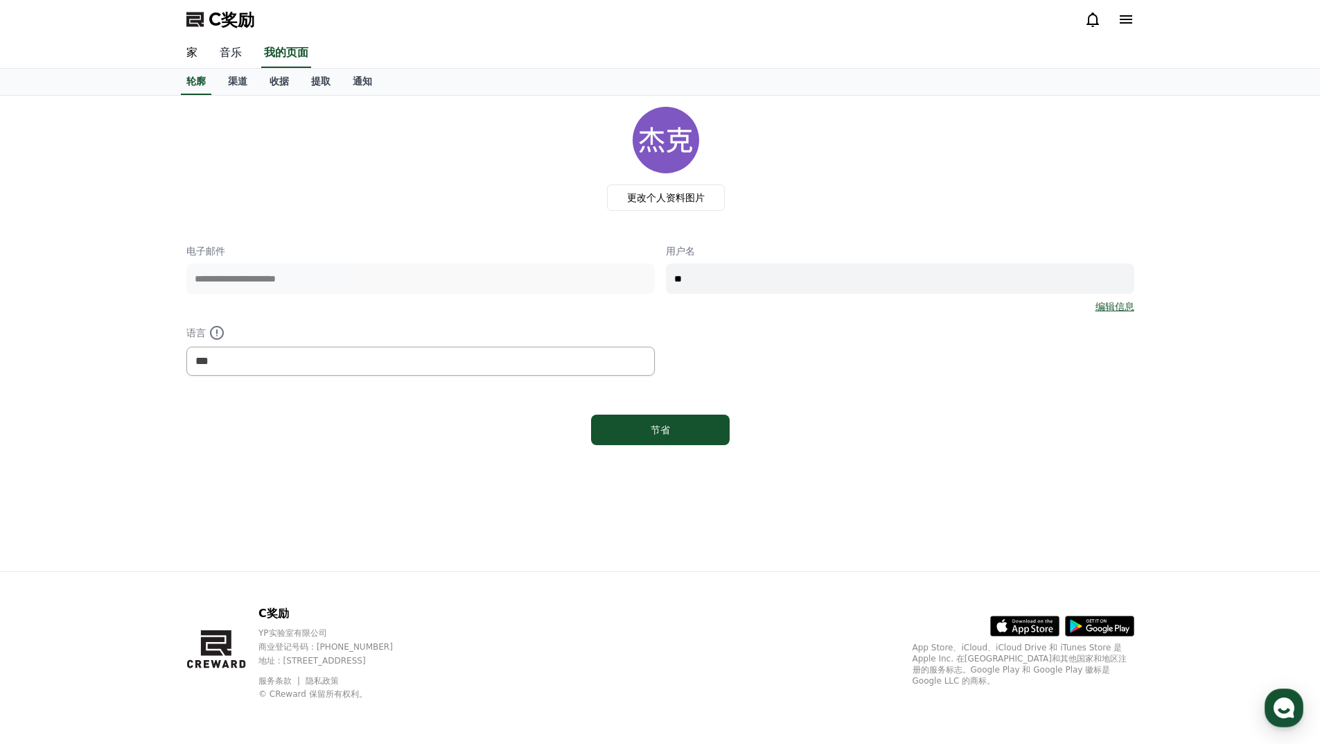
click at [243, 55] on link "音乐" at bounding box center [231, 53] width 44 height 29
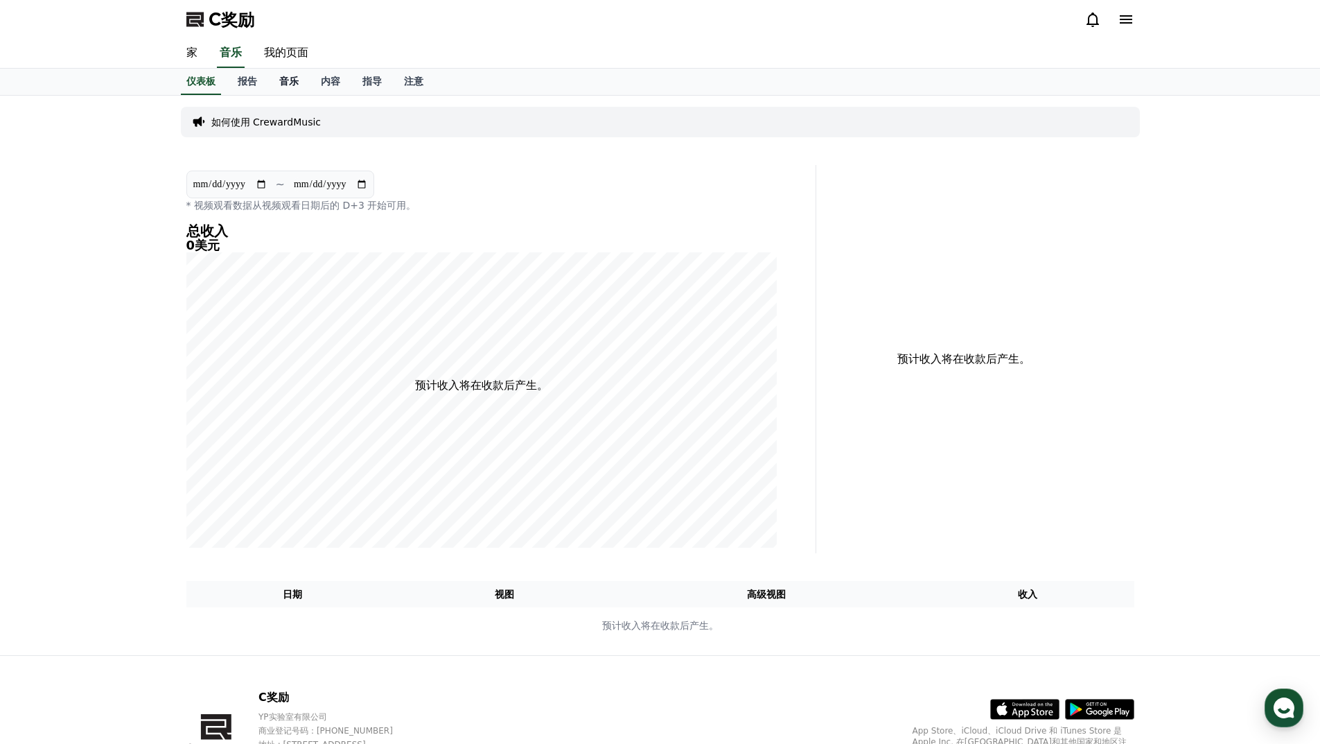
click at [283, 82] on font "音乐" at bounding box center [288, 81] width 19 height 11
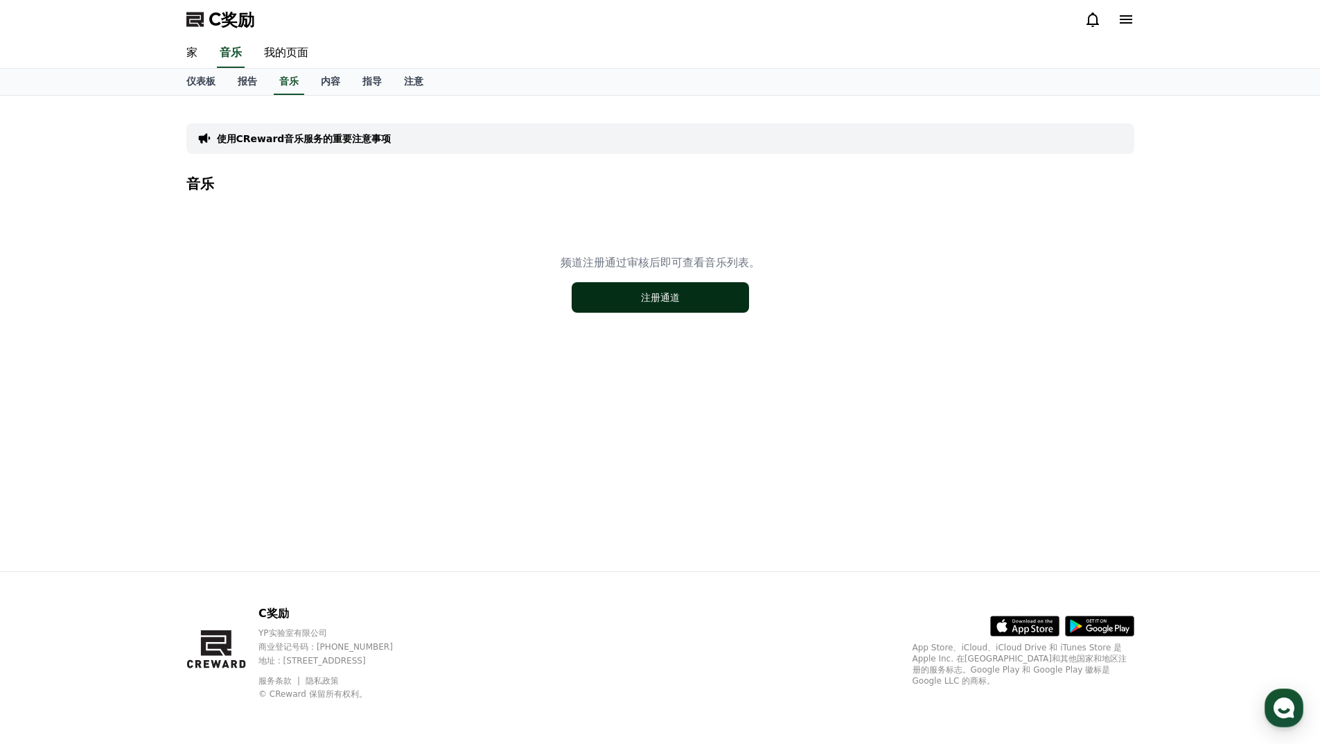
click at [647, 292] on font "注册通道" at bounding box center [660, 297] width 39 height 11
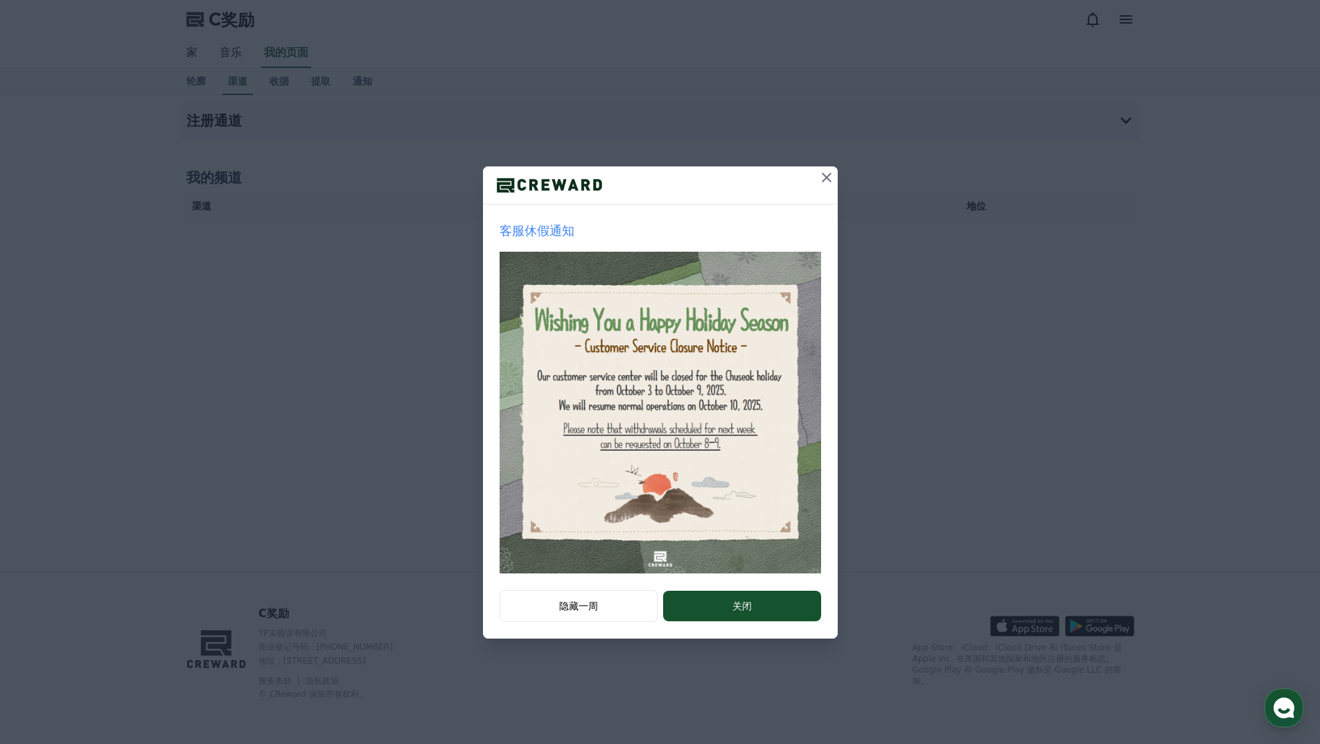
click at [827, 182] on icon at bounding box center [826, 177] width 17 height 17
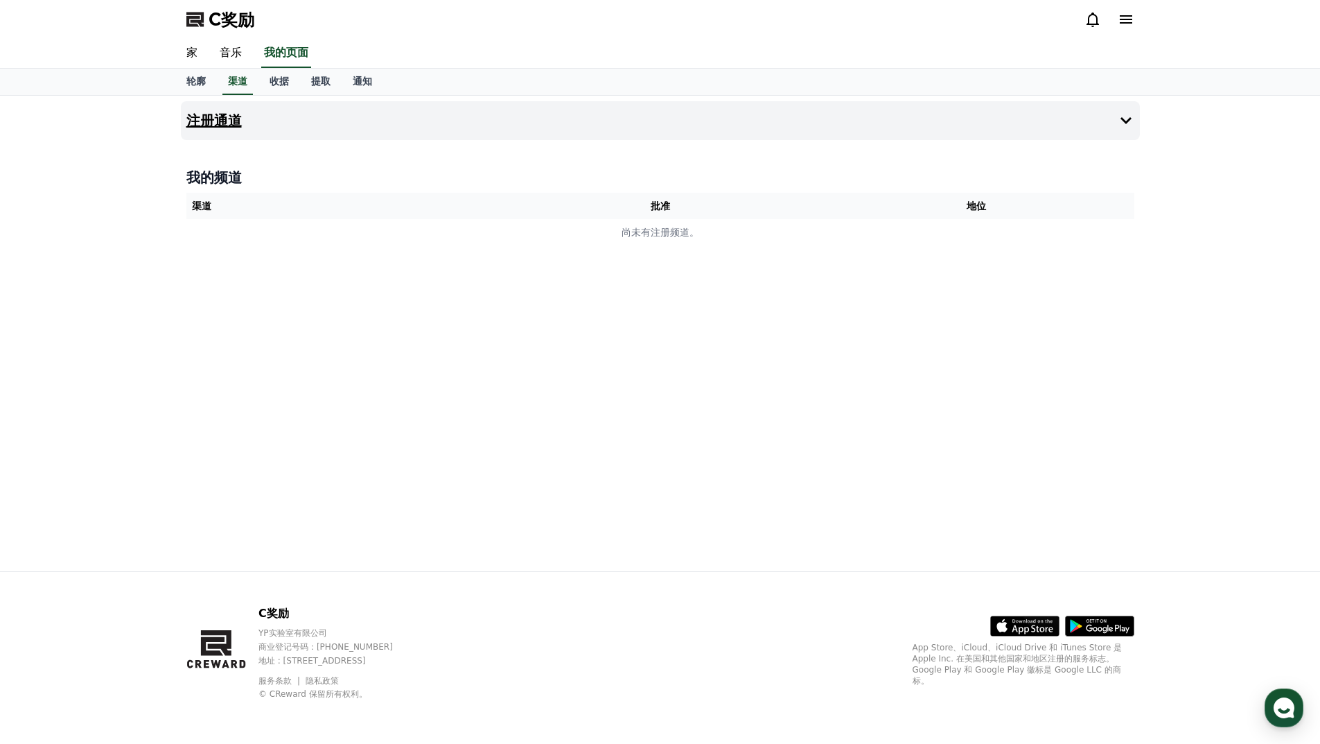
click at [716, 128] on button "注册通道" at bounding box center [660, 120] width 959 height 39
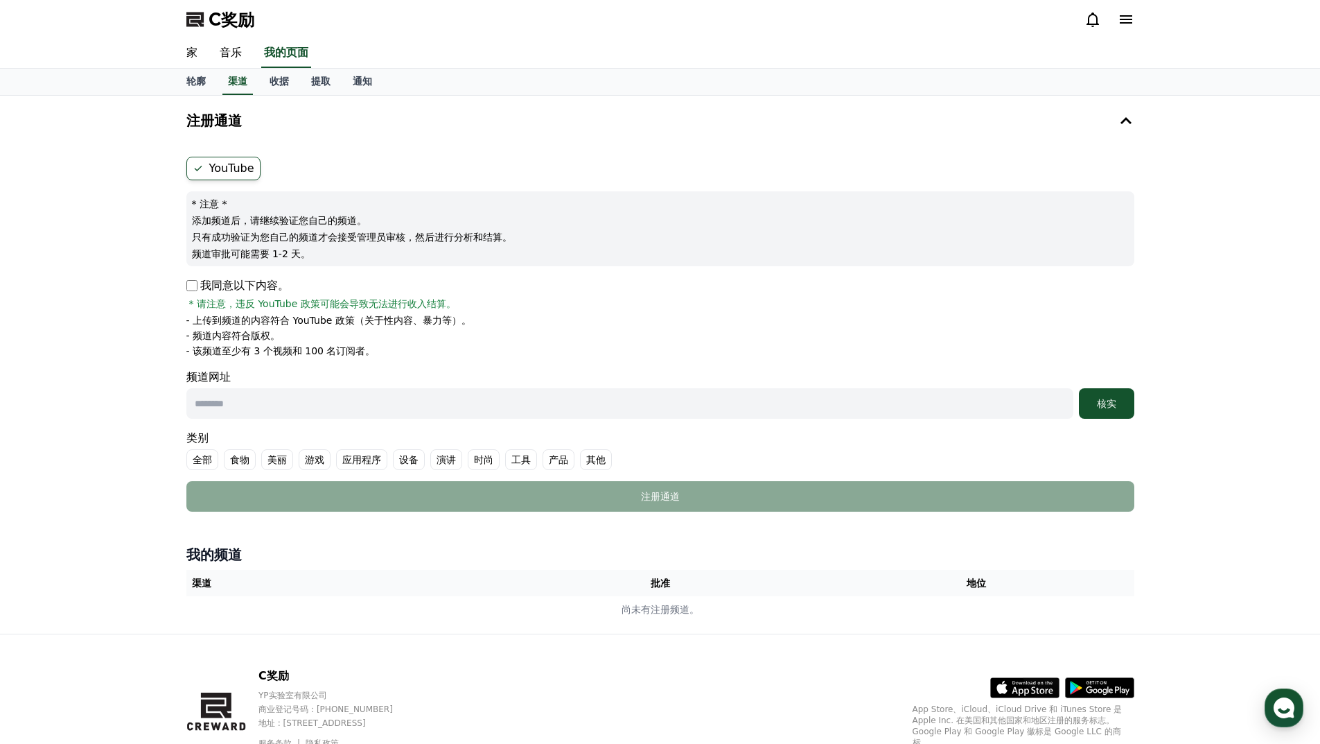
click at [229, 398] on input "text" at bounding box center [629, 403] width 887 height 30
click at [289, 400] on input "text" at bounding box center [629, 403] width 887 height 30
click at [412, 406] on input "text" at bounding box center [629, 403] width 887 height 30
paste input "**********"
type input "**********"
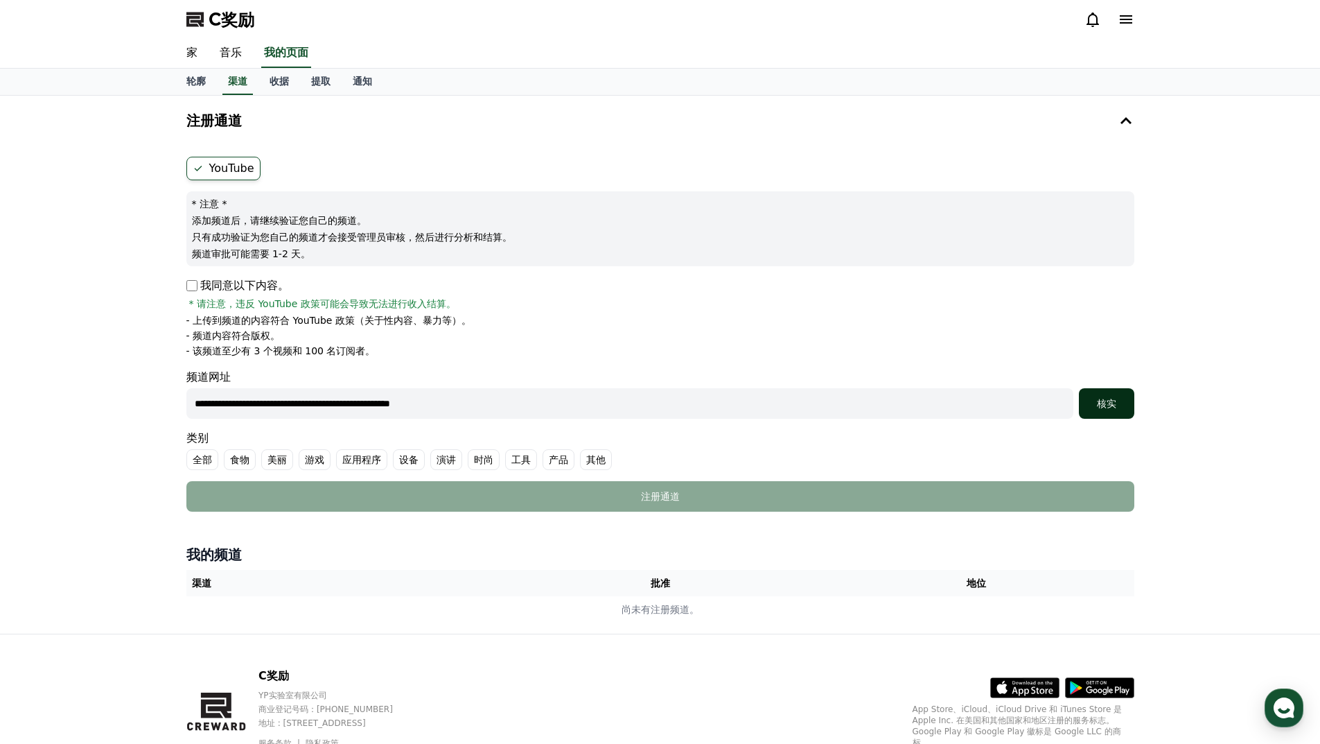
click at [1114, 405] on font "核实" at bounding box center [1106, 403] width 19 height 11
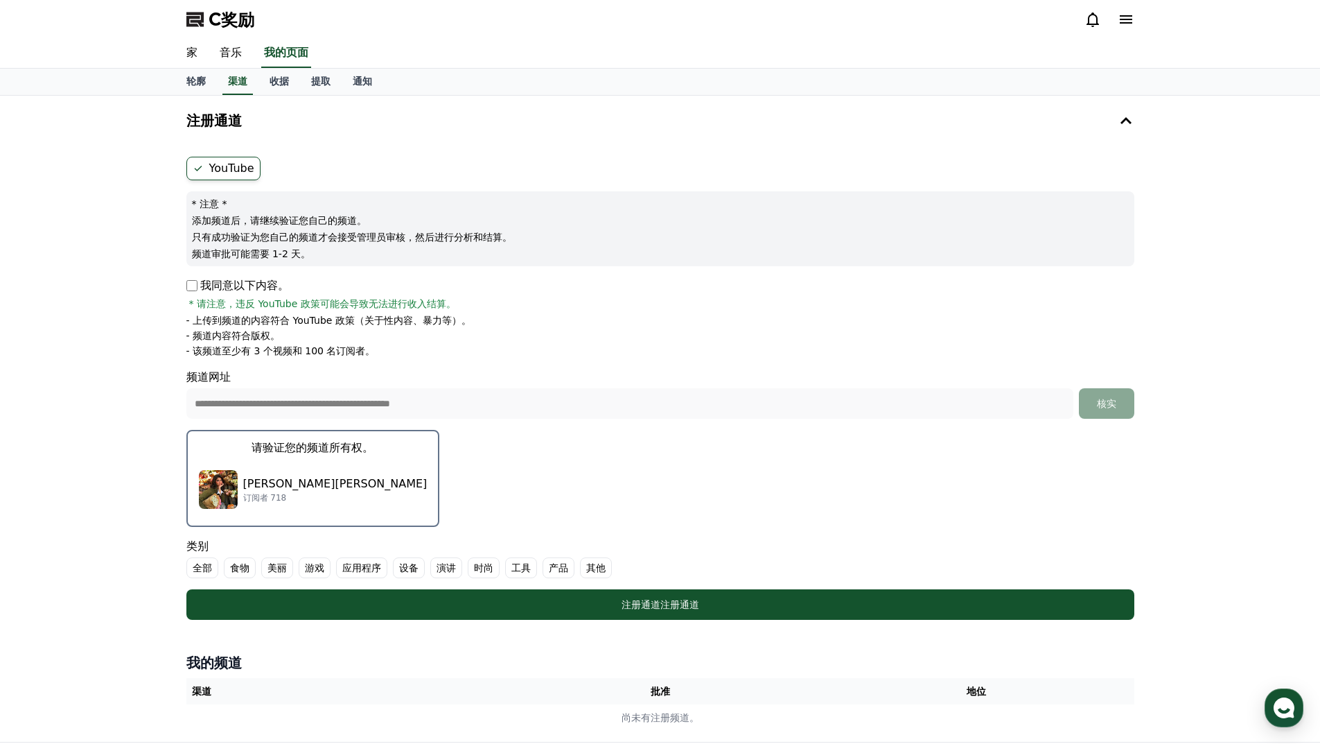
click at [286, 477] on font "[PERSON_NAME][PERSON_NAME]" at bounding box center [335, 483] width 184 height 13
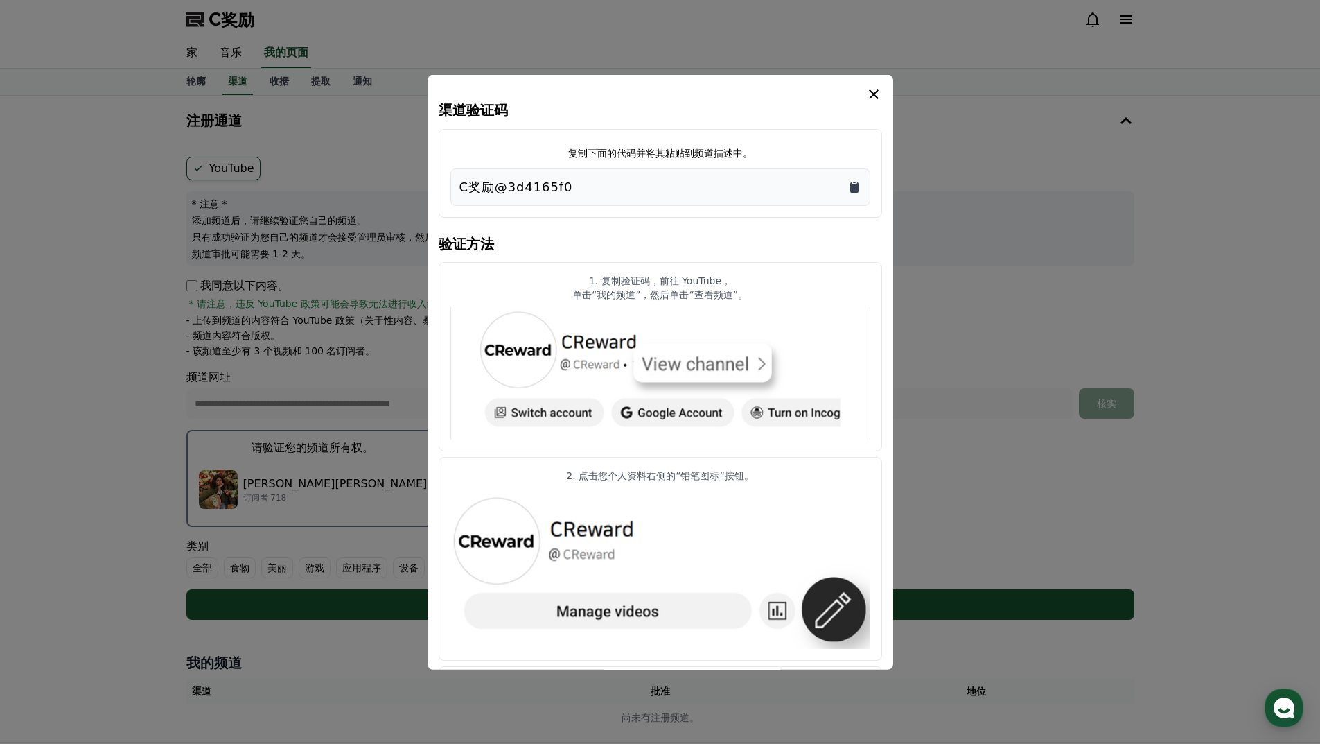
click at [857, 184] on icon "复制到剪贴板" at bounding box center [854, 187] width 8 height 10
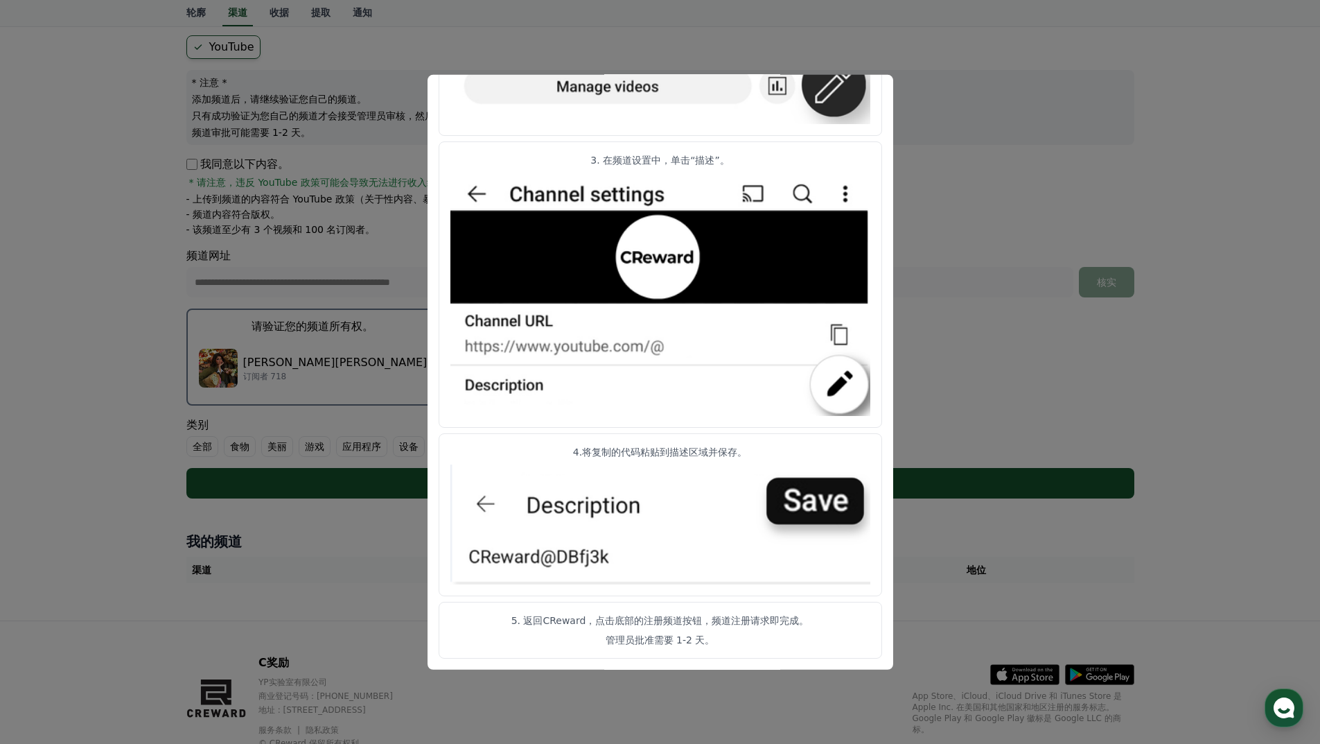
scroll to position [139, 0]
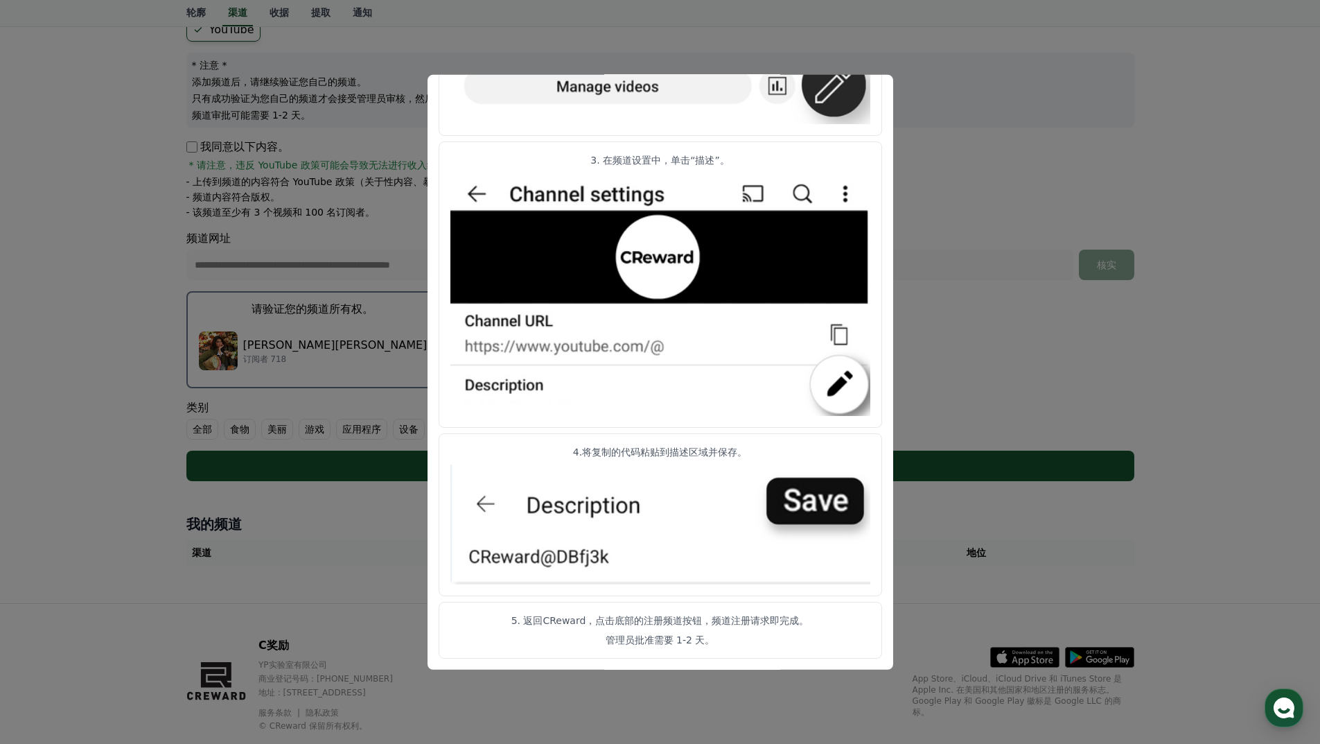
click at [568, 649] on article "5. 返回CReward，点击底部的注册频道按钮，频道注册请求即完成。 管理员批准需要 1-2 天。" at bounding box center [661, 630] width 444 height 57
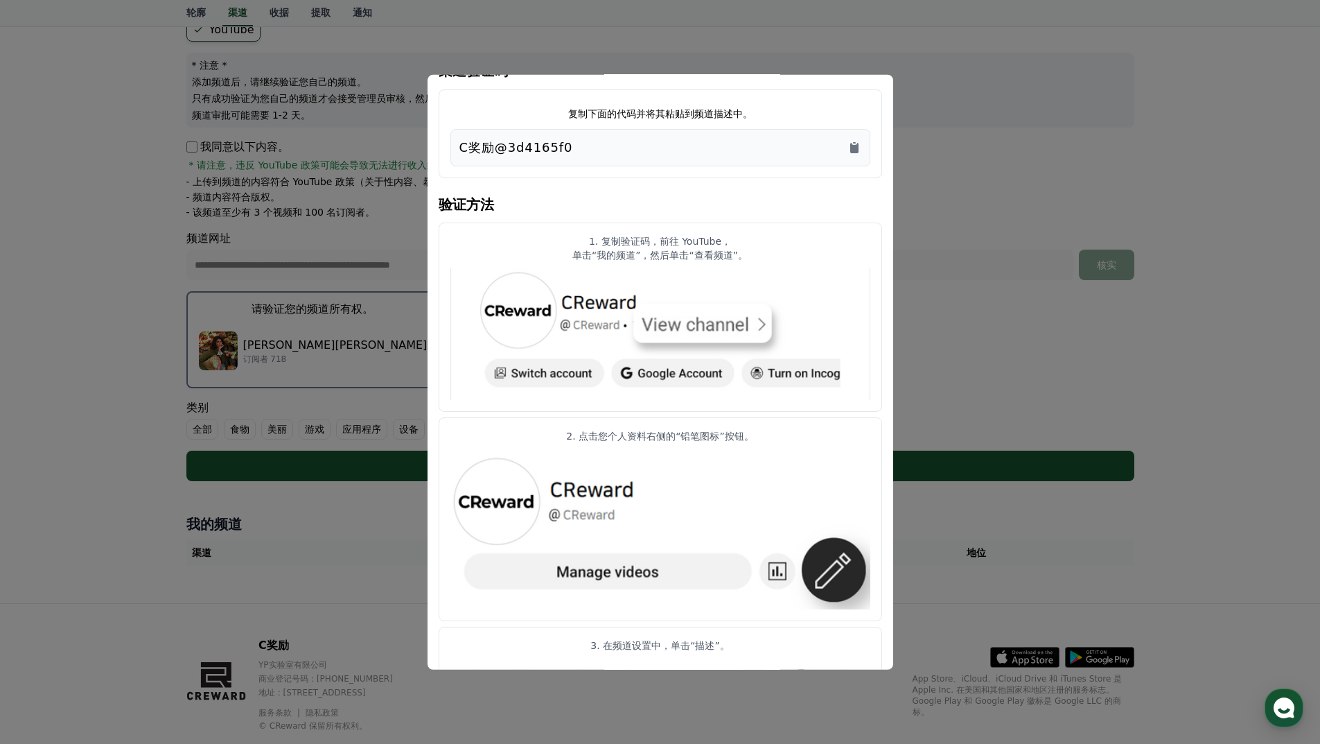
scroll to position [0, 0]
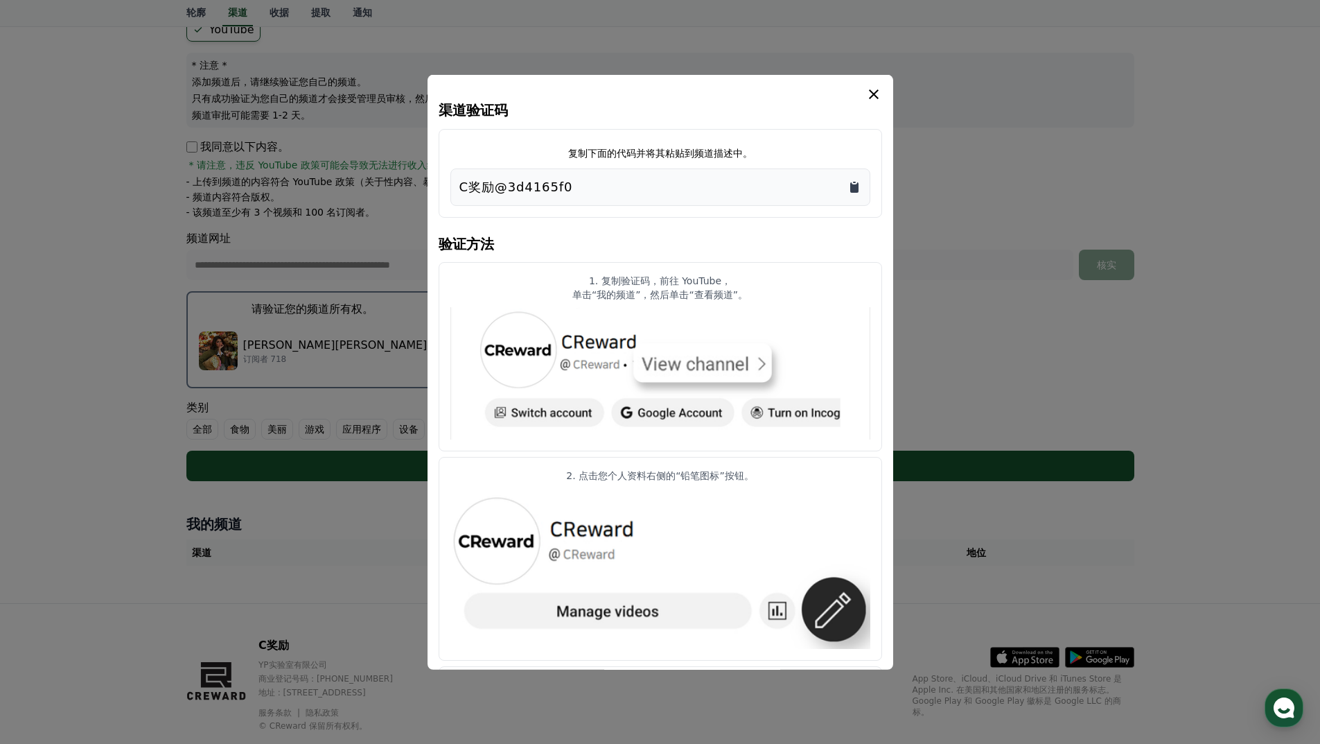
click at [854, 185] on icon "复制到剪贴板" at bounding box center [854, 187] width 8 height 10
click at [867, 471] on p "2. 点击您个人资料右侧的“铅笔图标”按钮。" at bounding box center [660, 475] width 420 height 14
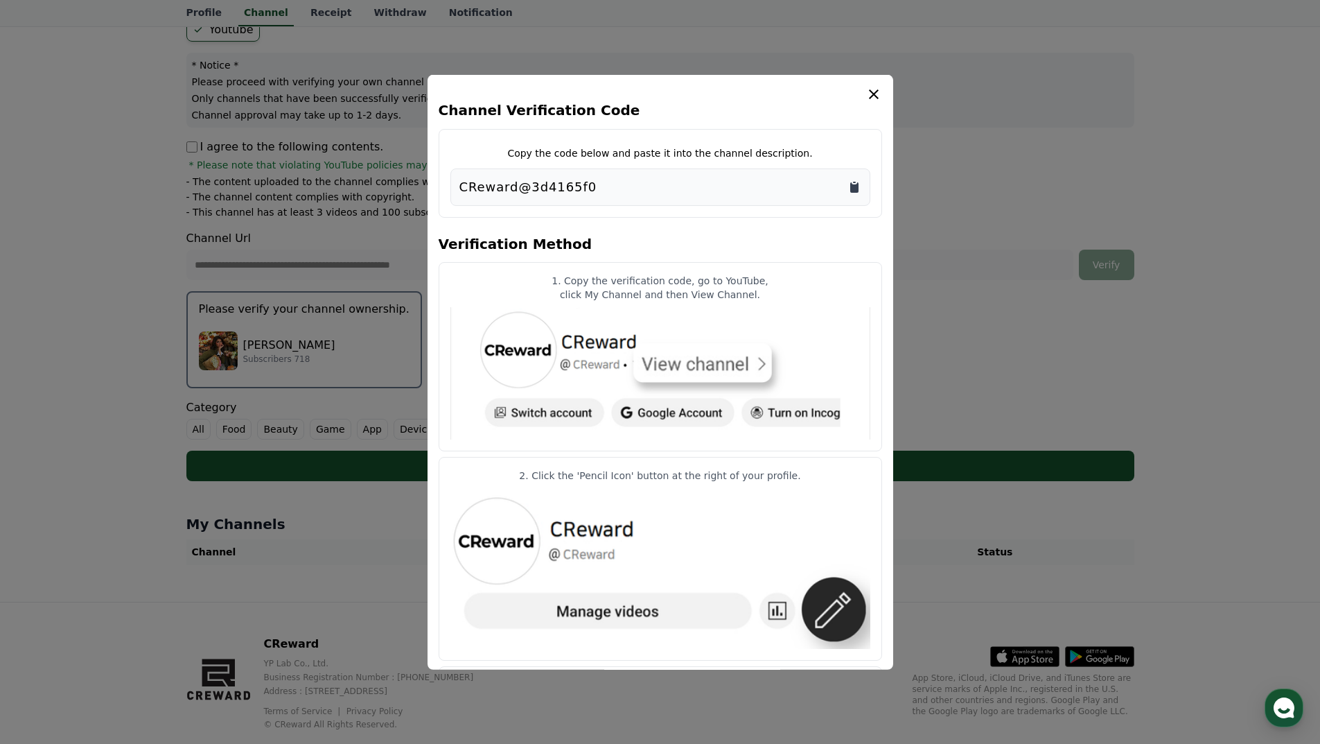
click at [852, 184] on icon "Copy to clipboard" at bounding box center [854, 187] width 8 height 10
click at [868, 448] on article "1. Copy the verification code, go to YouTube, click My Channel and then View Ch…" at bounding box center [661, 356] width 444 height 190
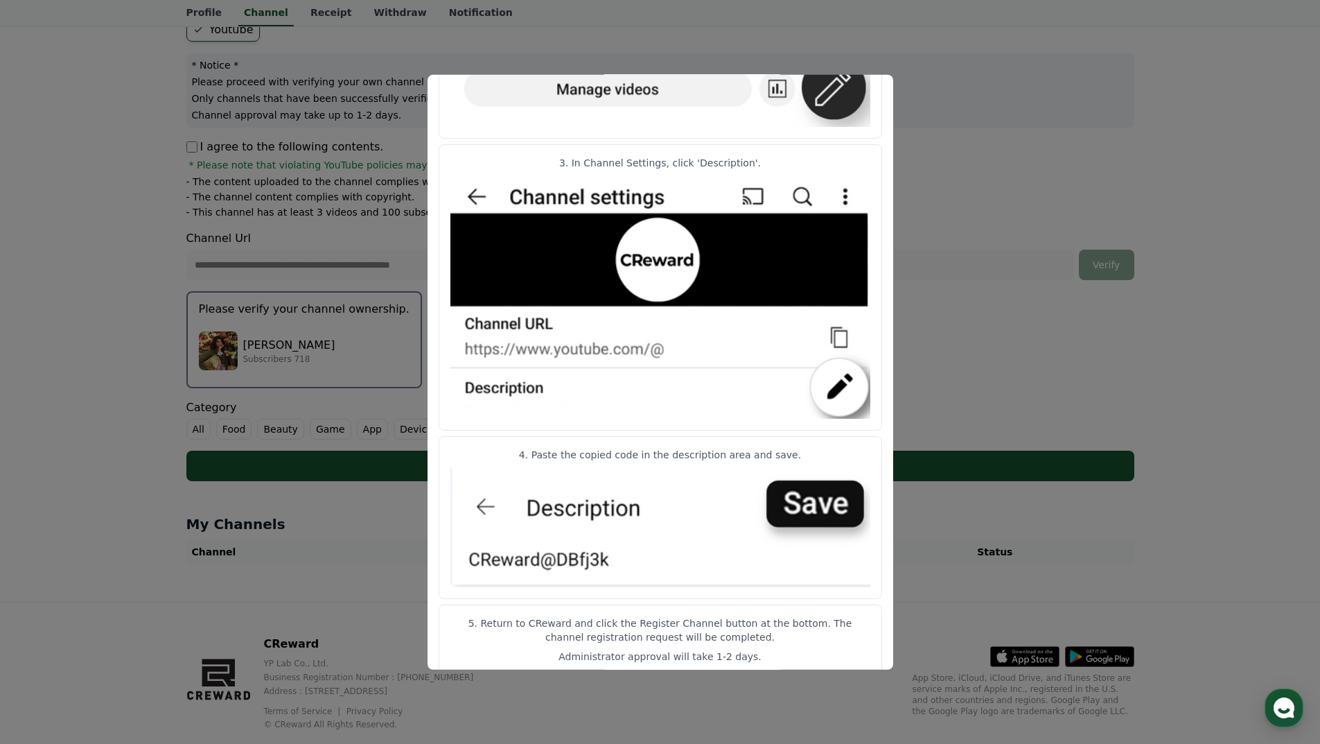
scroll to position [538, 0]
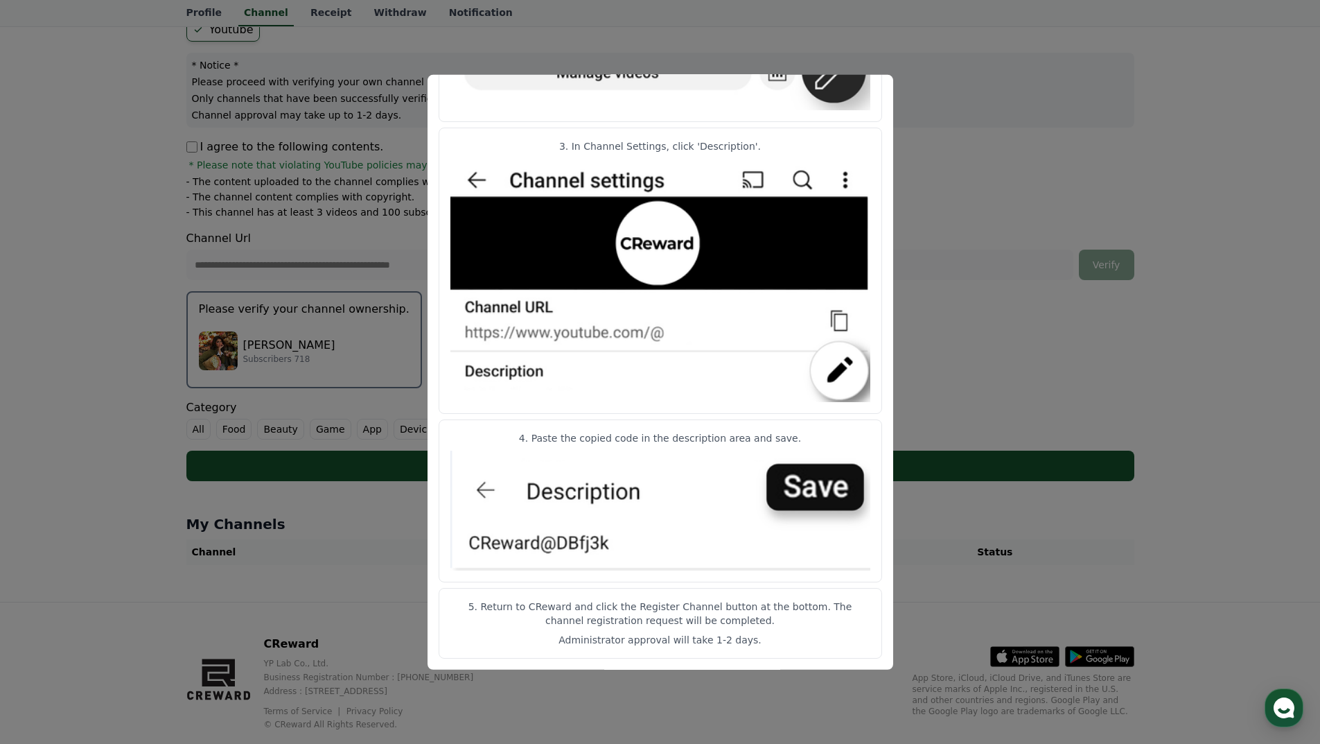
click at [888, 298] on div "Channel Verification Code Copy the code below and paste it into the channel des…" at bounding box center [661, 371] width 466 height 595
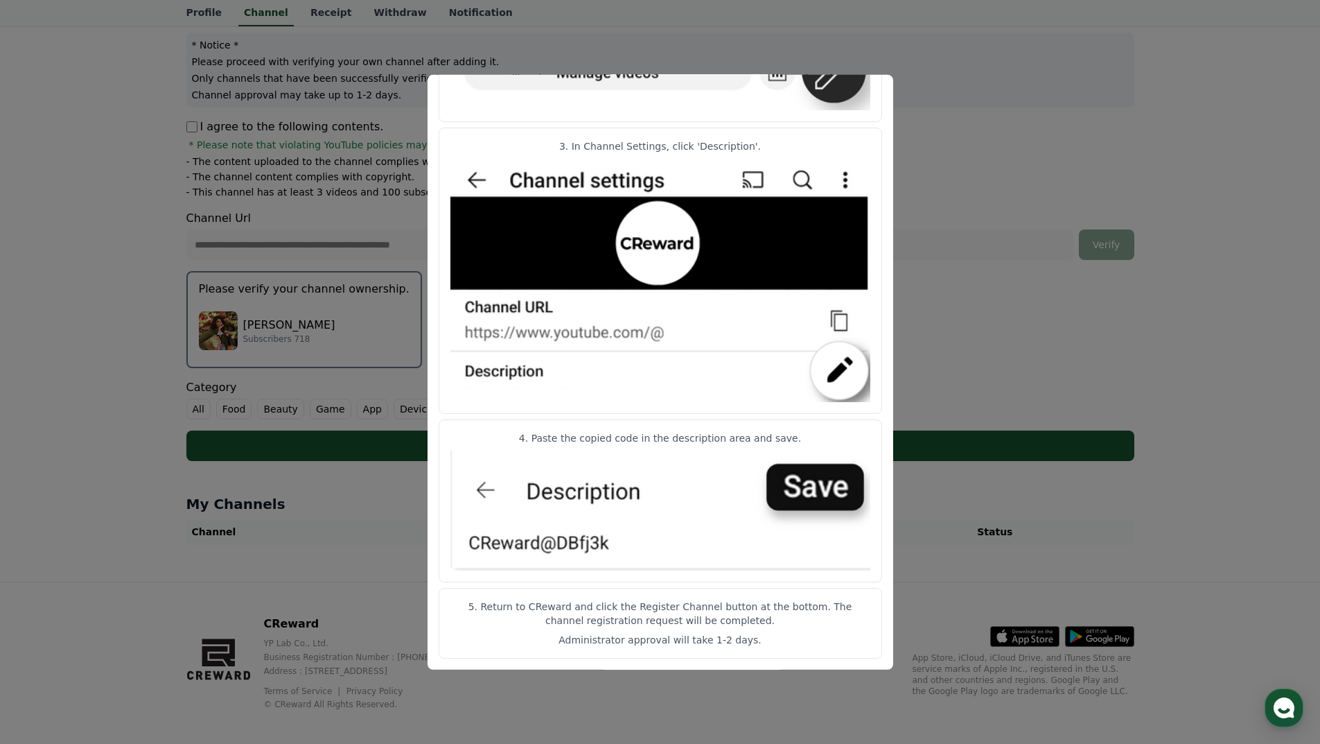
scroll to position [169, 0]
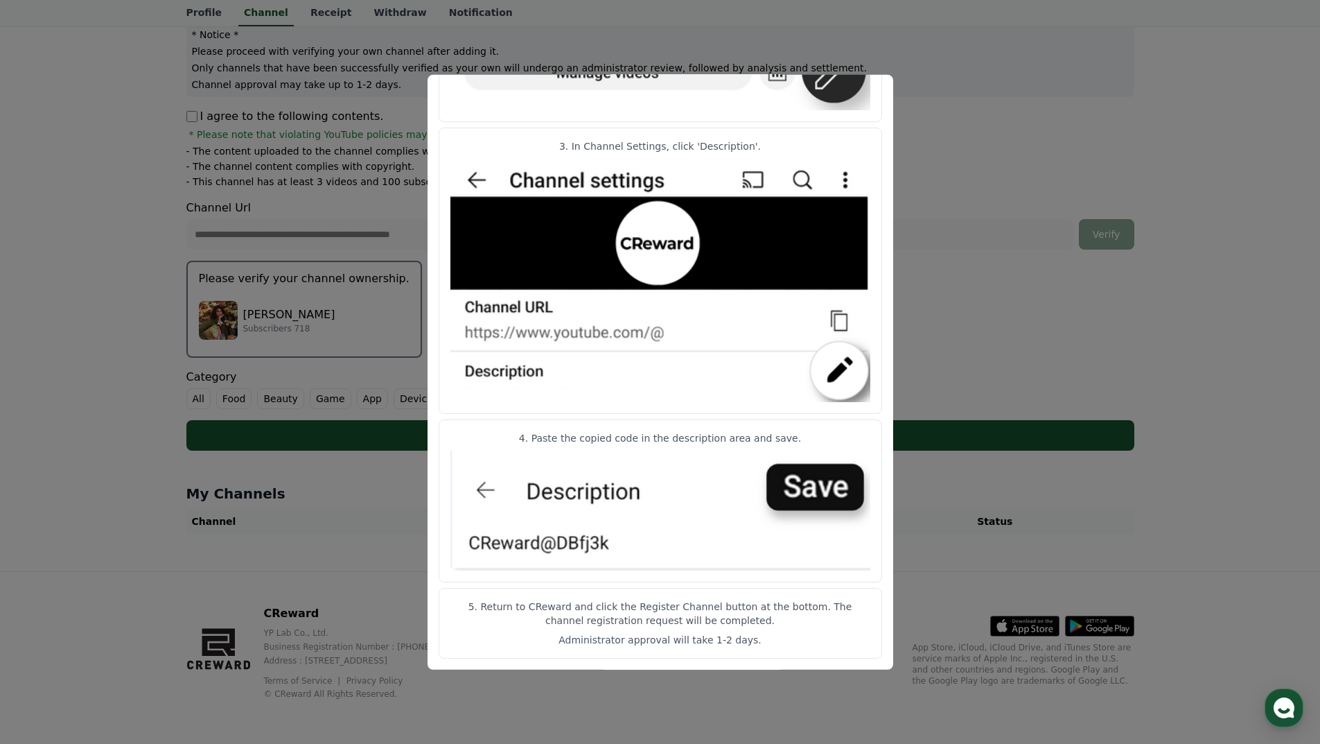
click at [1009, 247] on button "close modal" at bounding box center [660, 372] width 1320 height 744
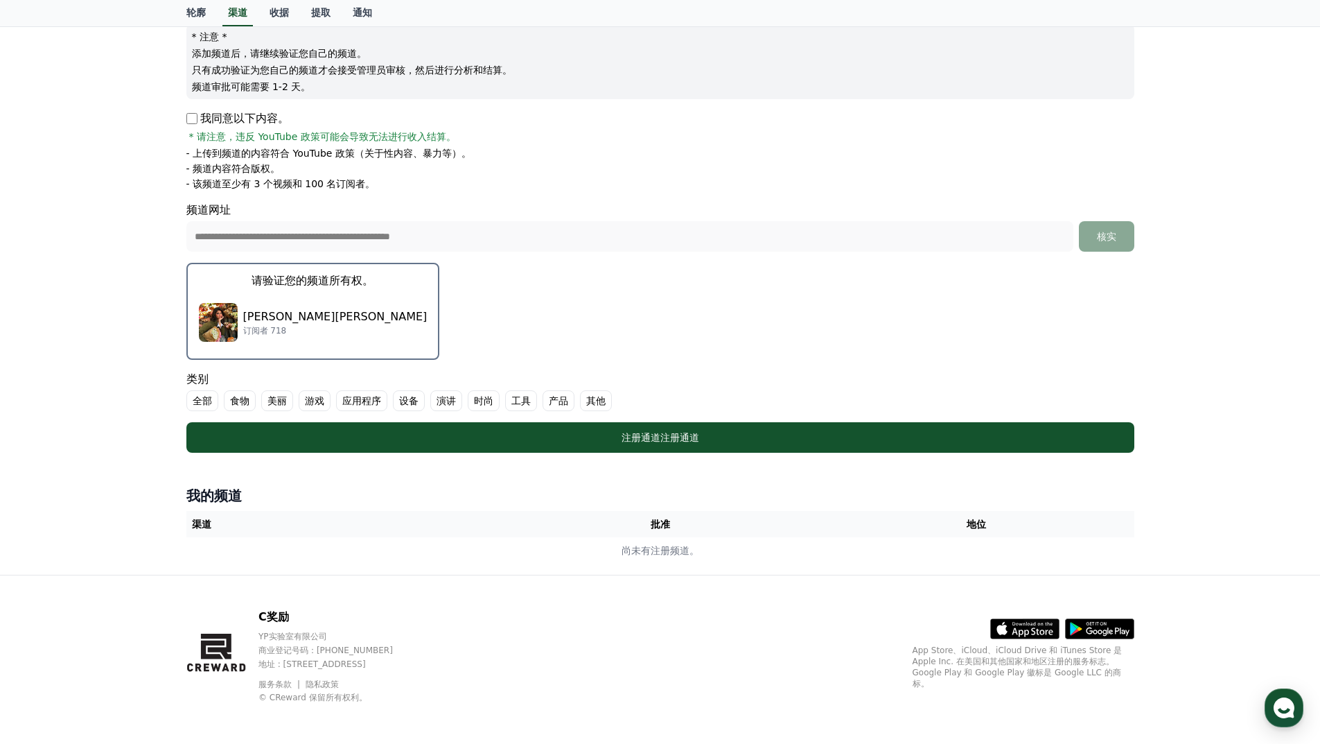
scroll to position [170, 0]
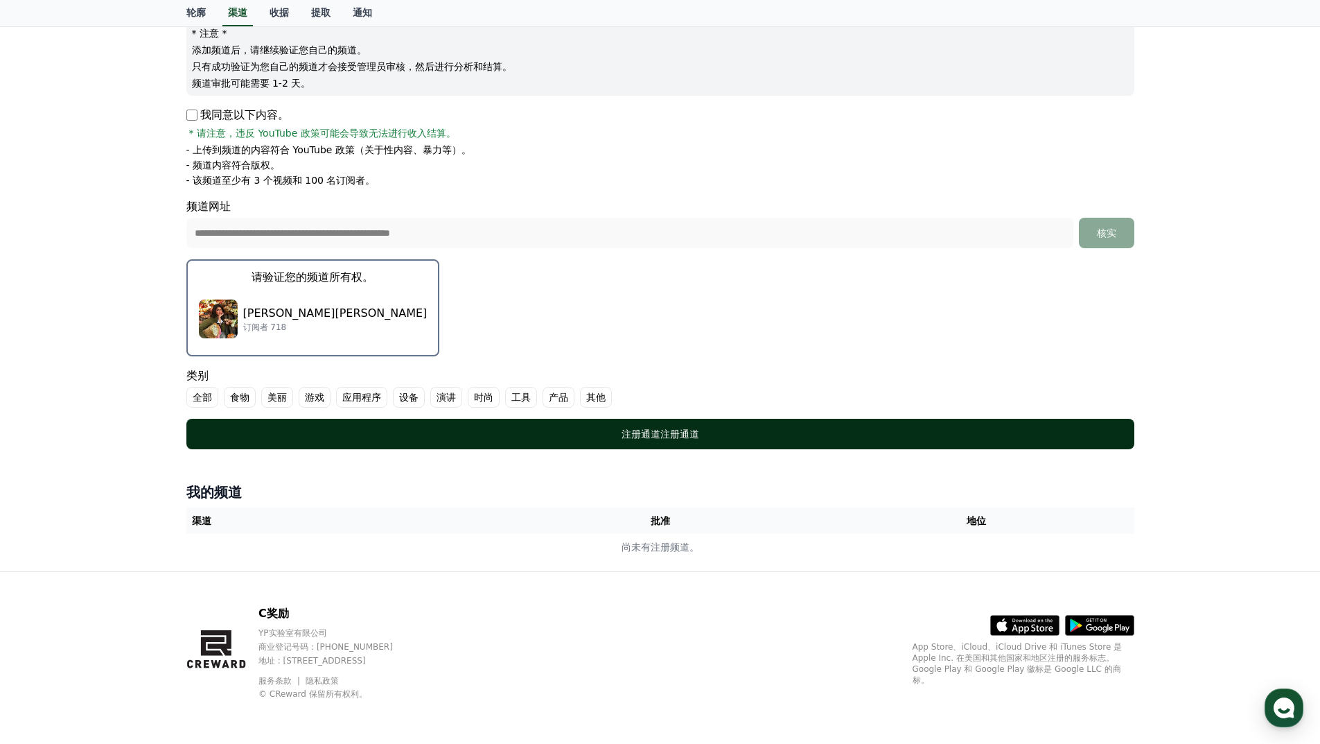
click at [668, 429] on font "注册通道" at bounding box center [679, 433] width 39 height 11
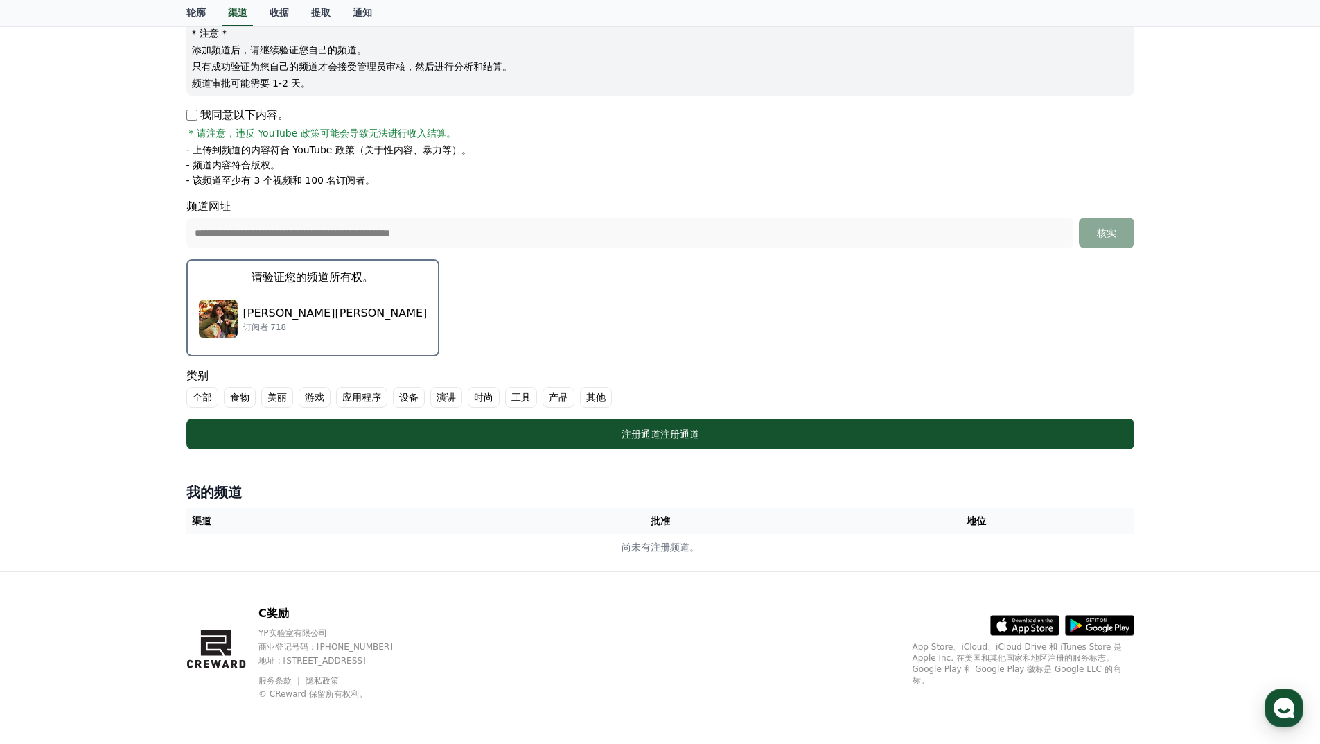
click at [595, 395] on font "其他" at bounding box center [595, 397] width 19 height 11
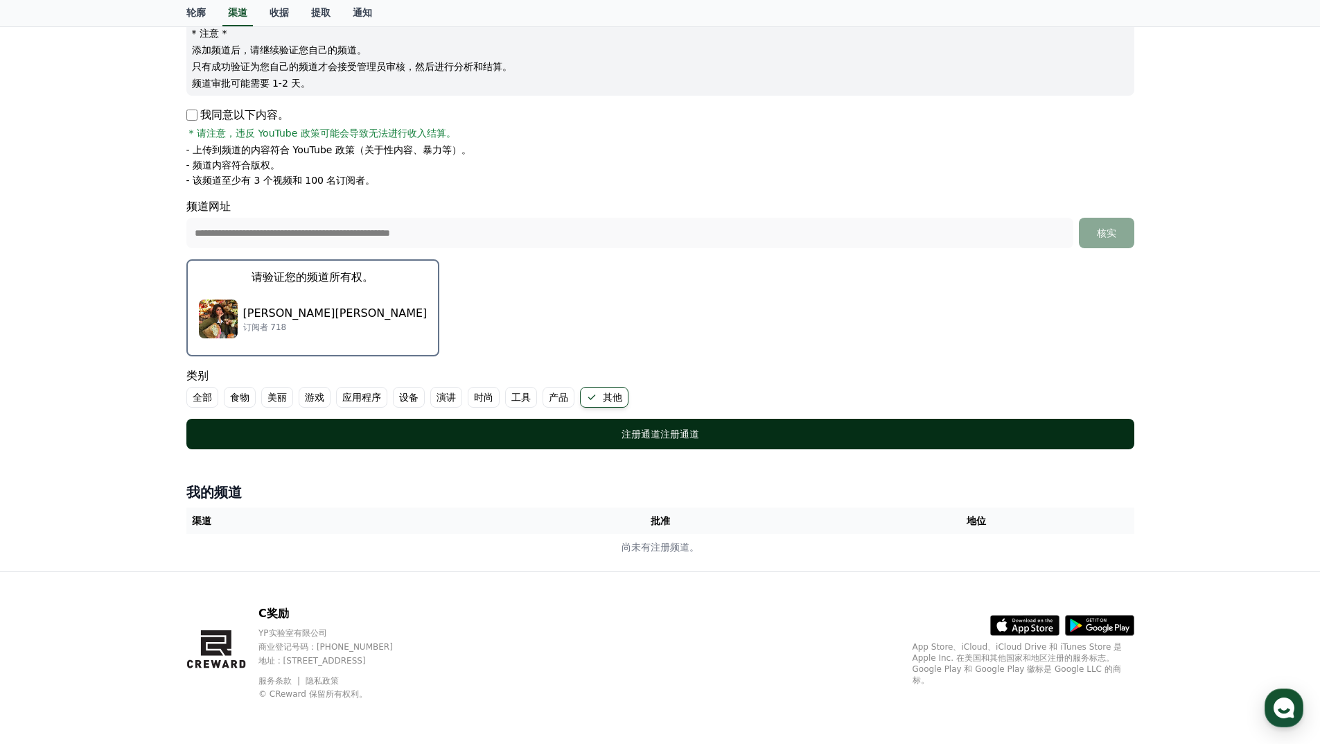
click at [641, 428] on font "注册通道" at bounding box center [641, 433] width 39 height 11
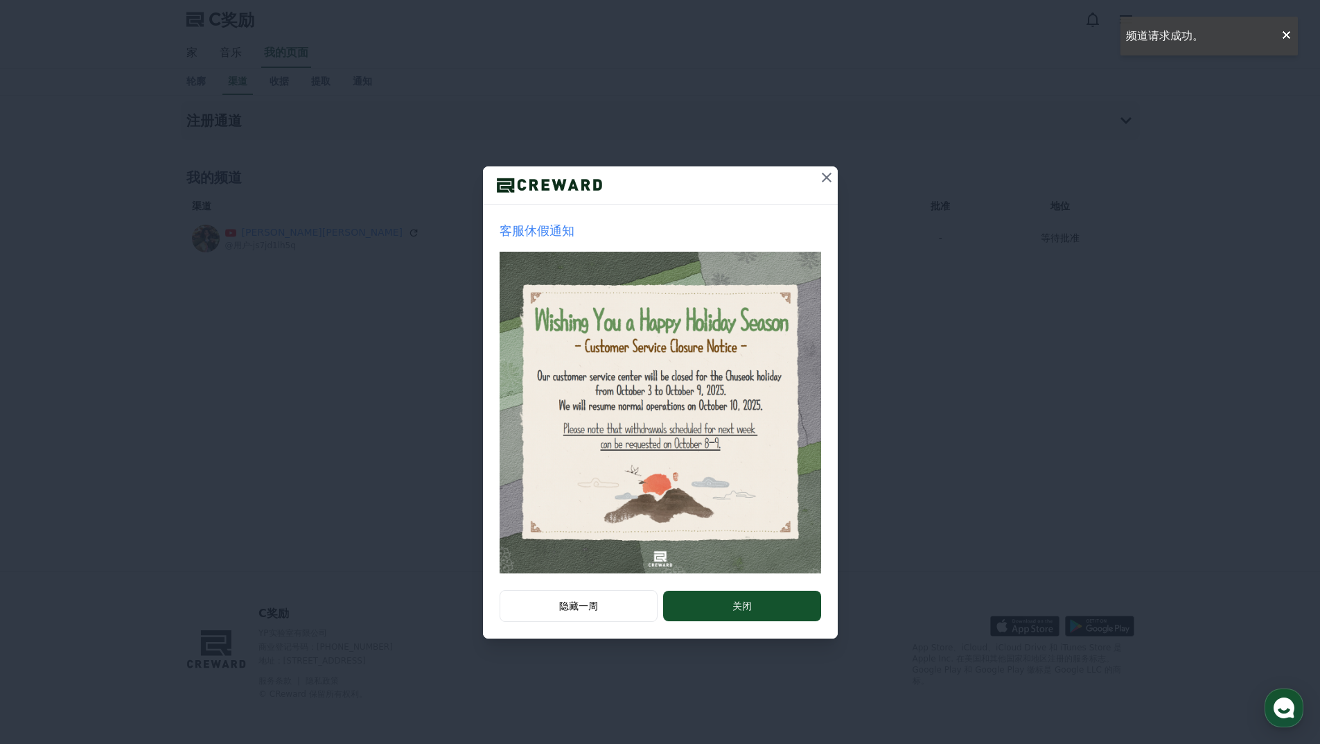
click at [737, 601] on font "关闭" at bounding box center [741, 605] width 19 height 11
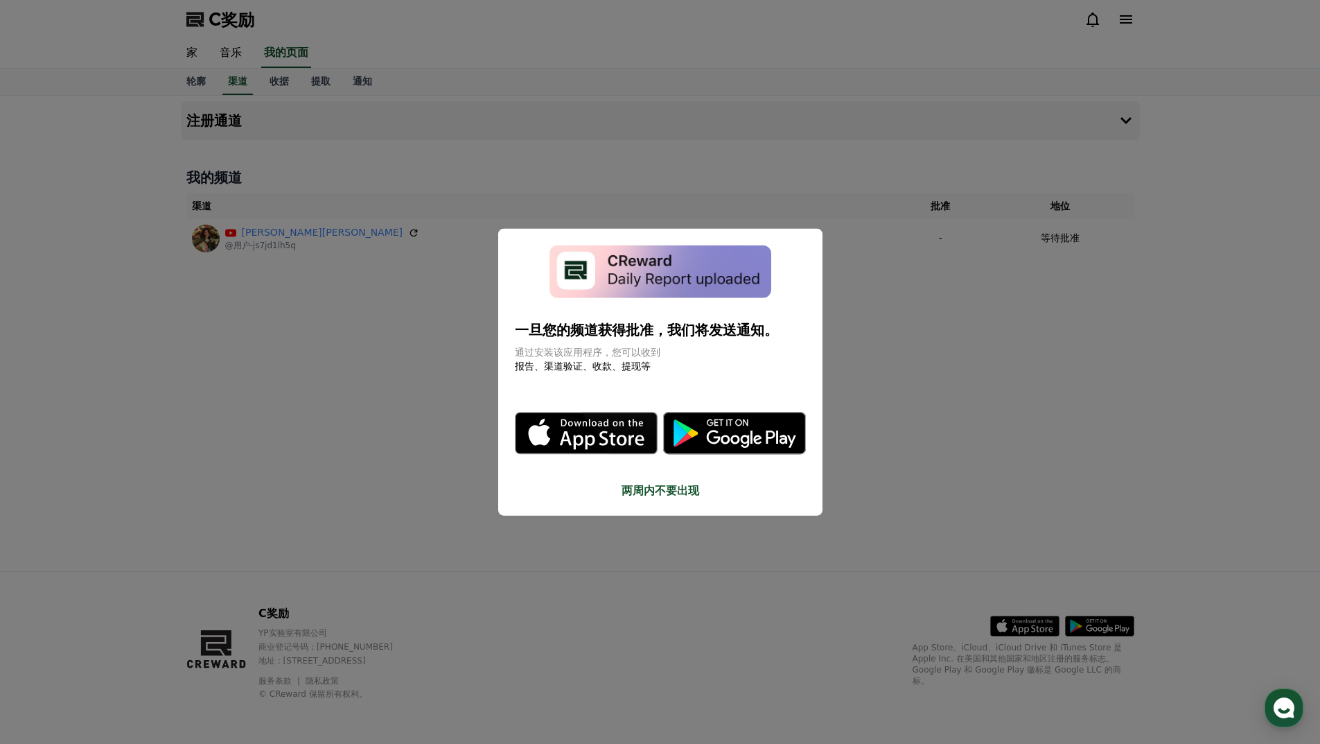
drag, startPoint x: 532, startPoint y: 353, endPoint x: 606, endPoint y: 351, distance: 74.2
click at [606, 351] on font "通过安装该应用程序，您可以收到" at bounding box center [588, 351] width 146 height 11
click at [642, 358] on font "通过安装该应用程序，您可以收到" at bounding box center [588, 351] width 146 height 11
click at [682, 355] on p "通过安装该应用程序，您可以收到" at bounding box center [660, 352] width 291 height 14
drag, startPoint x: 707, startPoint y: 318, endPoint x: 714, endPoint y: 331, distance: 14.3
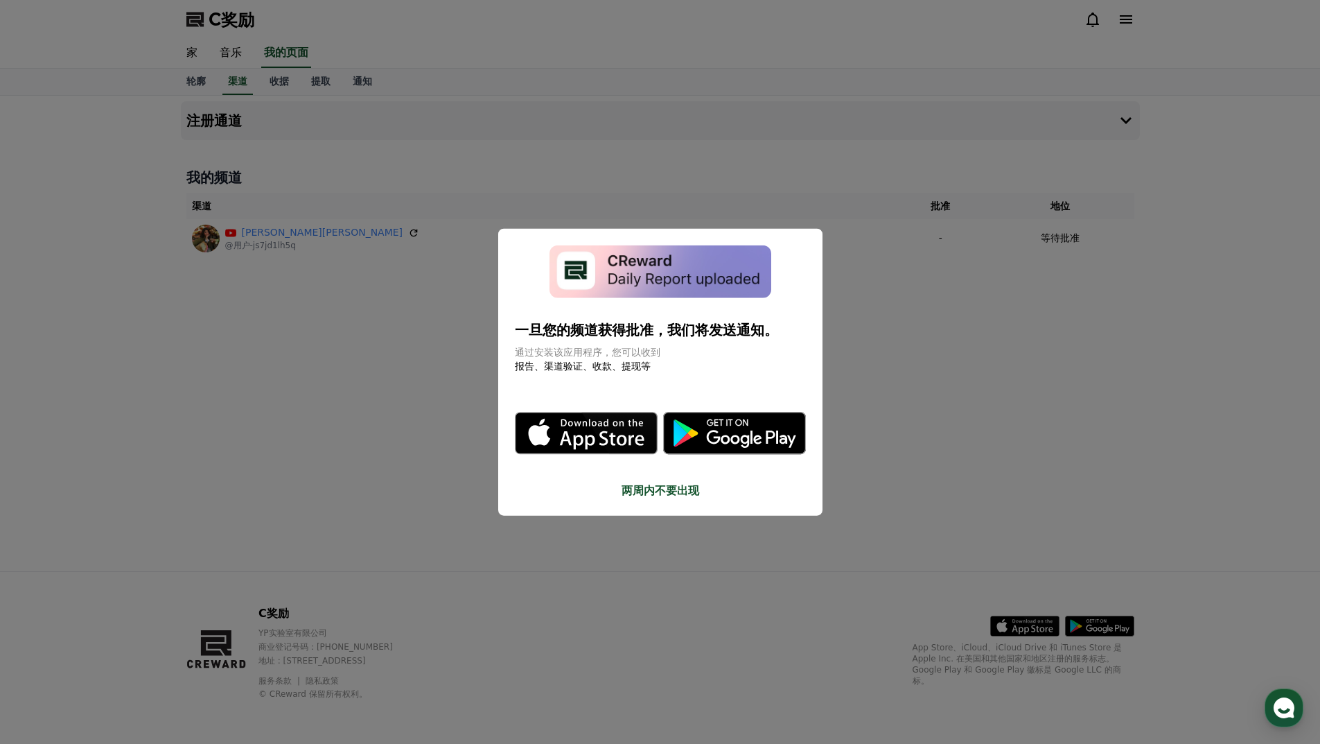
click at [707, 319] on div "一旦您的频道获得批准，我们将发送通知。 通过安装该应用程序，您可以收到 报告、渠道验证、收款、提现等" at bounding box center [660, 309] width 291 height 128
click at [900, 274] on button "关闭模态框" at bounding box center [660, 372] width 1320 height 744
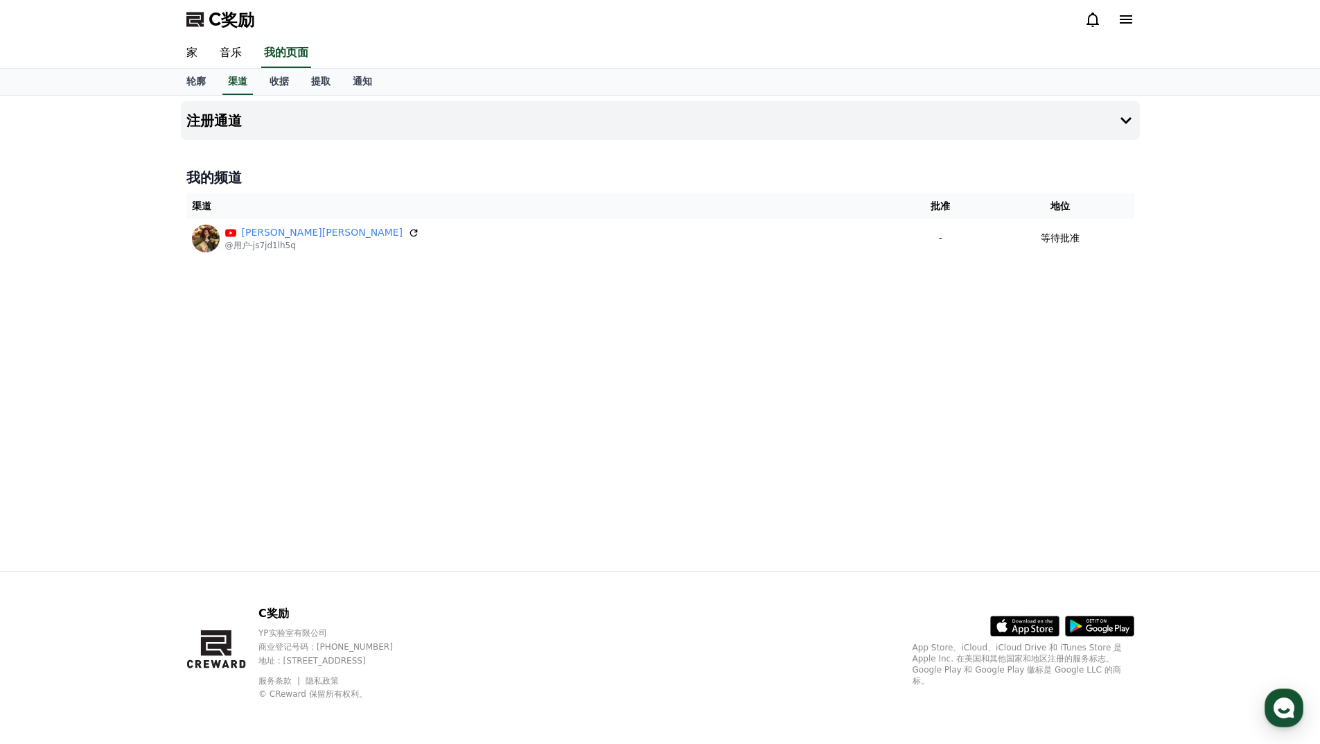
drag, startPoint x: 697, startPoint y: 412, endPoint x: 562, endPoint y: 316, distance: 165.6
click at [404, 286] on div "注册通道 我的频道 渠道 批准 地位 艾丽莎·法雷尔 @用户-js7jd1lh5q - 等待批准" at bounding box center [660, 333] width 970 height 475
click at [606, 324] on div "注册通道 我的频道 渠道 批准 地位 艾丽莎·法雷尔 @用户-js7jd1lh5q - 等待批准" at bounding box center [660, 333] width 970 height 475
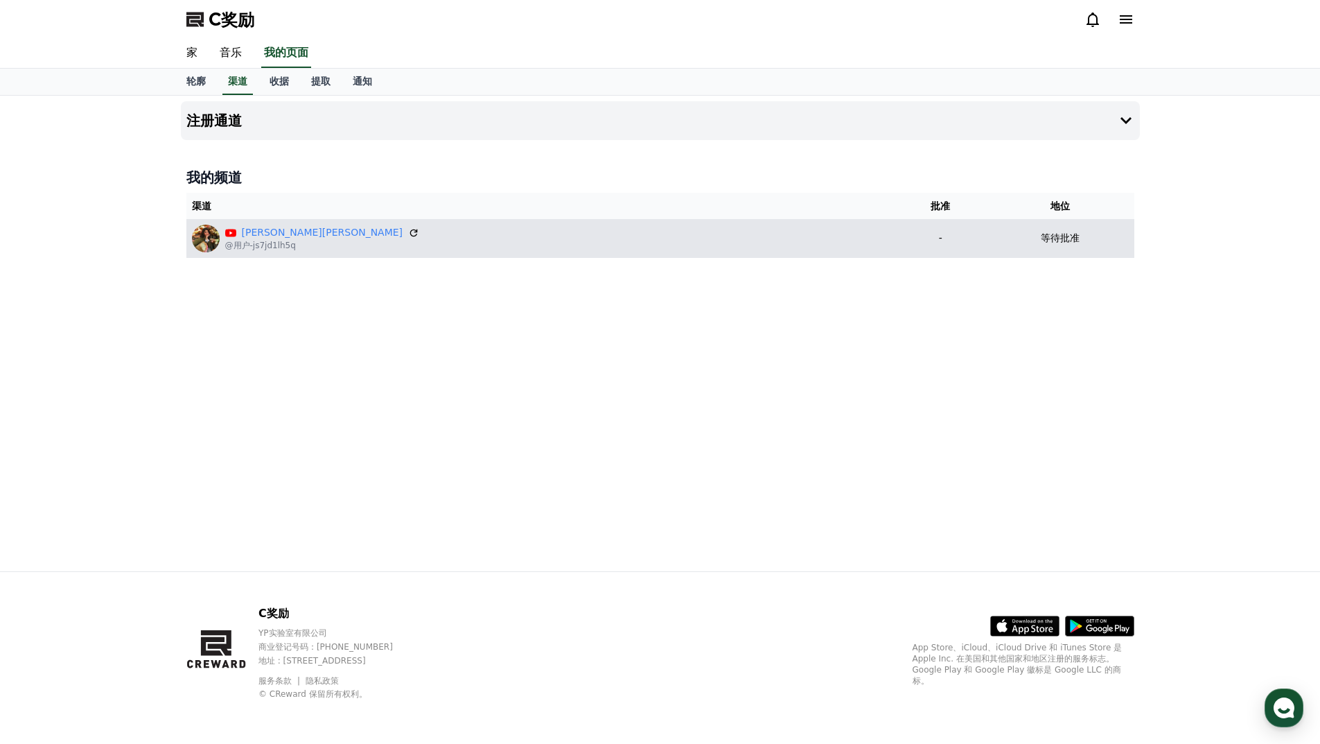
click at [690, 231] on div "艾丽莎·法雷尔 @用户-js7jd1lh5q" at bounding box center [541, 239] width 698 height 28
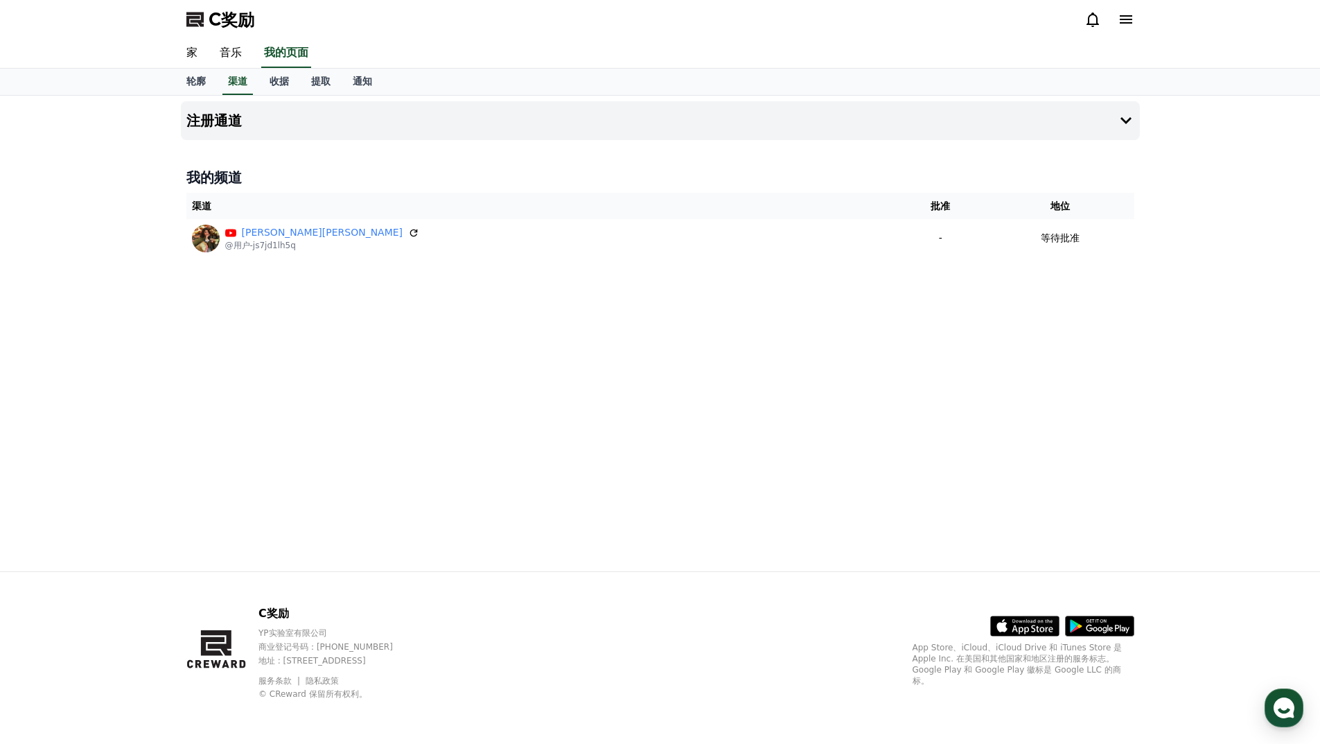
click at [733, 374] on div "注册通道 我的频道 渠道 批准 地位 艾丽莎·法雷尔 @用户-js7jd1lh5q - 等待批准" at bounding box center [660, 333] width 970 height 475
click at [596, 380] on div "注册通道 我的频道 渠道 批准 地位 艾丽莎·法雷尔 @用户-js7jd1lh5q - 等待批准" at bounding box center [660, 333] width 970 height 475
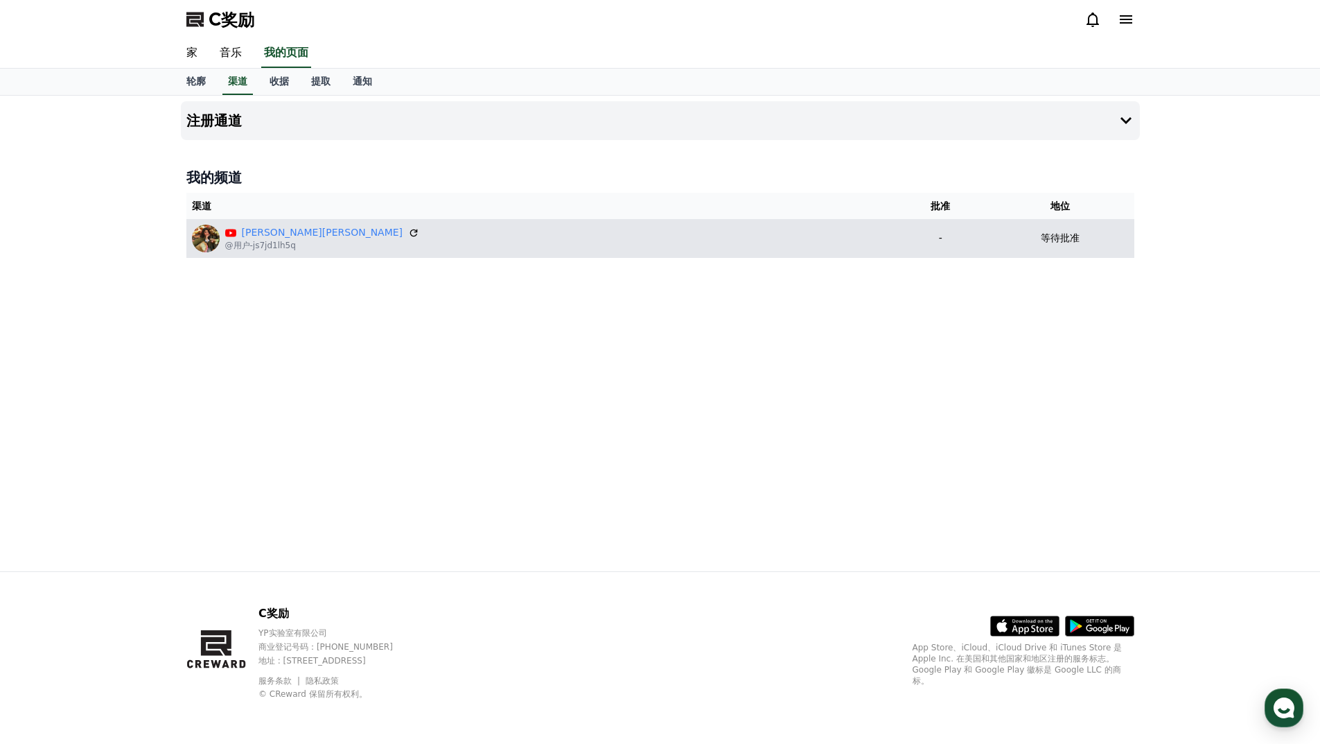
click at [901, 238] on p "-" at bounding box center [941, 238] width 80 height 15
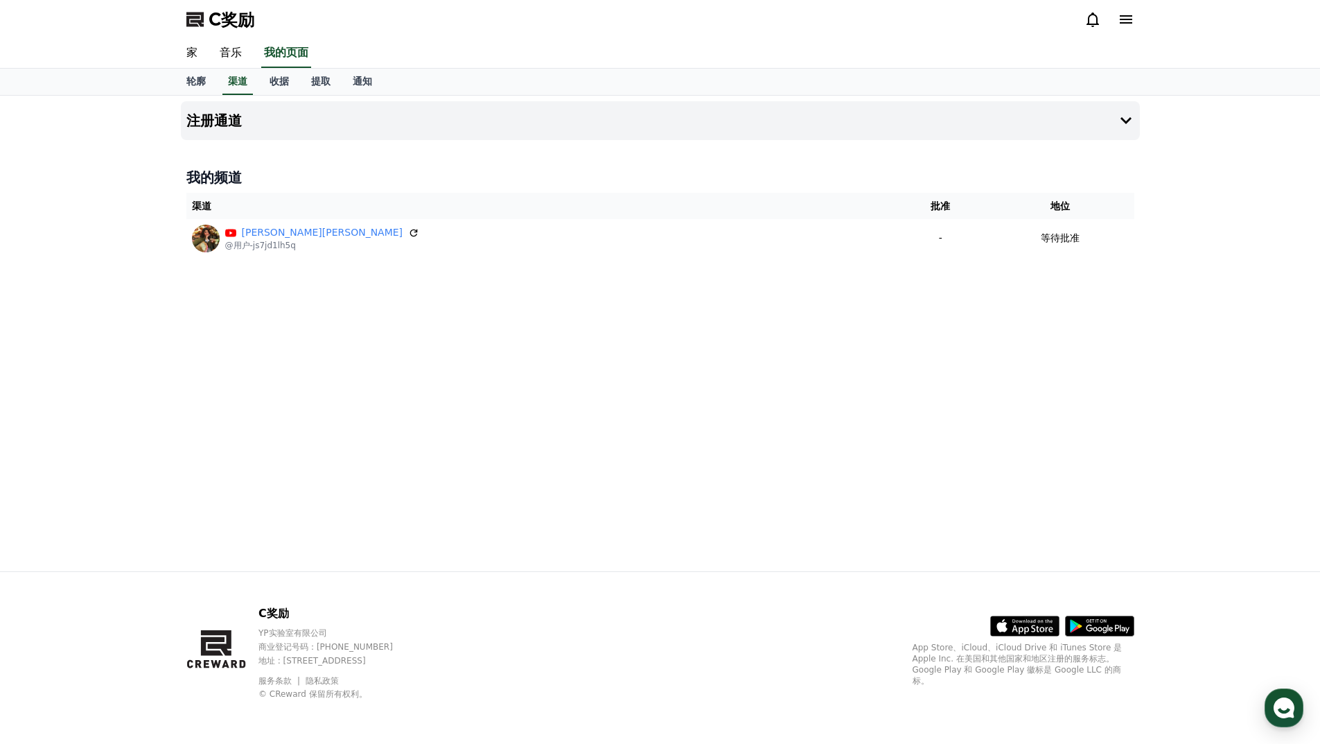
click at [1088, 358] on div "注册通道 我的频道 渠道 批准 地位 艾丽莎·法雷尔 @用户-js7jd1lh5q - 等待批准" at bounding box center [660, 333] width 970 height 475
drag, startPoint x: 956, startPoint y: 457, endPoint x: 963, endPoint y: 466, distance: 11.9
click at [960, 462] on div "注册通道 我的频道 渠道 批准 地位 艾丽莎·法雷尔 @用户-js7jd1lh5q - 等待批准" at bounding box center [660, 333] width 970 height 475
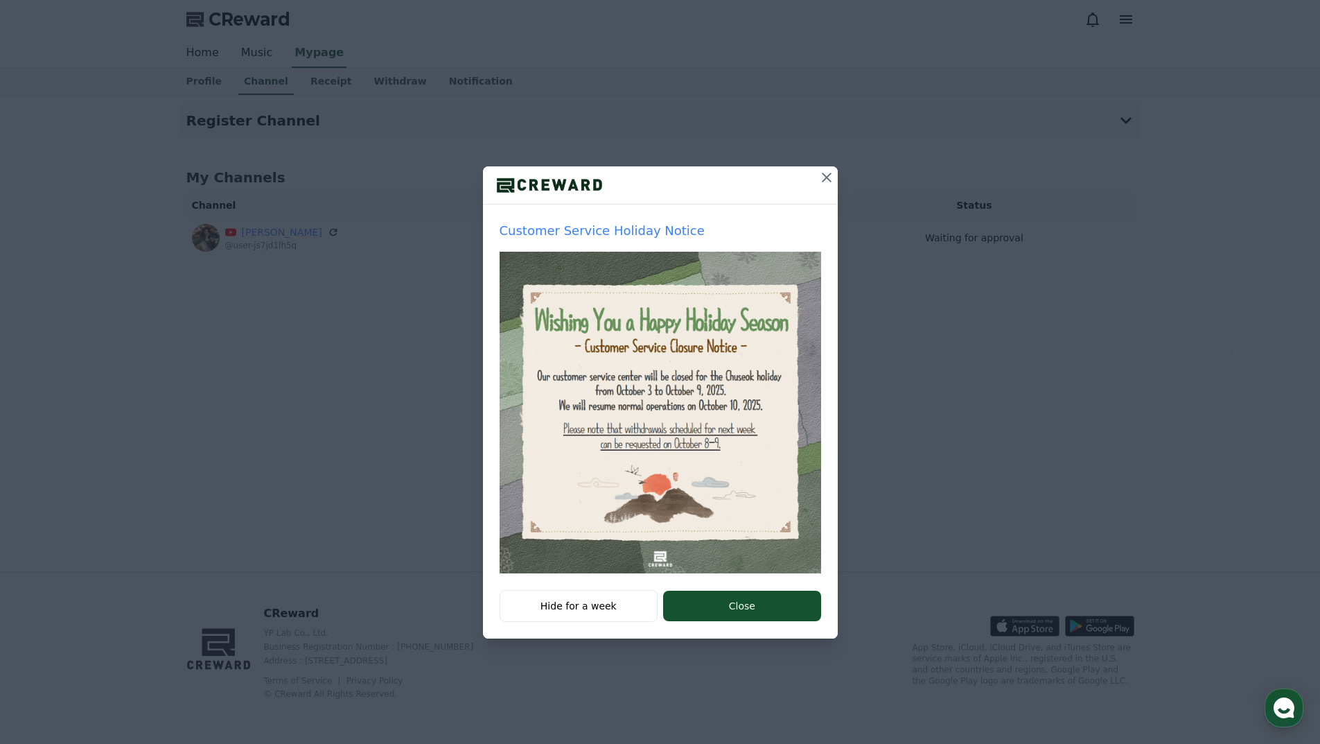
click at [825, 179] on icon at bounding box center [827, 178] width 10 height 10
